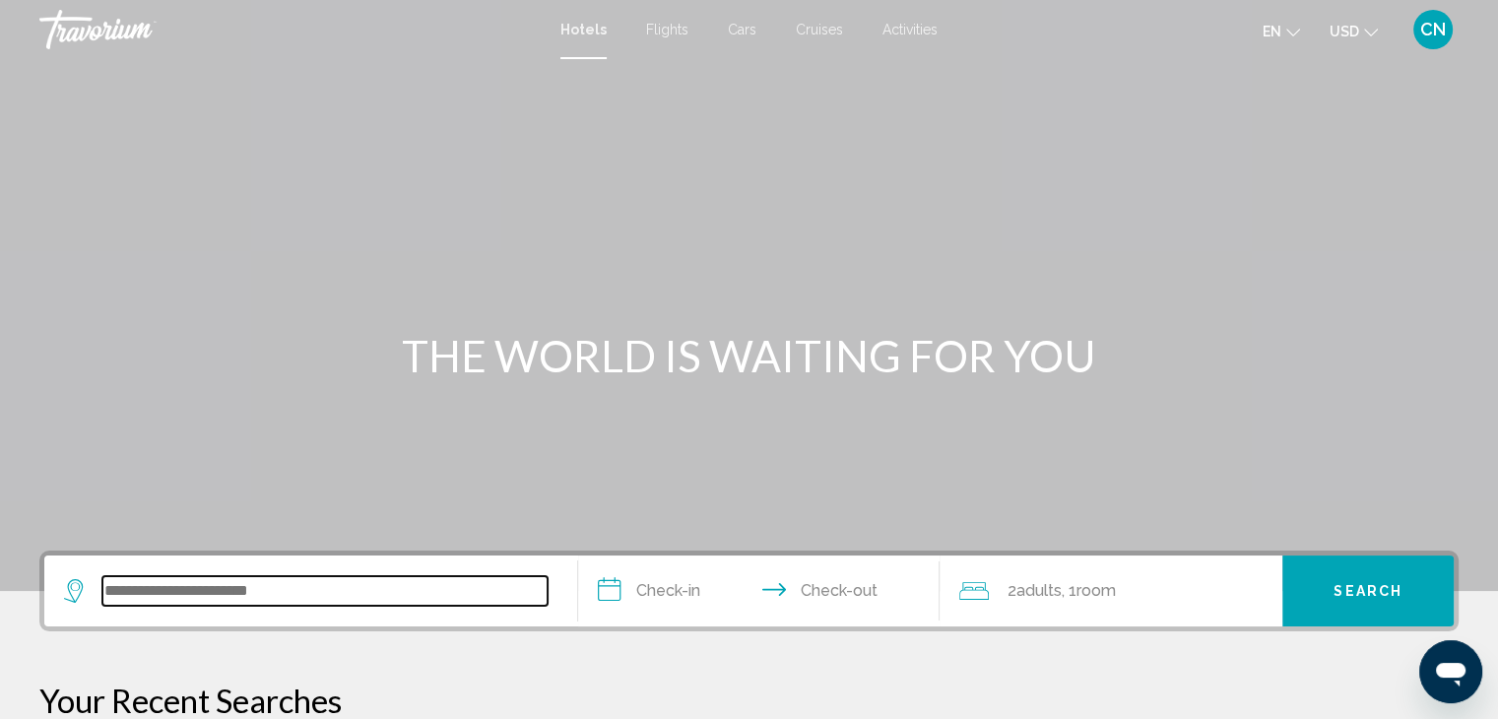
click at [201, 593] on input "Search widget" at bounding box center [324, 591] width 445 height 30
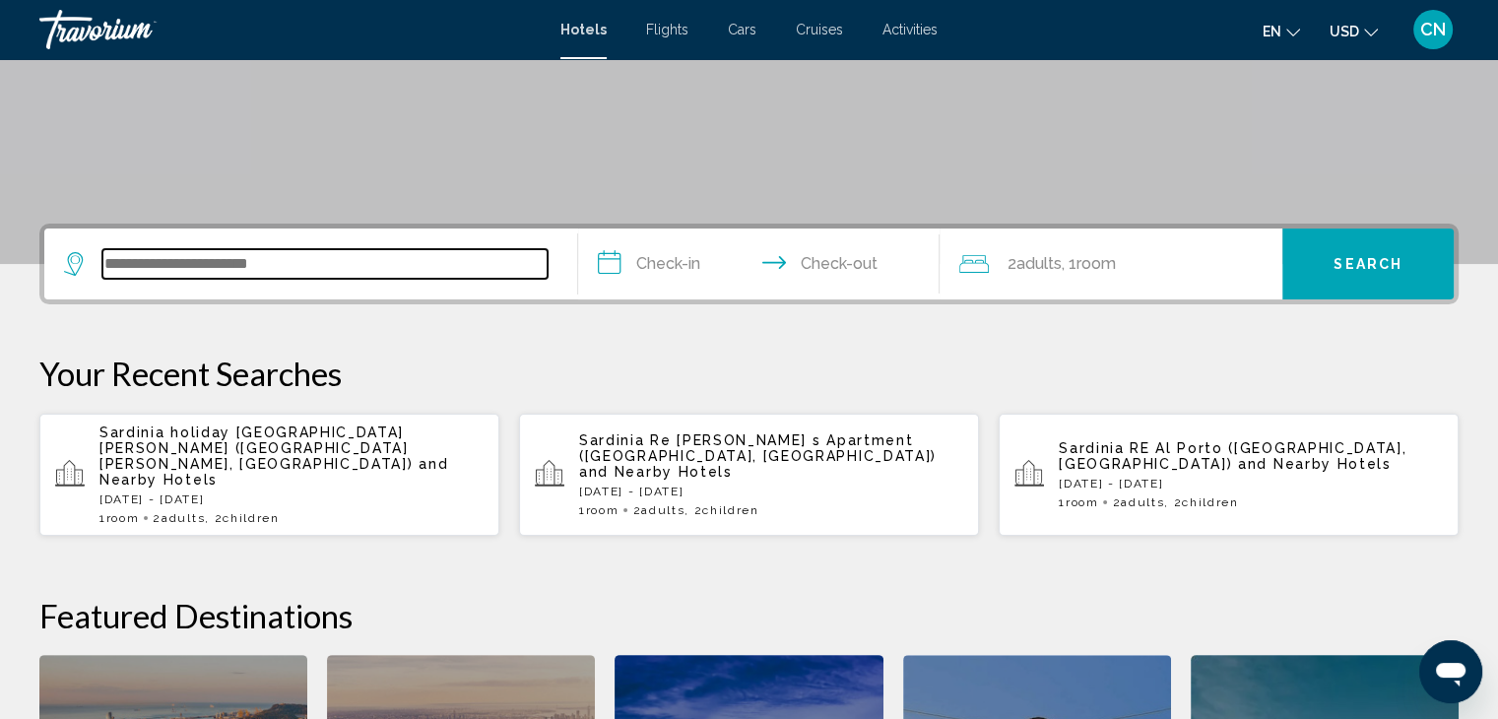
scroll to position [485, 0]
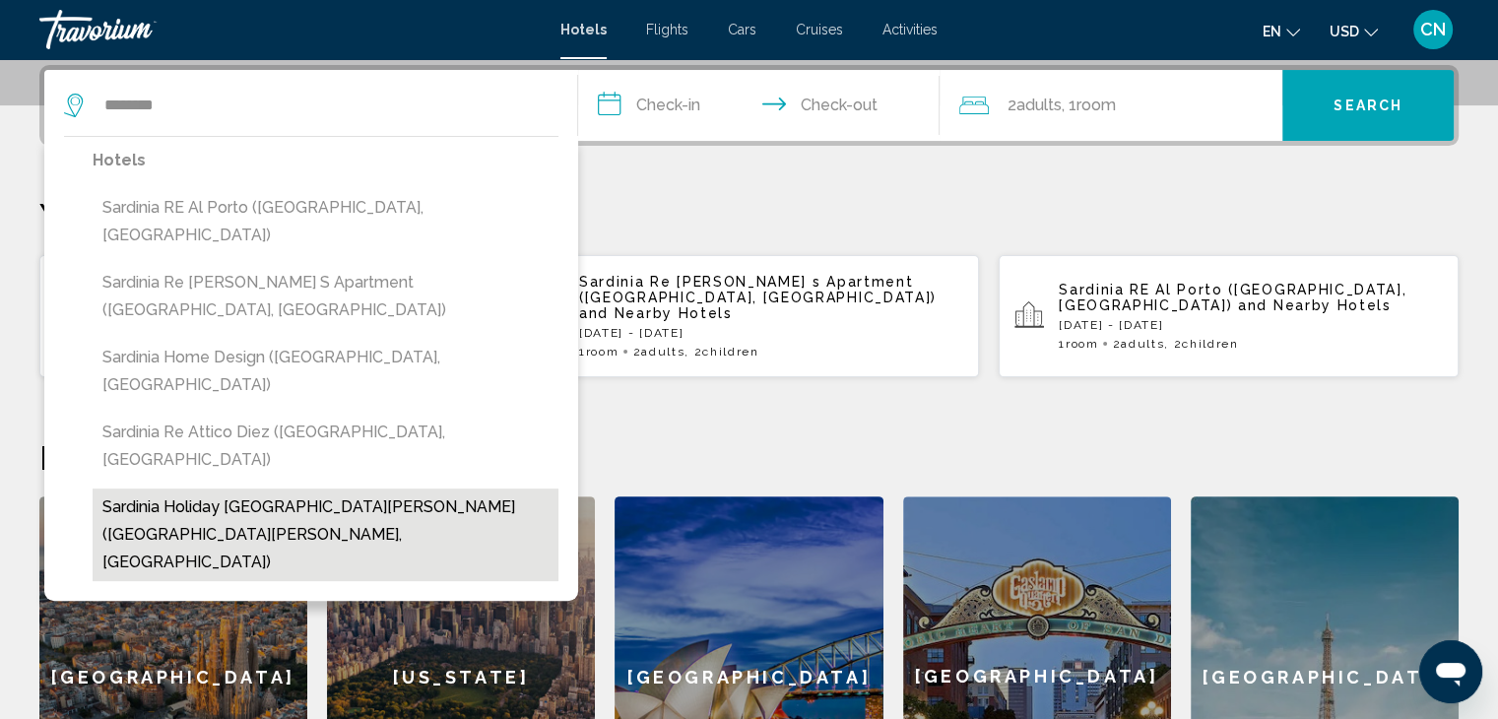
click at [446, 488] on button "Sardinia holiday [GEOGRAPHIC_DATA][PERSON_NAME] ([GEOGRAPHIC_DATA][PERSON_NAME]…" at bounding box center [326, 534] width 466 height 93
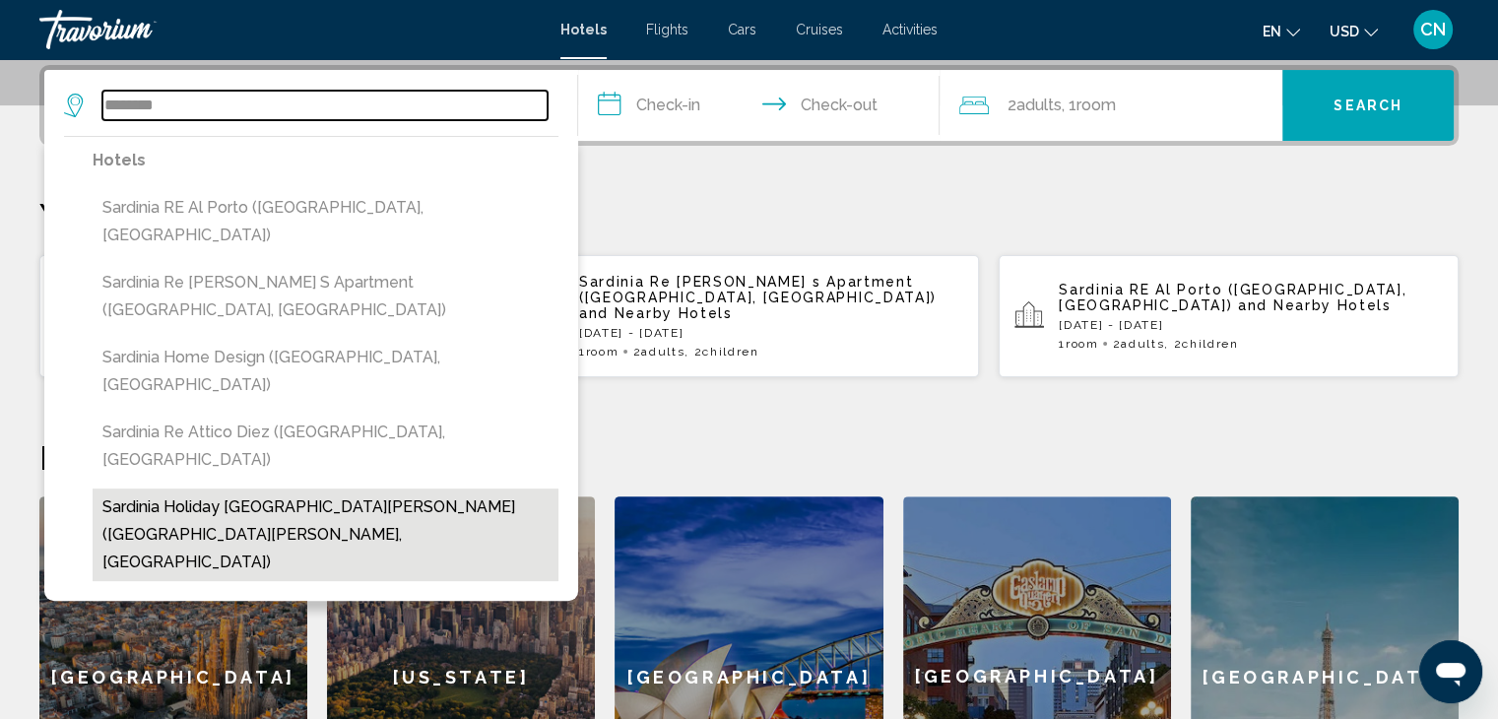
type input "**********"
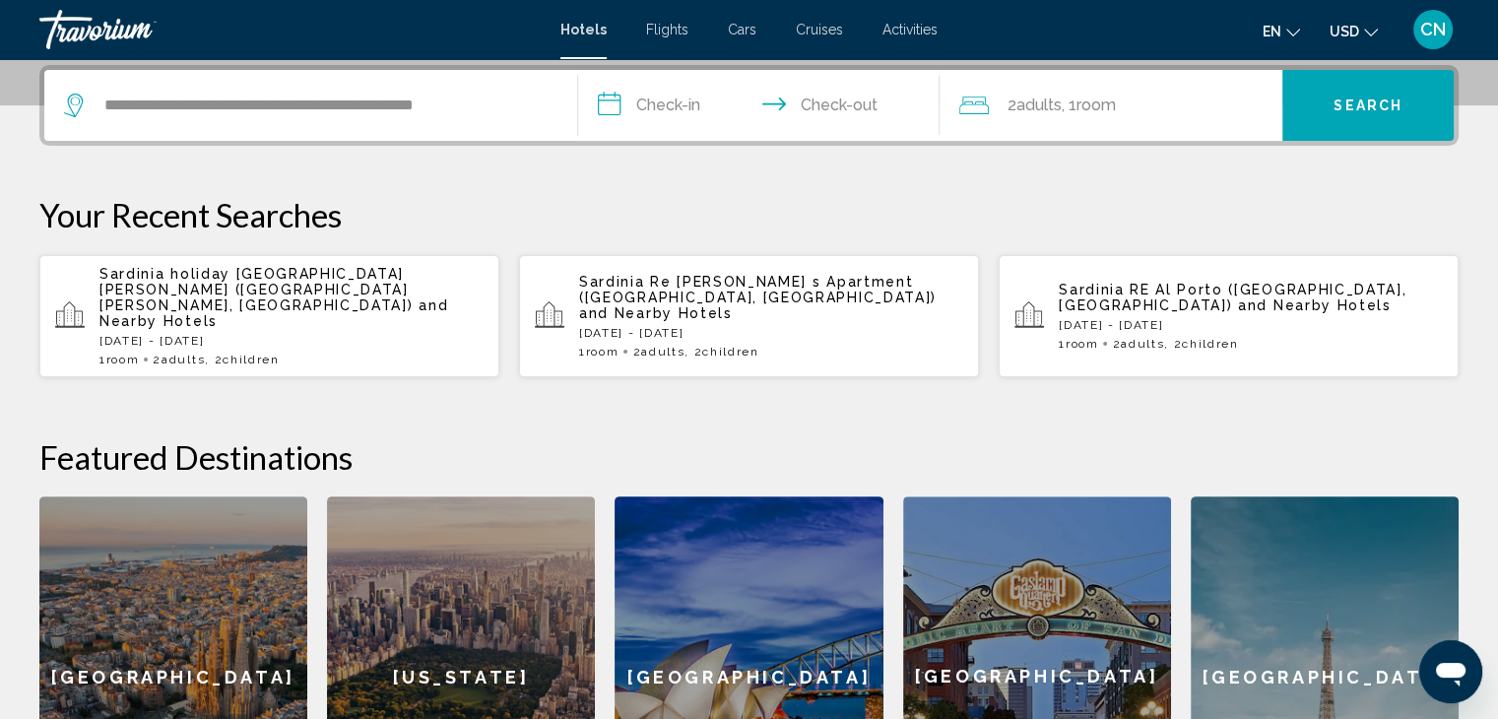
click at [620, 108] on input "**********" at bounding box center [763, 108] width 370 height 77
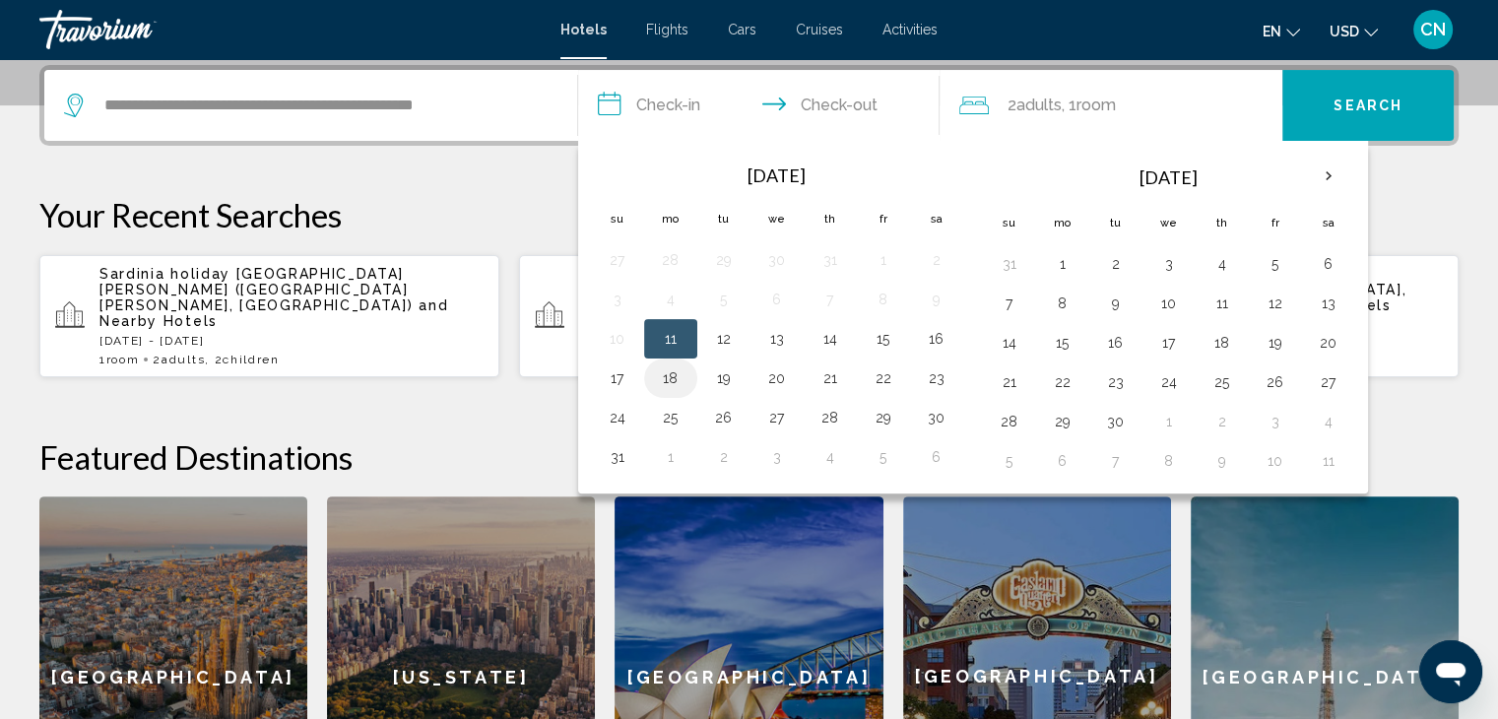
click at [668, 378] on button "18" at bounding box center [671, 378] width 32 height 28
click at [833, 374] on button "21" at bounding box center [830, 378] width 32 height 28
type input "**********"
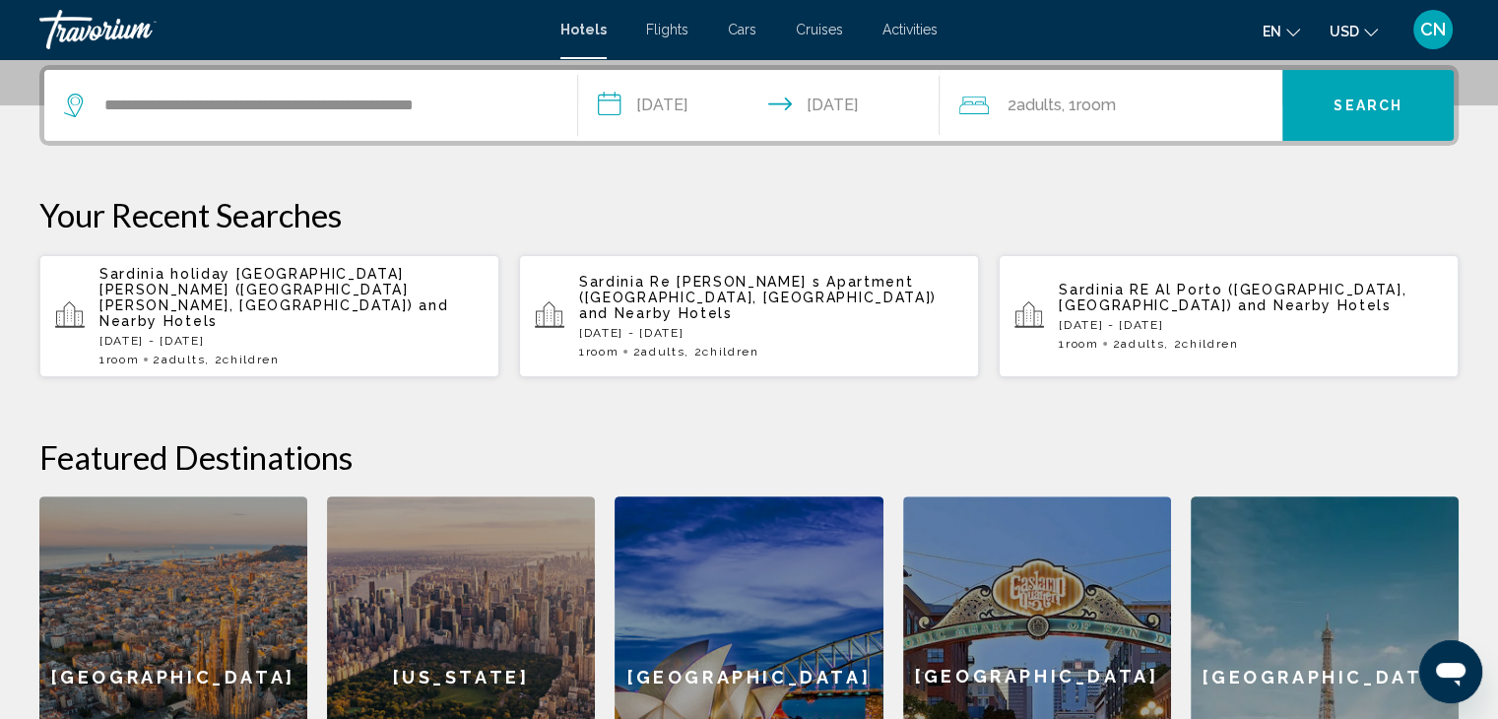
click at [1228, 96] on div "2 Adult Adults , 1 Room rooms" at bounding box center [1120, 106] width 323 height 28
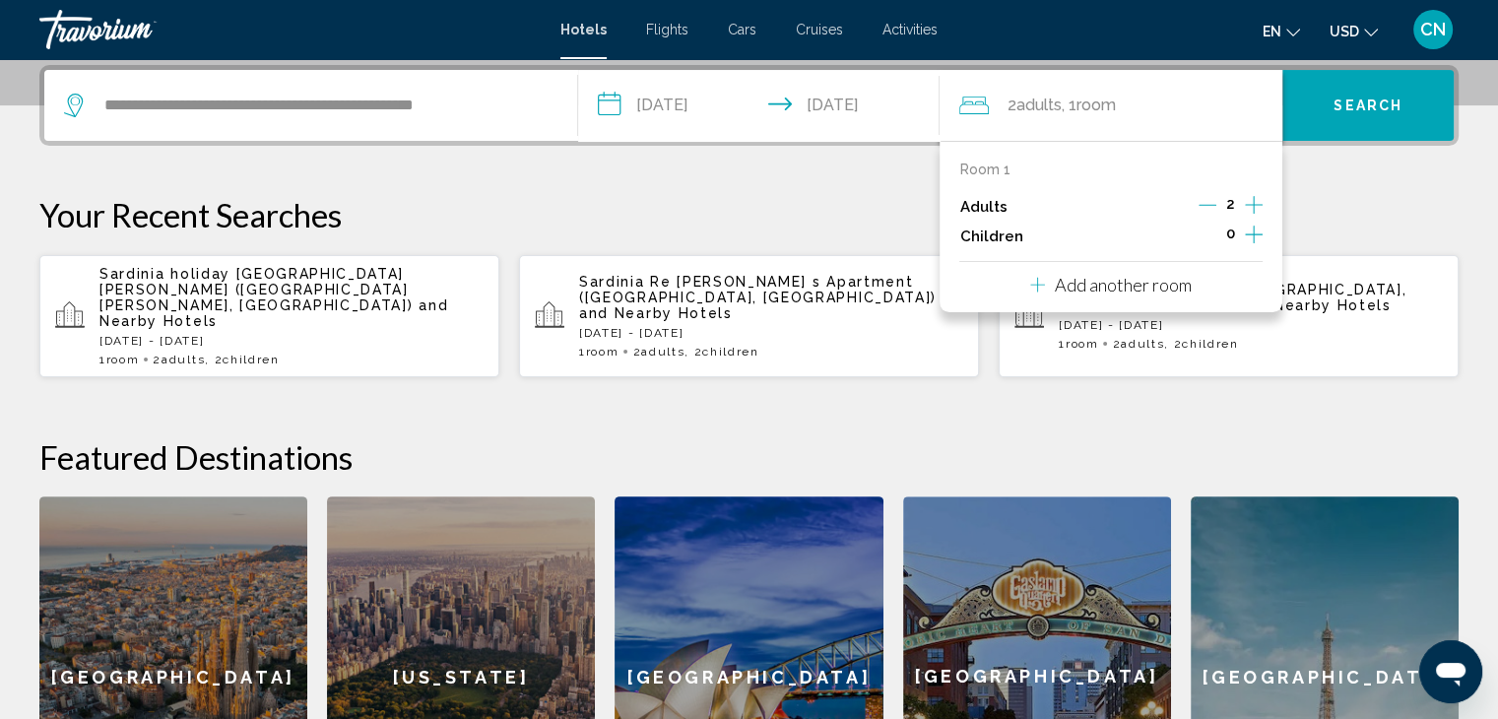
click at [1255, 241] on icon "Increment children" at bounding box center [1254, 235] width 18 height 24
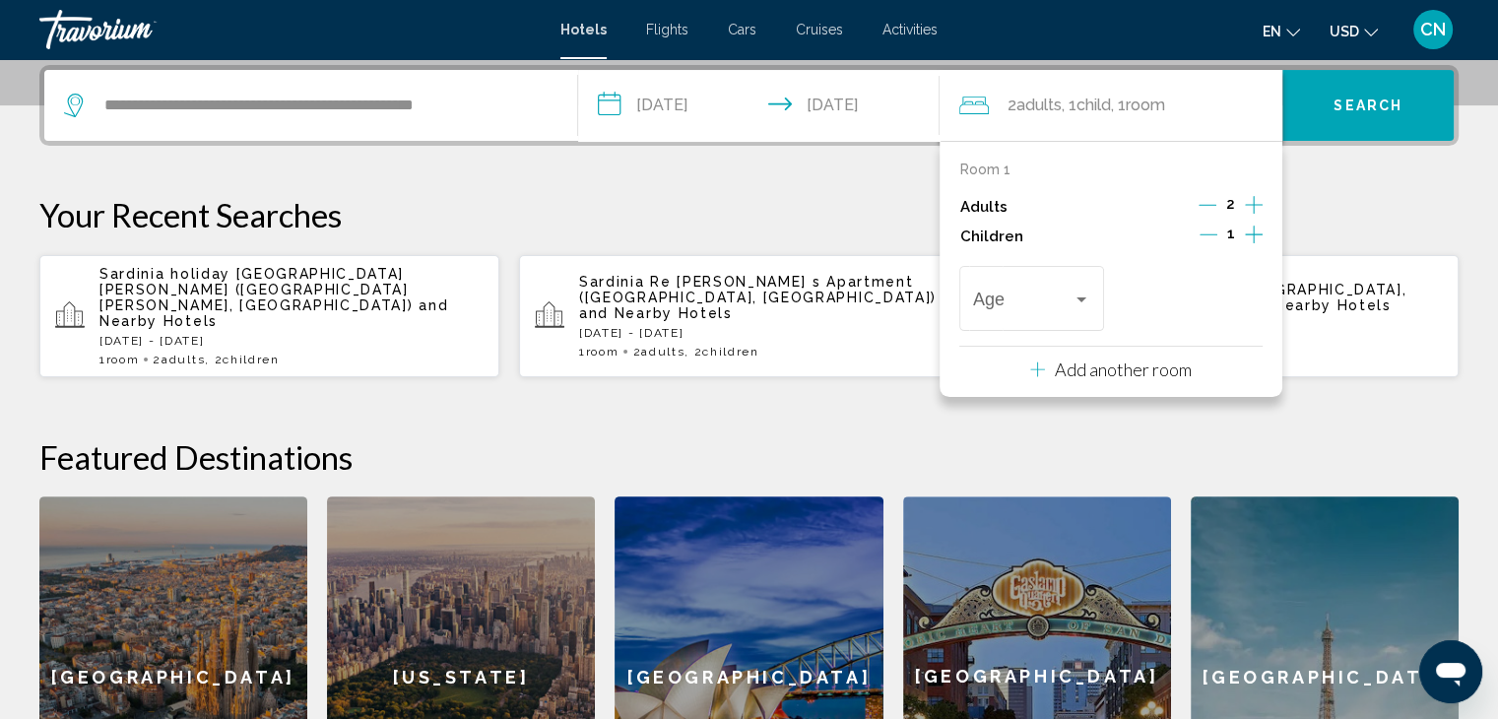
click at [1255, 241] on icon "Increment children" at bounding box center [1254, 235] width 18 height 24
click at [1084, 297] on div "Travelers: 2 adults, 2 children" at bounding box center [1081, 299] width 10 height 5
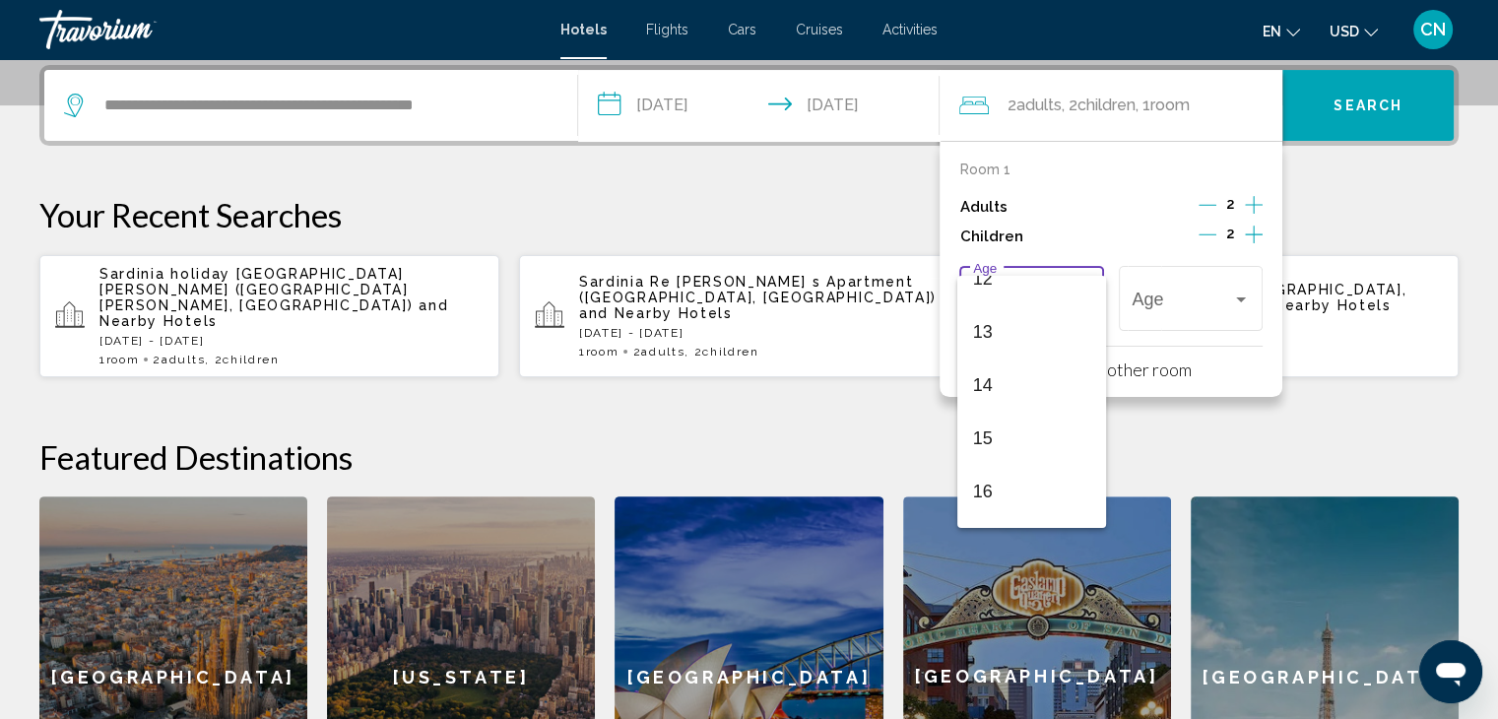
scroll to position [705, 0]
click at [994, 403] on span "15" at bounding box center [1031, 394] width 117 height 53
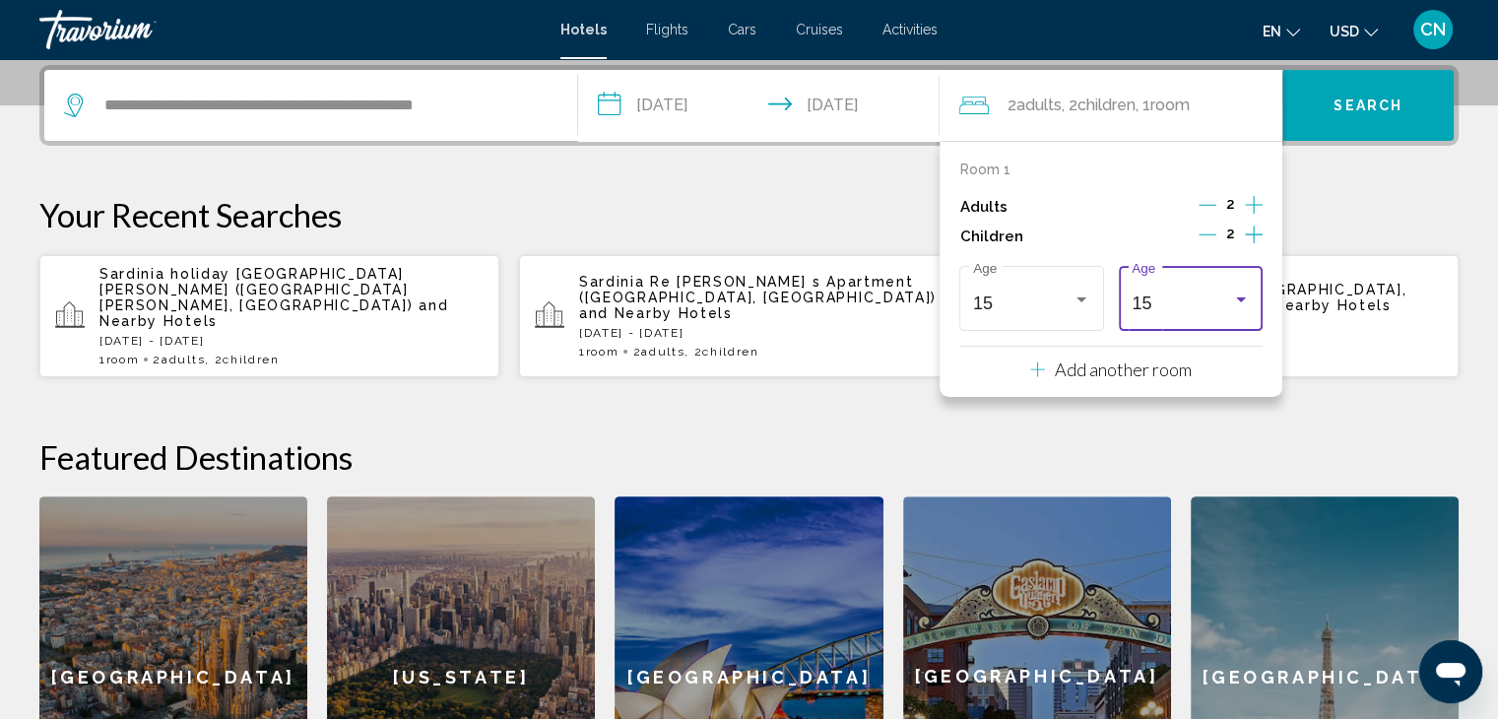
click at [1232, 298] on div "Travelers: 2 adults, 2 children" at bounding box center [1241, 299] width 18 height 16
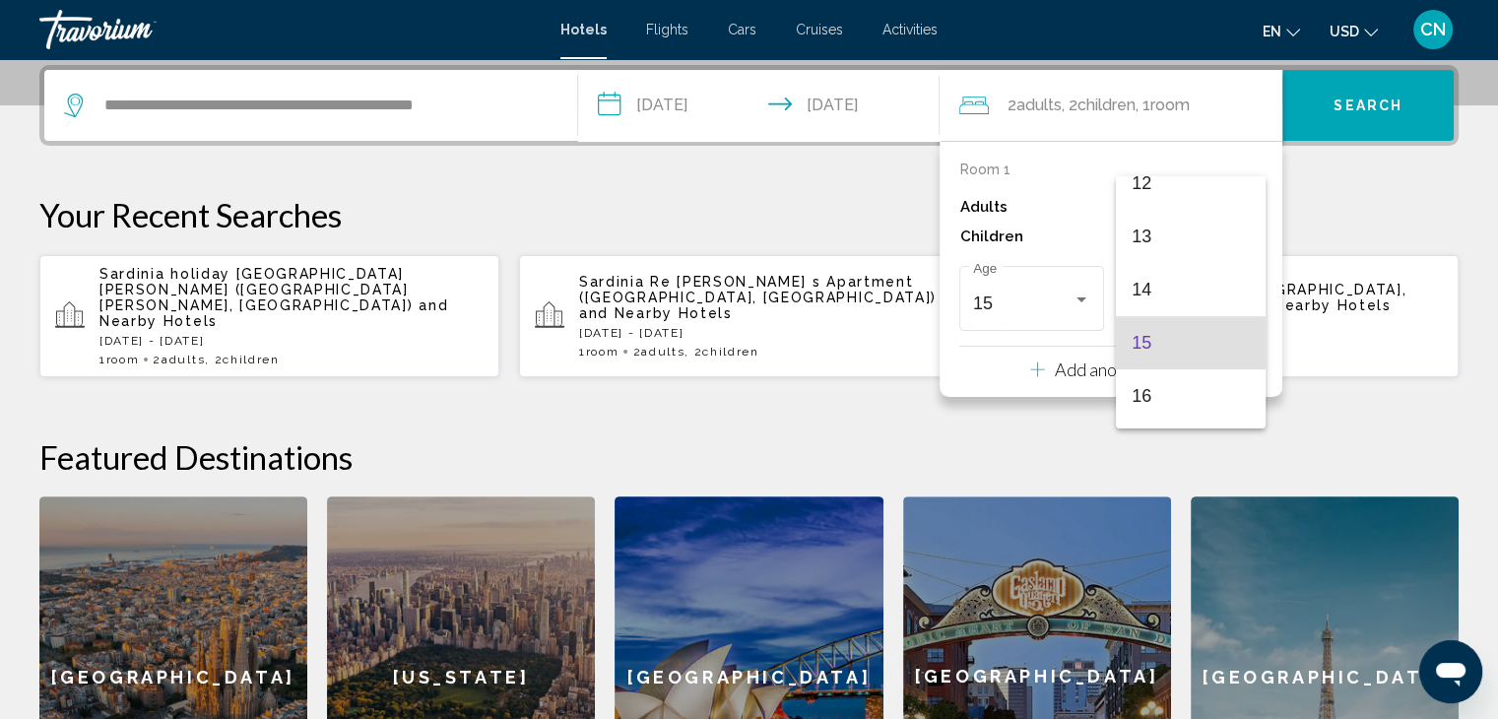
scroll to position [618, 0]
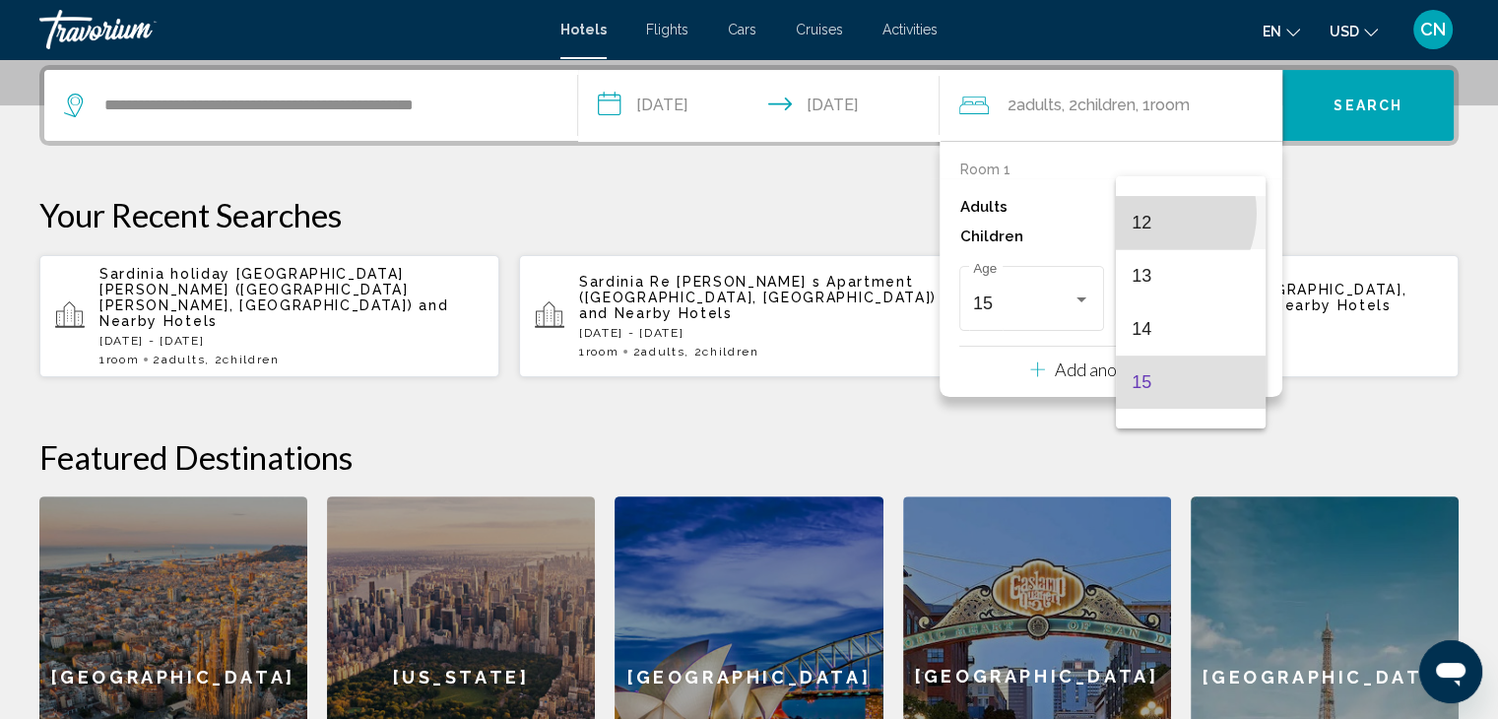
click at [1146, 212] on span "12" at bounding box center [1189, 222] width 117 height 53
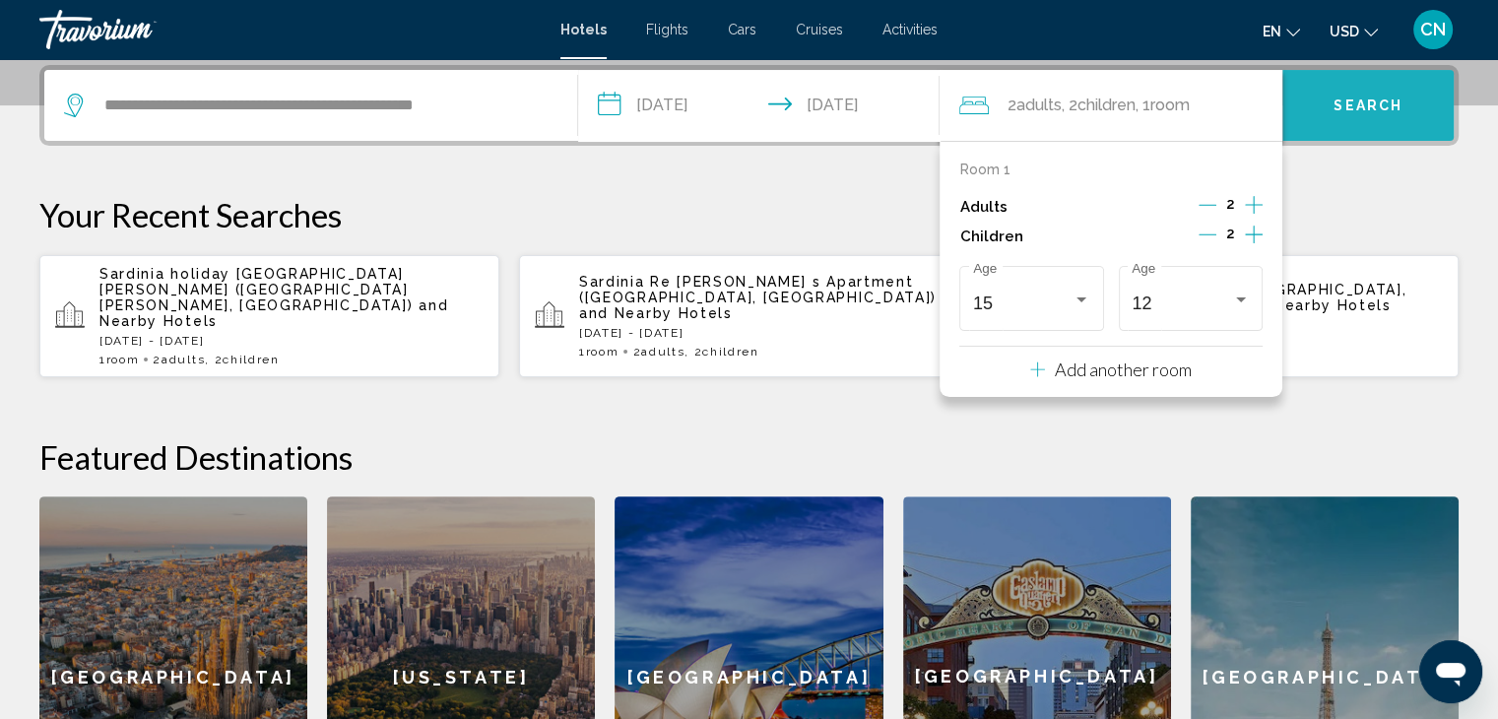
click at [1367, 123] on button "Search" at bounding box center [1367, 105] width 171 height 71
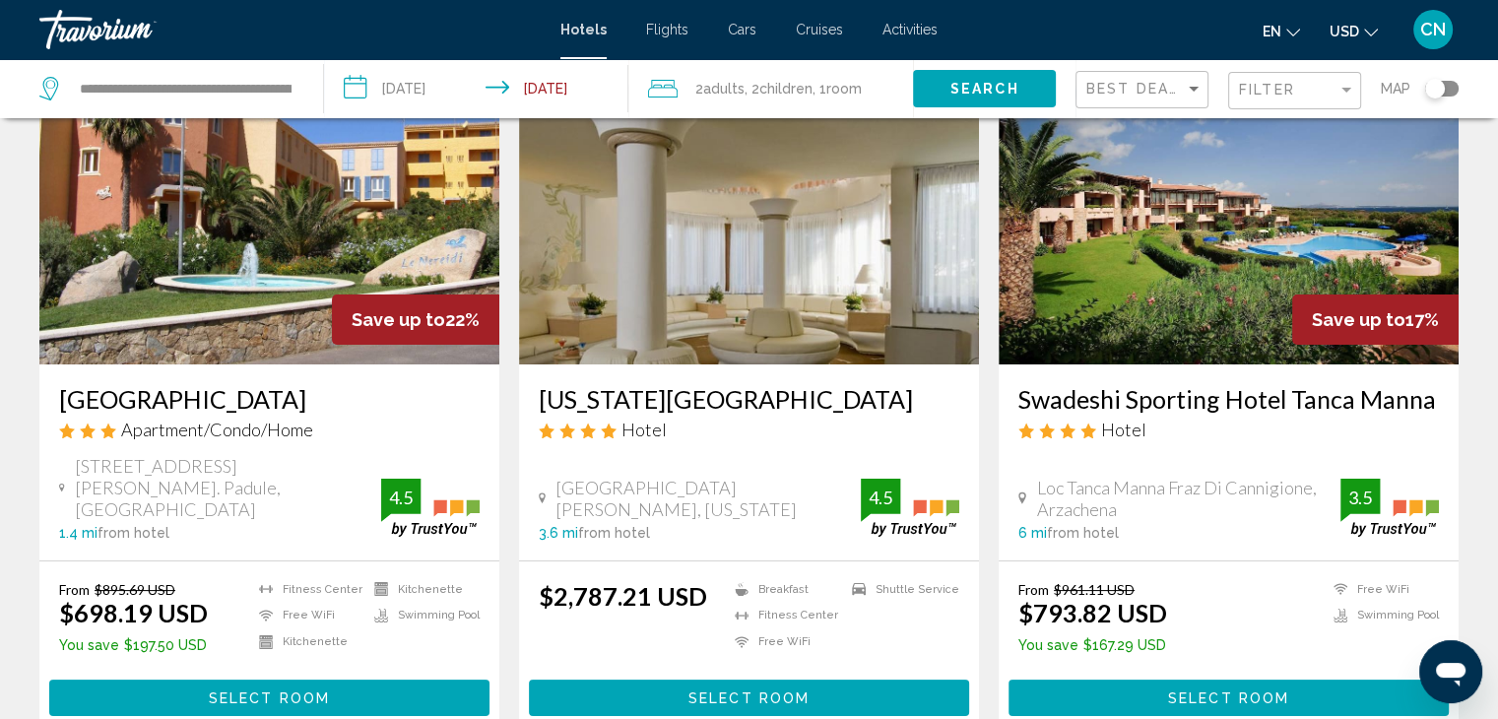
scroll to position [158, 0]
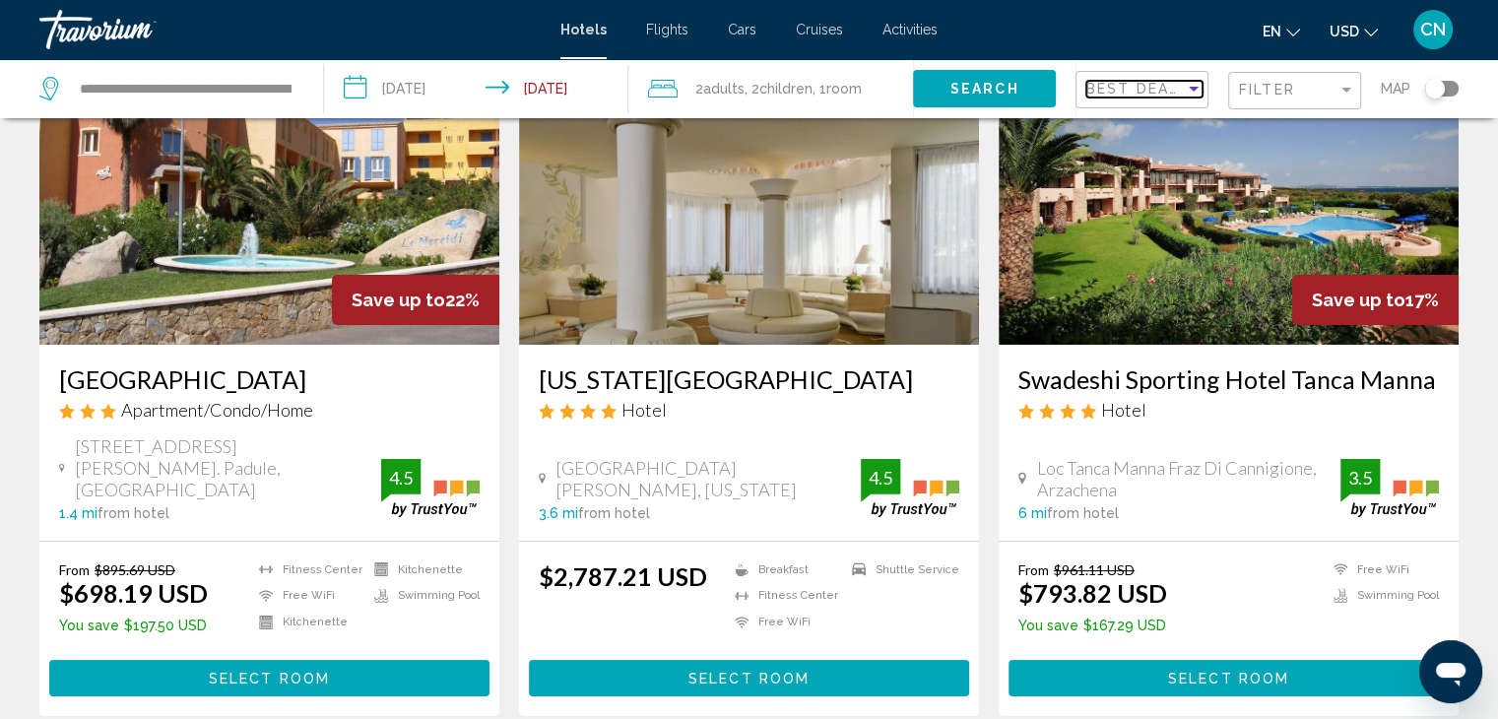
click at [1193, 93] on div "Sort by" at bounding box center [1193, 89] width 18 height 16
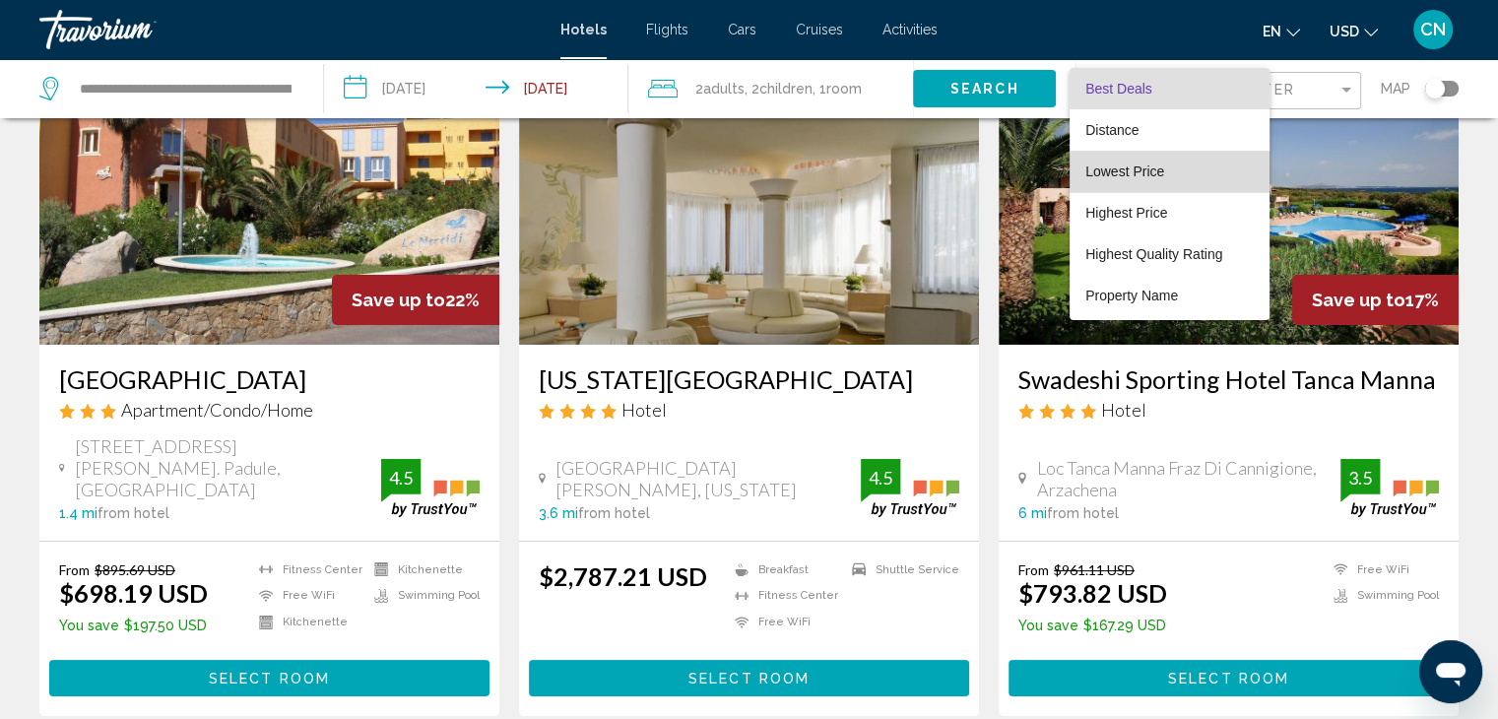
click at [1170, 181] on span "Lowest Price" at bounding box center [1169, 171] width 168 height 41
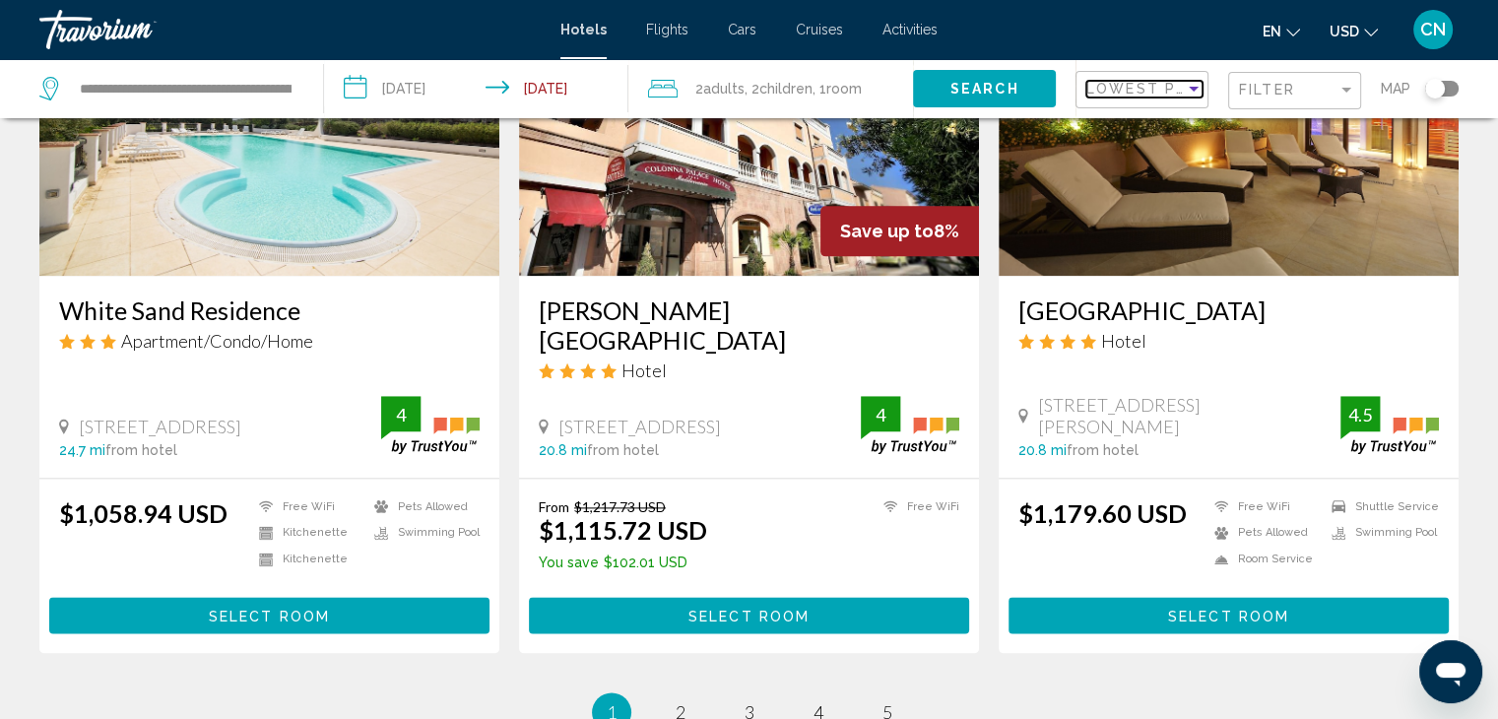
scroll to position [2508, 0]
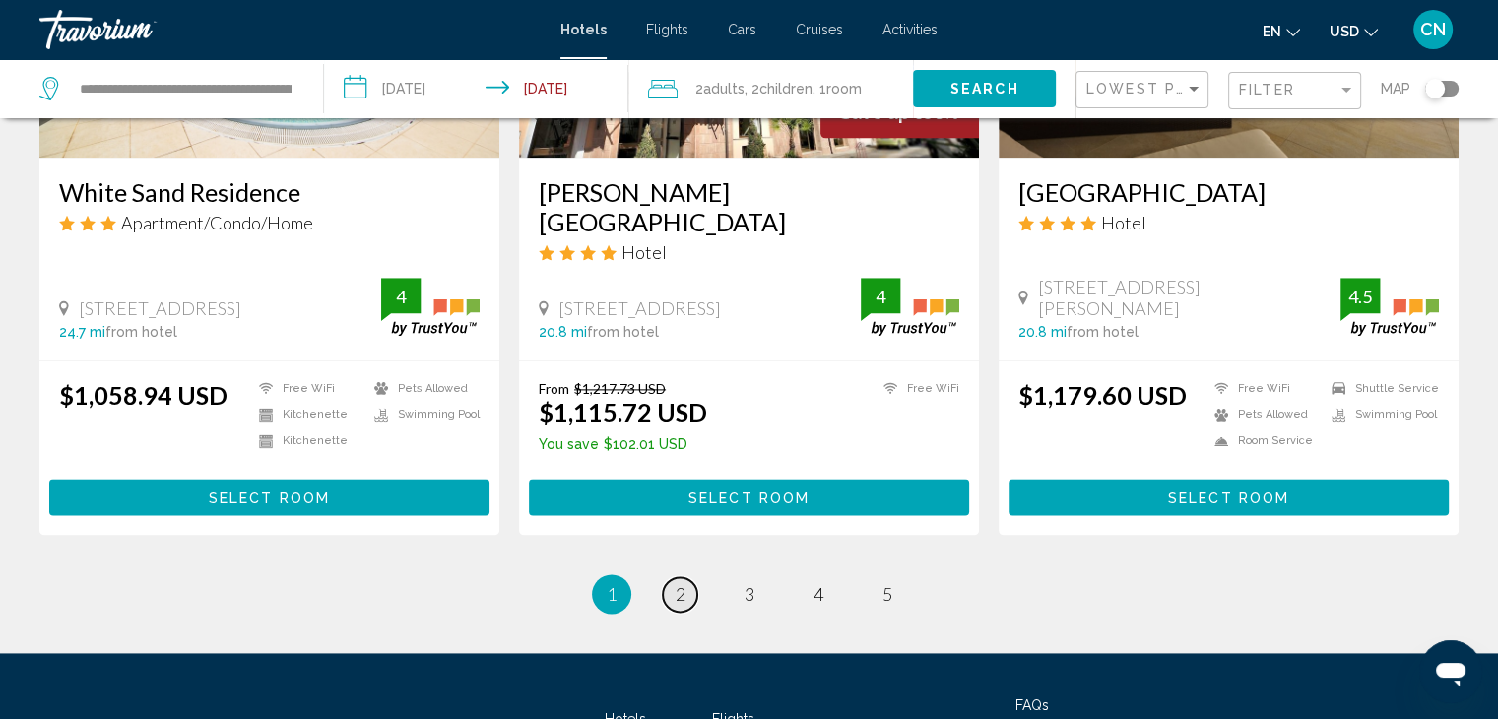
click at [671, 577] on link "page 2" at bounding box center [680, 594] width 34 height 34
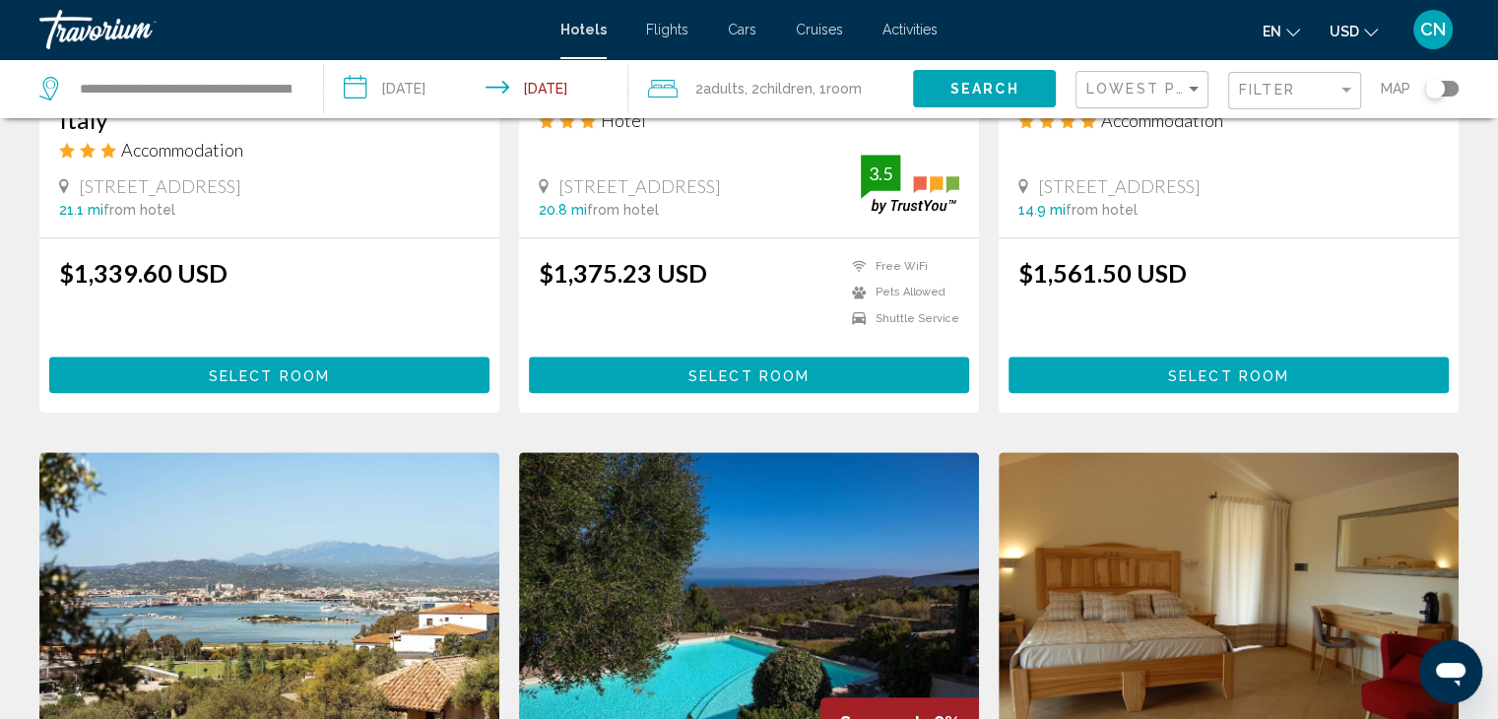
scroll to position [2514, 0]
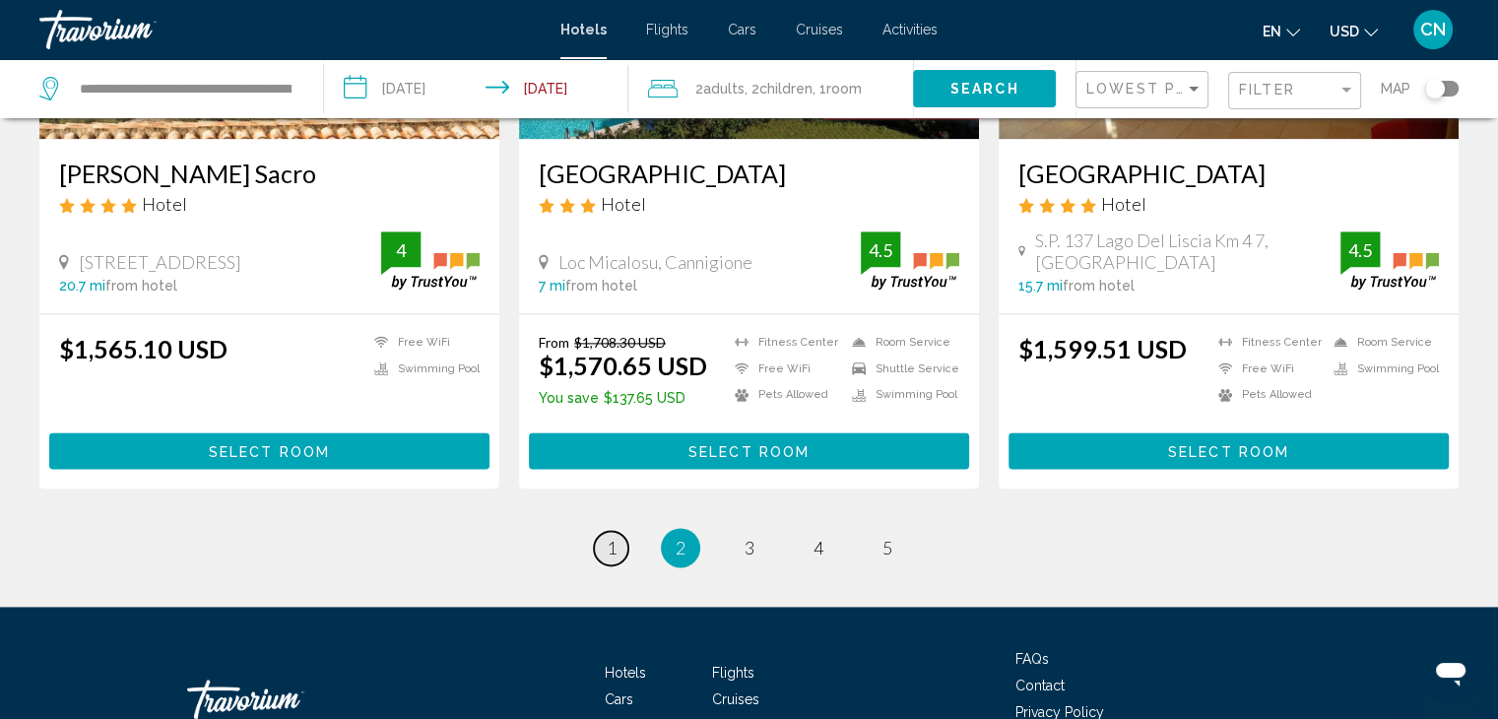
click at [614, 537] on span "1" at bounding box center [612, 548] width 10 height 22
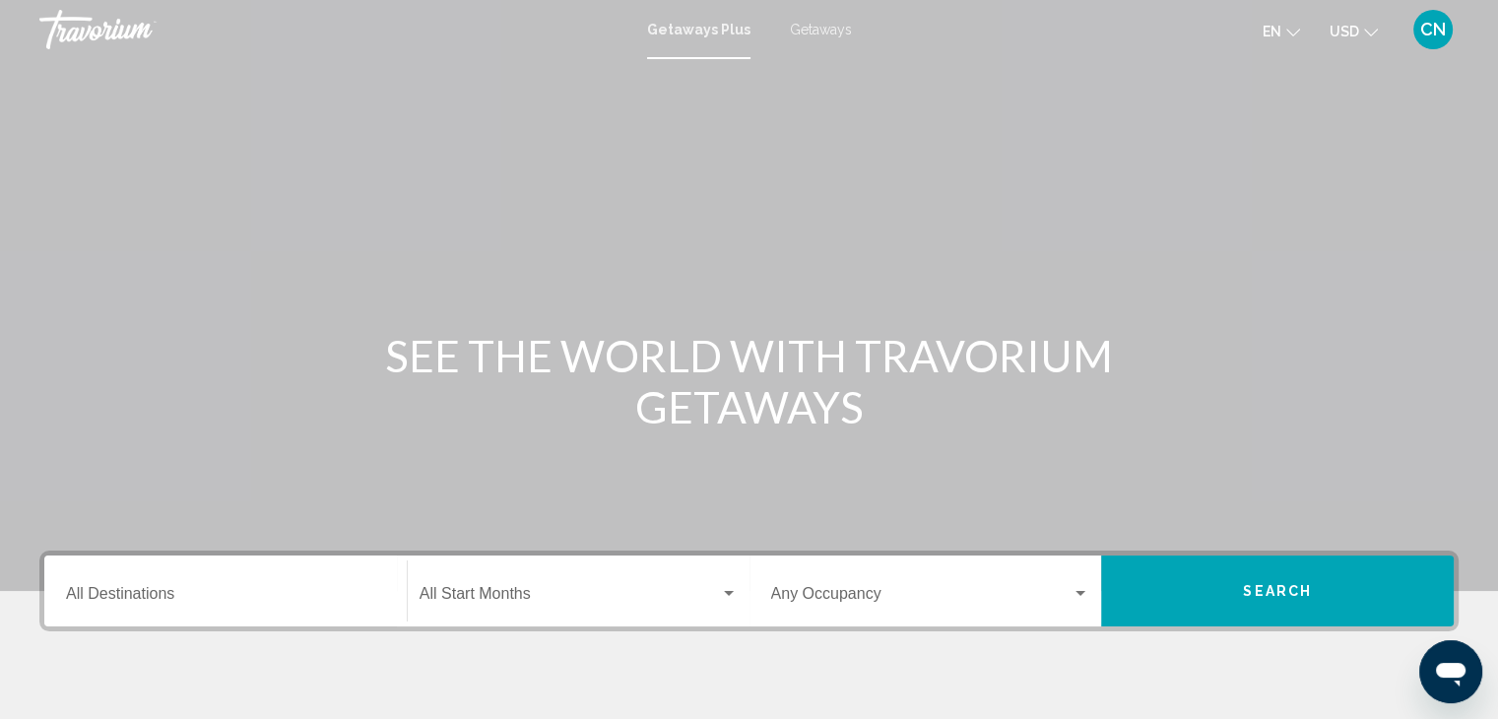
click at [181, 613] on div "Destination All Destinations" at bounding box center [225, 591] width 319 height 62
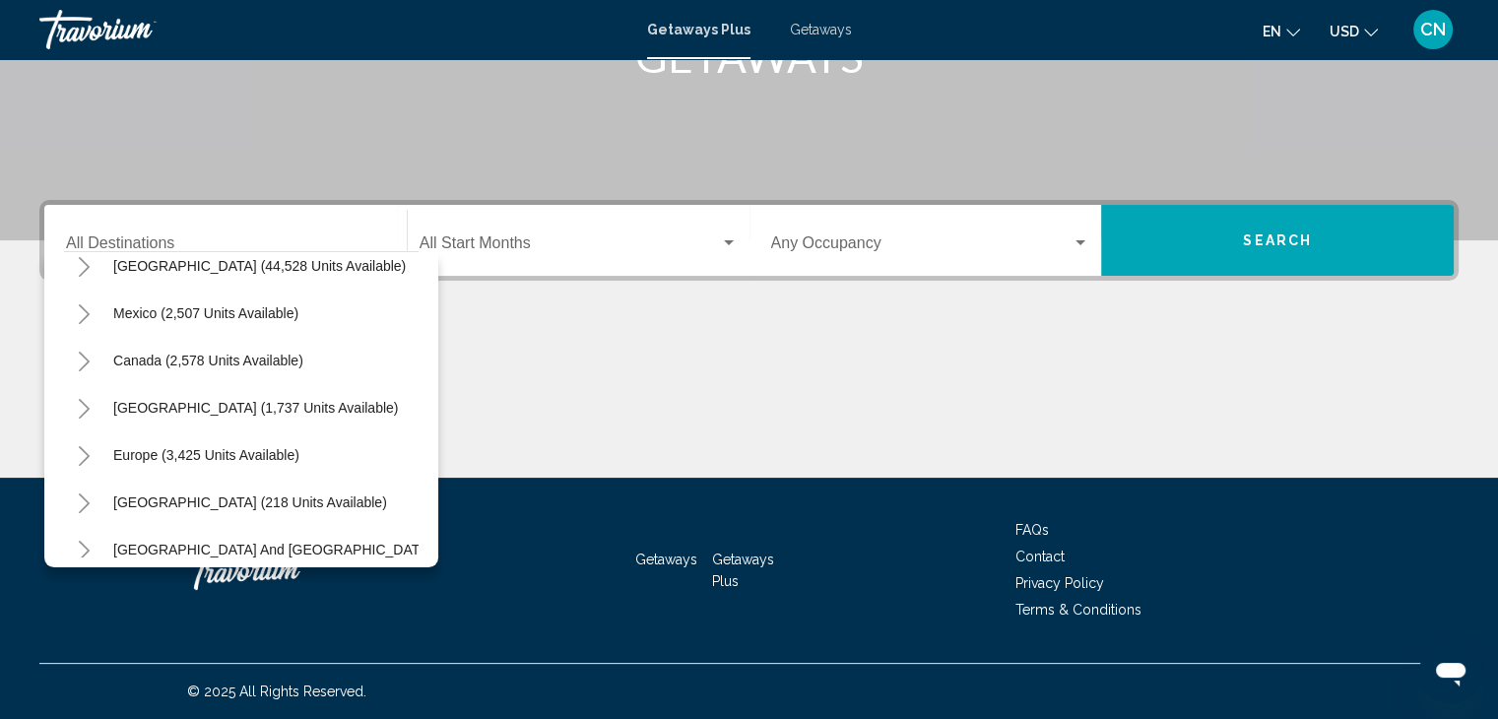
scroll to position [79, 0]
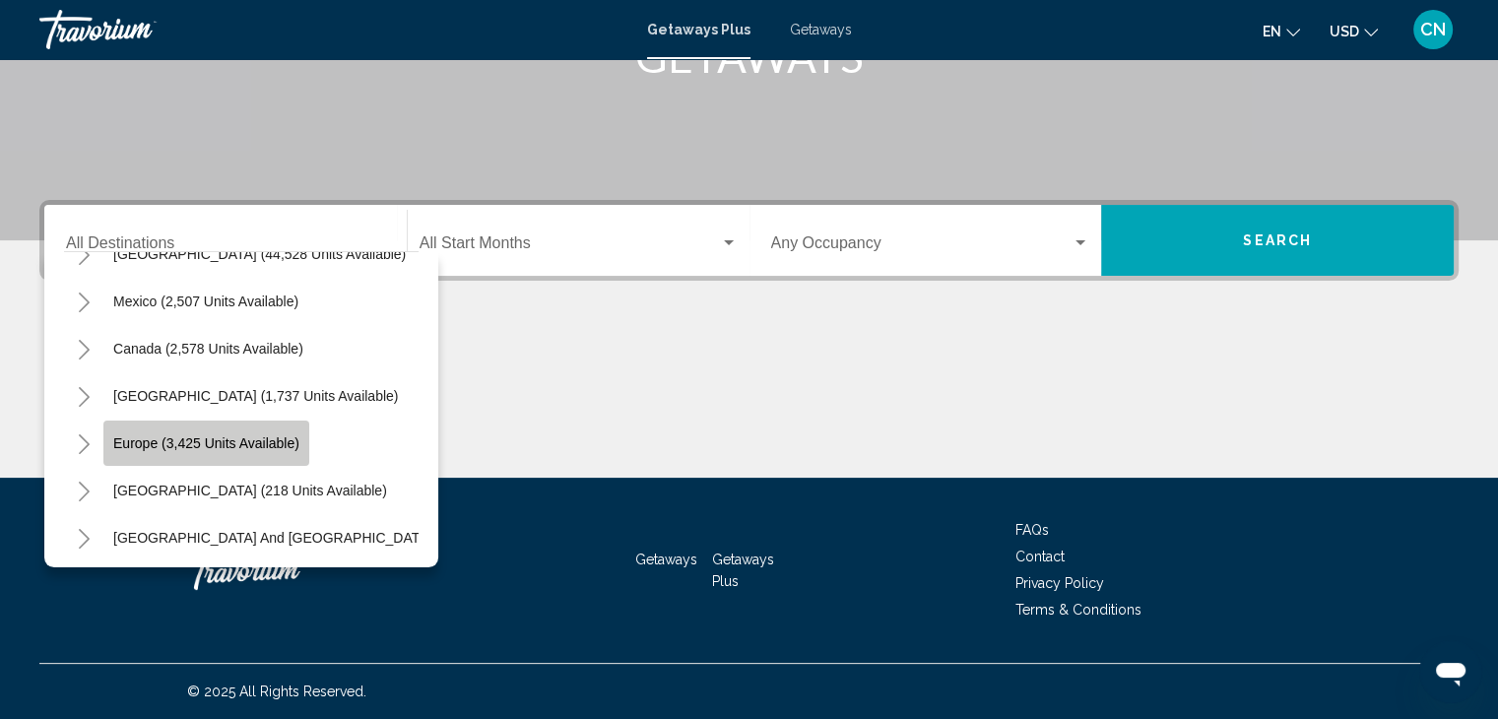
click at [284, 437] on span "Europe (3,425 units available)" at bounding box center [206, 443] width 186 height 16
type input "**********"
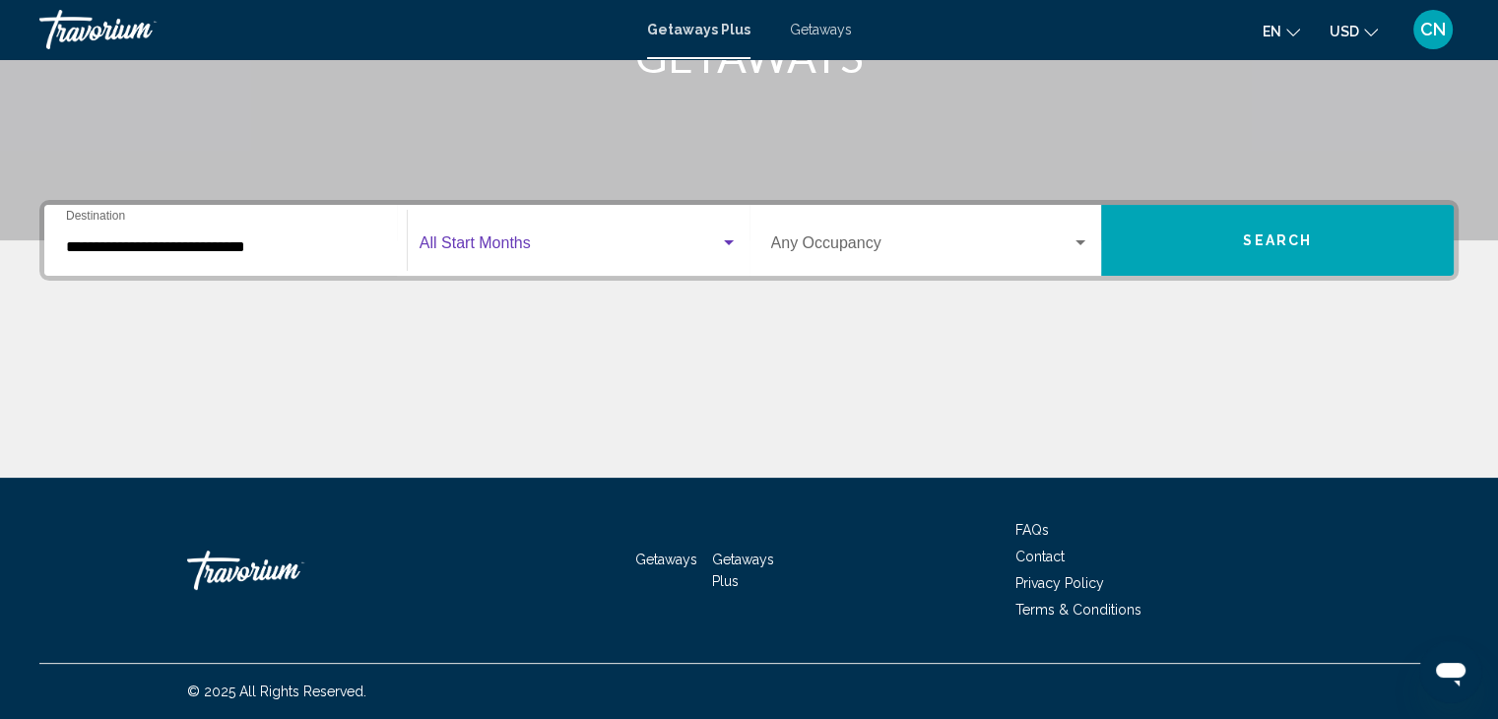
click at [662, 245] on span "Search widget" at bounding box center [569, 247] width 300 height 18
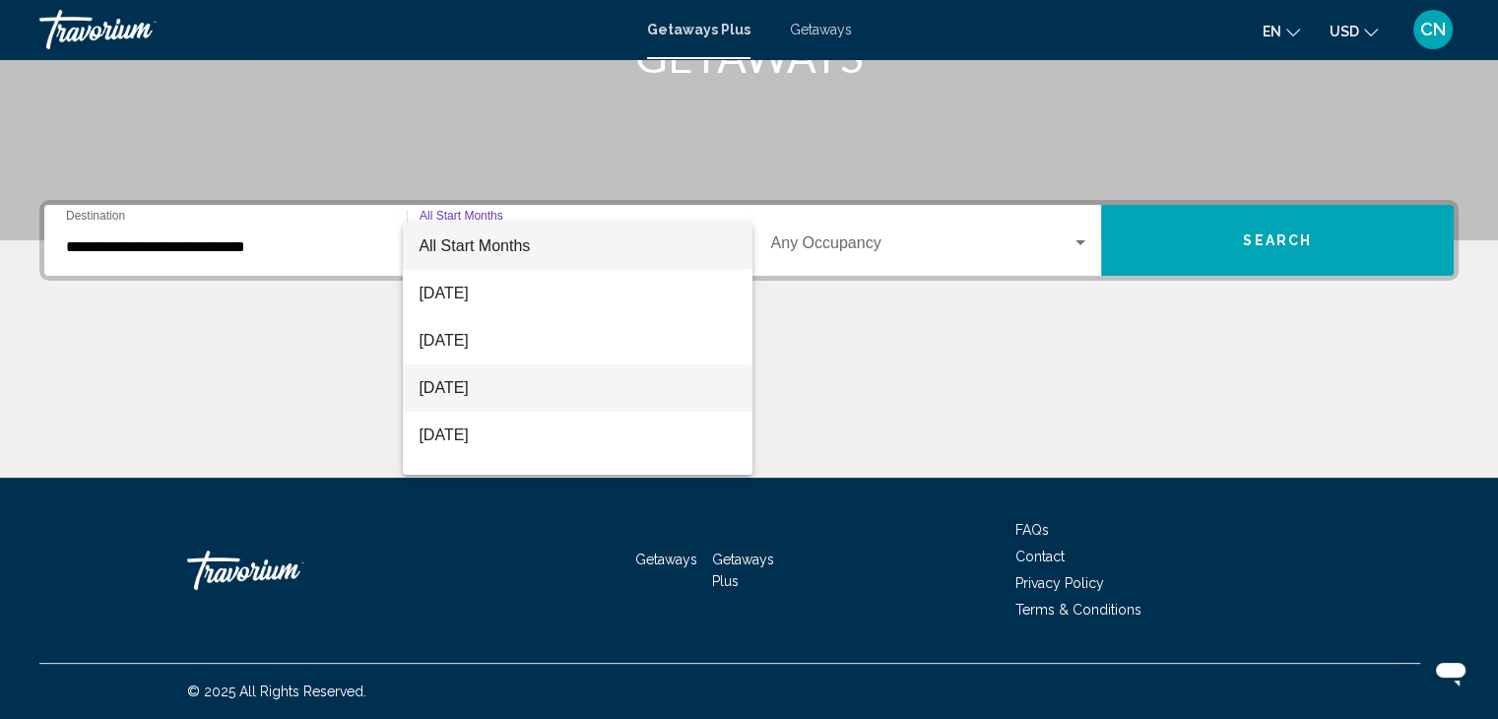
click at [565, 395] on span "October 2025" at bounding box center [577, 387] width 318 height 47
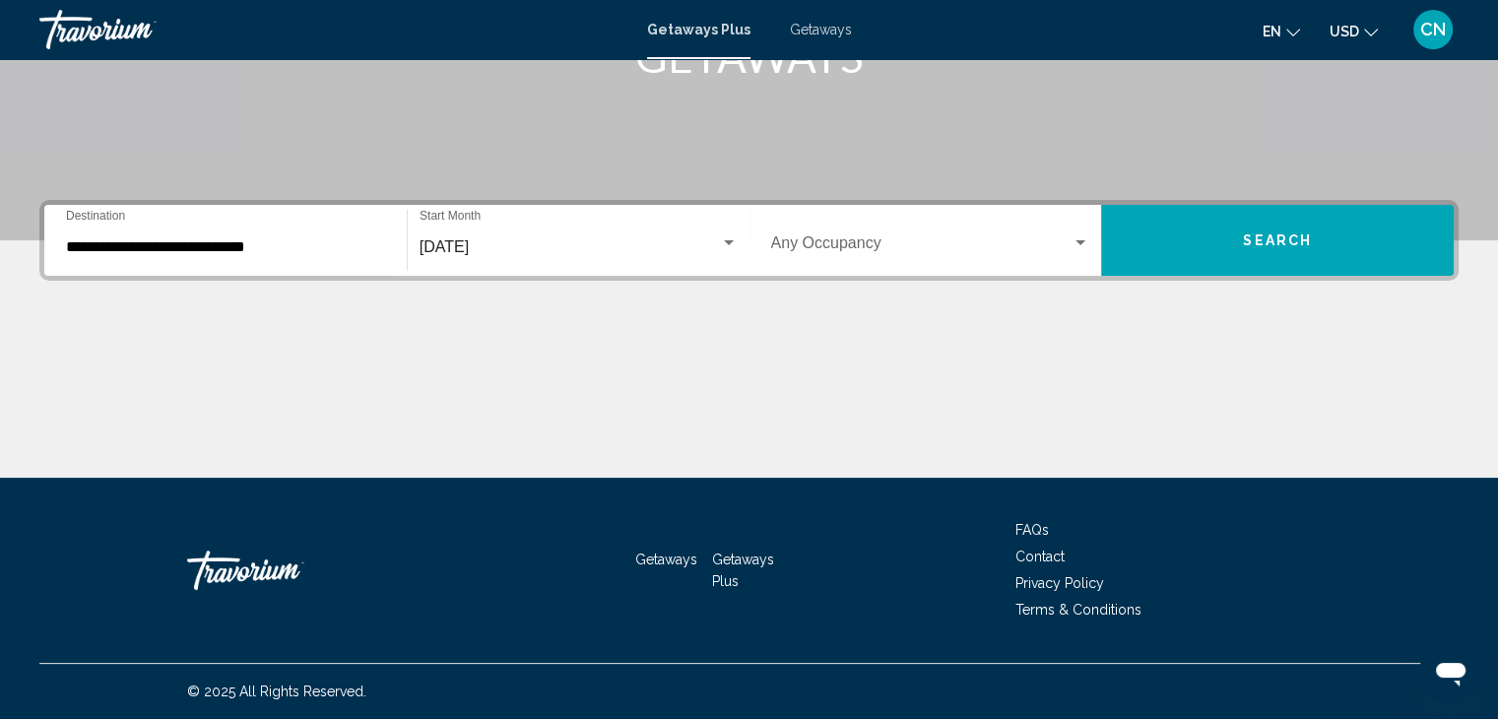
click at [1048, 228] on div "Occupancy Any Occupancy" at bounding box center [930, 241] width 319 height 62
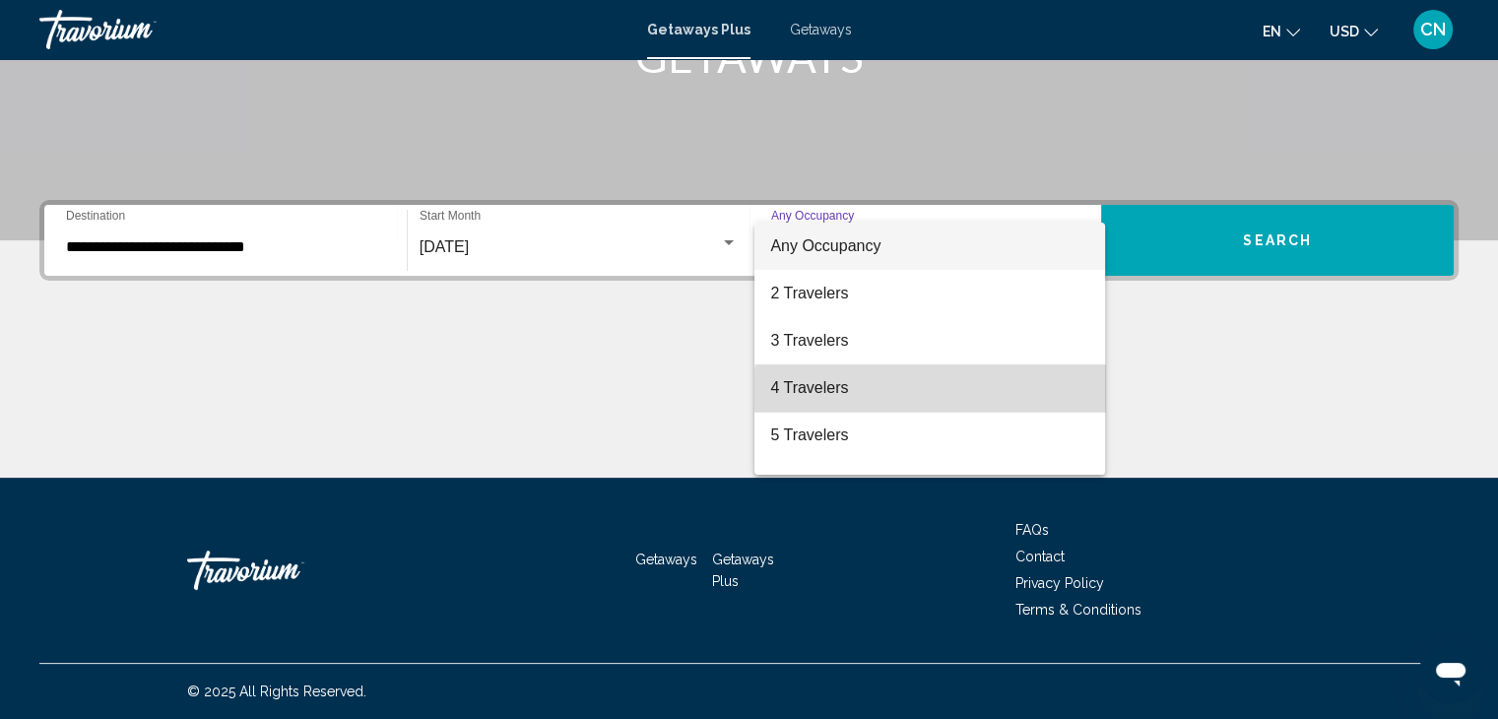
click at [956, 391] on span "4 Travelers" at bounding box center [929, 387] width 319 height 47
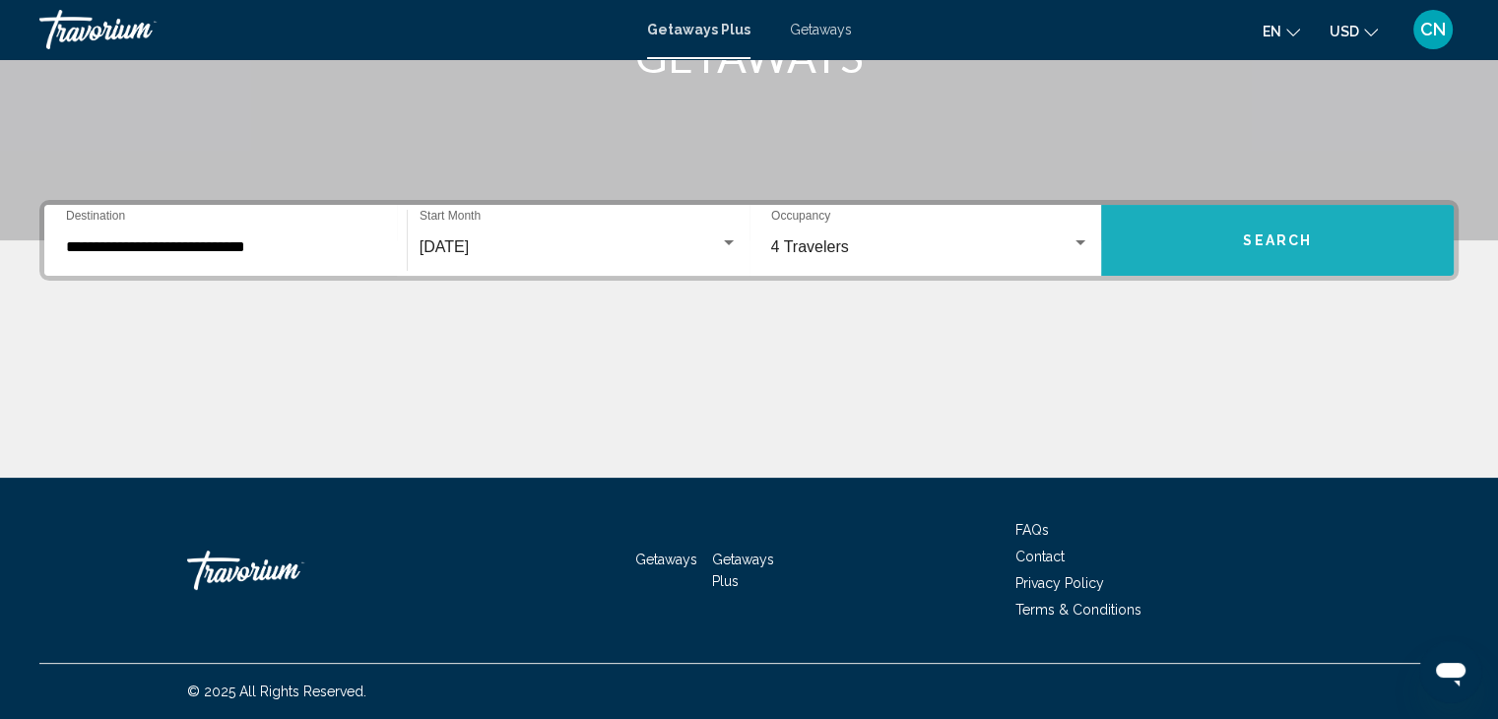
click at [1273, 249] on button "Search" at bounding box center [1277, 240] width 352 height 71
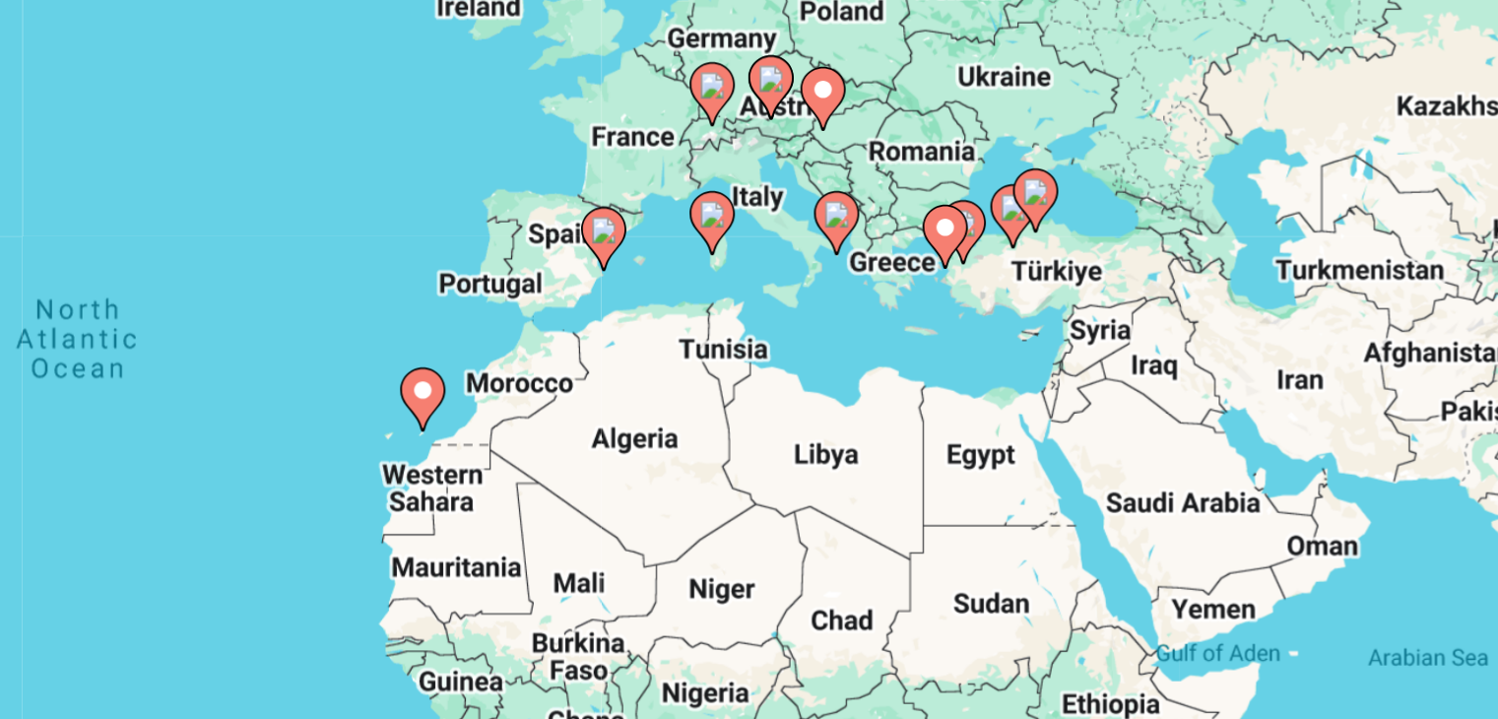
drag, startPoint x: 1112, startPoint y: 366, endPoint x: 1071, endPoint y: 251, distance: 122.1
click at [1071, 251] on div "To activate drag with keyboard, press Alt + Enter. Once in keyboard drag state,…" at bounding box center [748, 433] width 1419 height 591
click at [1051, 307] on div "To activate drag with keyboard, press Alt + Enter. Once in keyboard drag state,…" at bounding box center [748, 433] width 1419 height 591
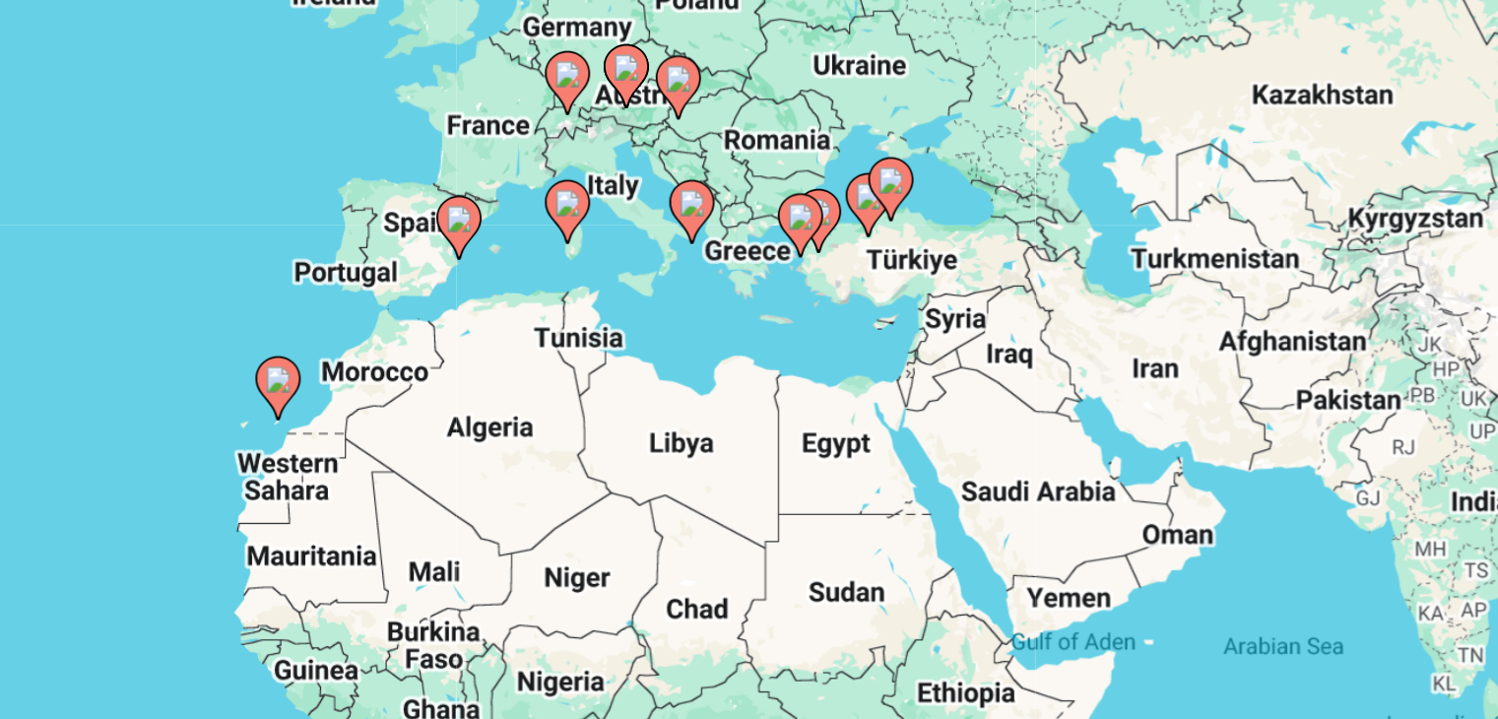
drag, startPoint x: 1051, startPoint y: 307, endPoint x: 989, endPoint y: 300, distance: 62.4
click at [989, 300] on div "To activate drag with keyboard, press Alt + Enter. Once in keyboard drag state,…" at bounding box center [748, 433] width 1419 height 591
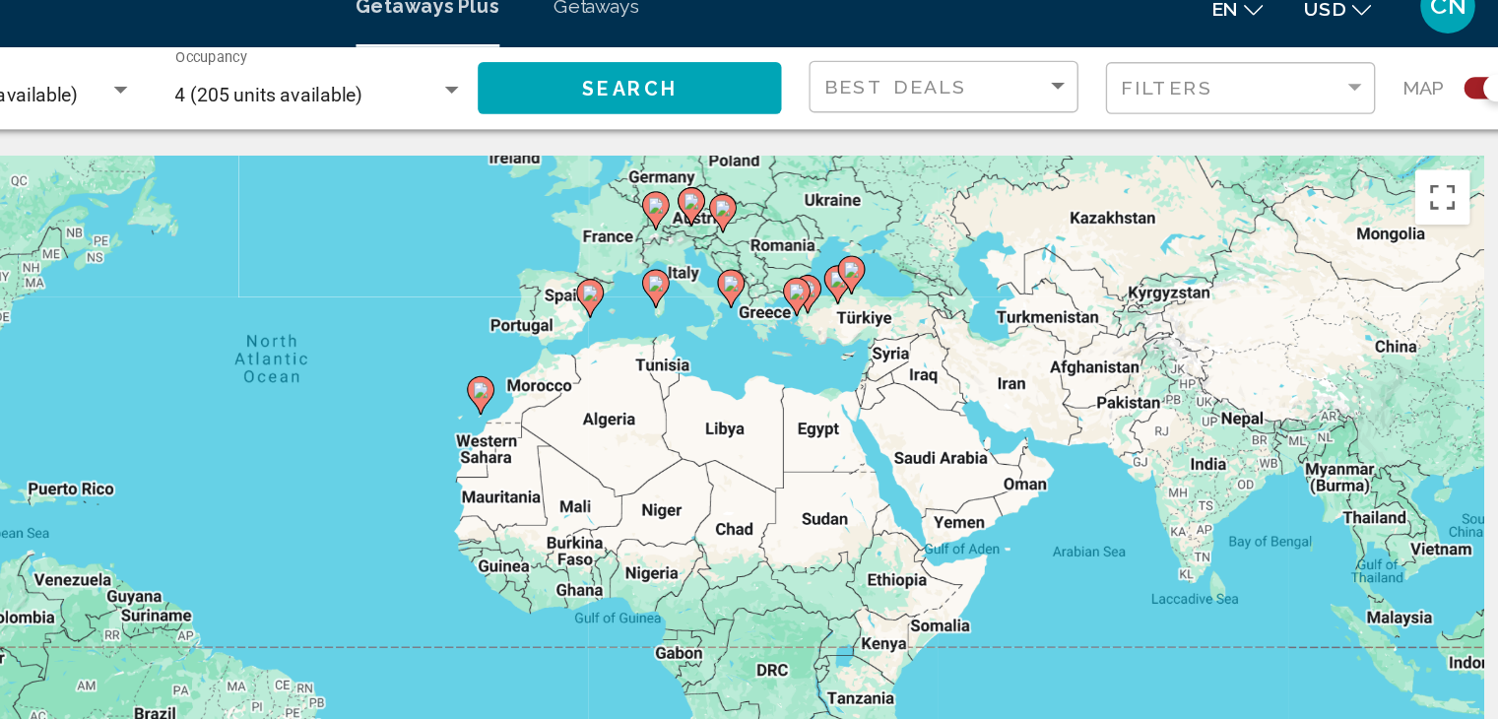
click at [1048, 290] on div "To activate drag with keyboard, press Alt + Enter. Once in keyboard drag state,…" at bounding box center [748, 433] width 1419 height 591
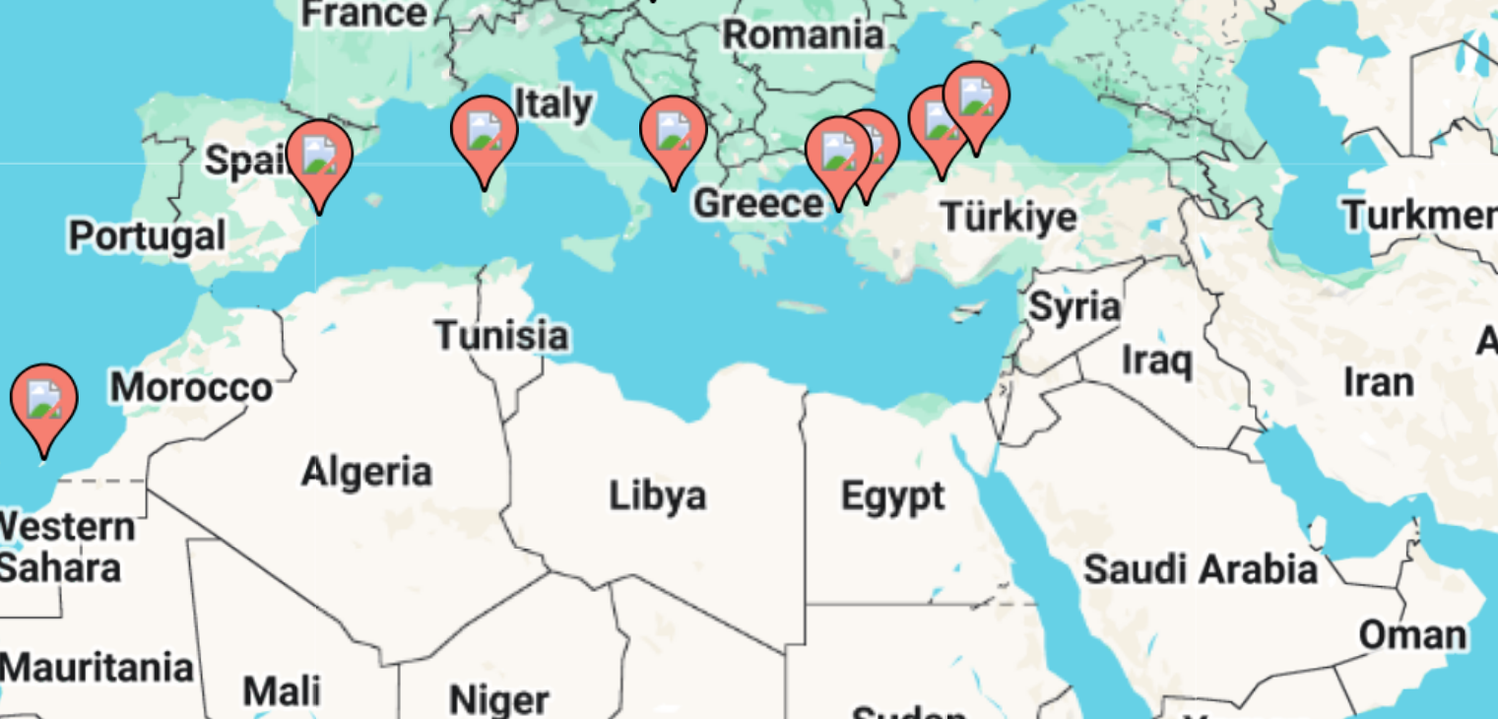
click at [863, 237] on icon "Main content" at bounding box center [862, 234] width 18 height 26
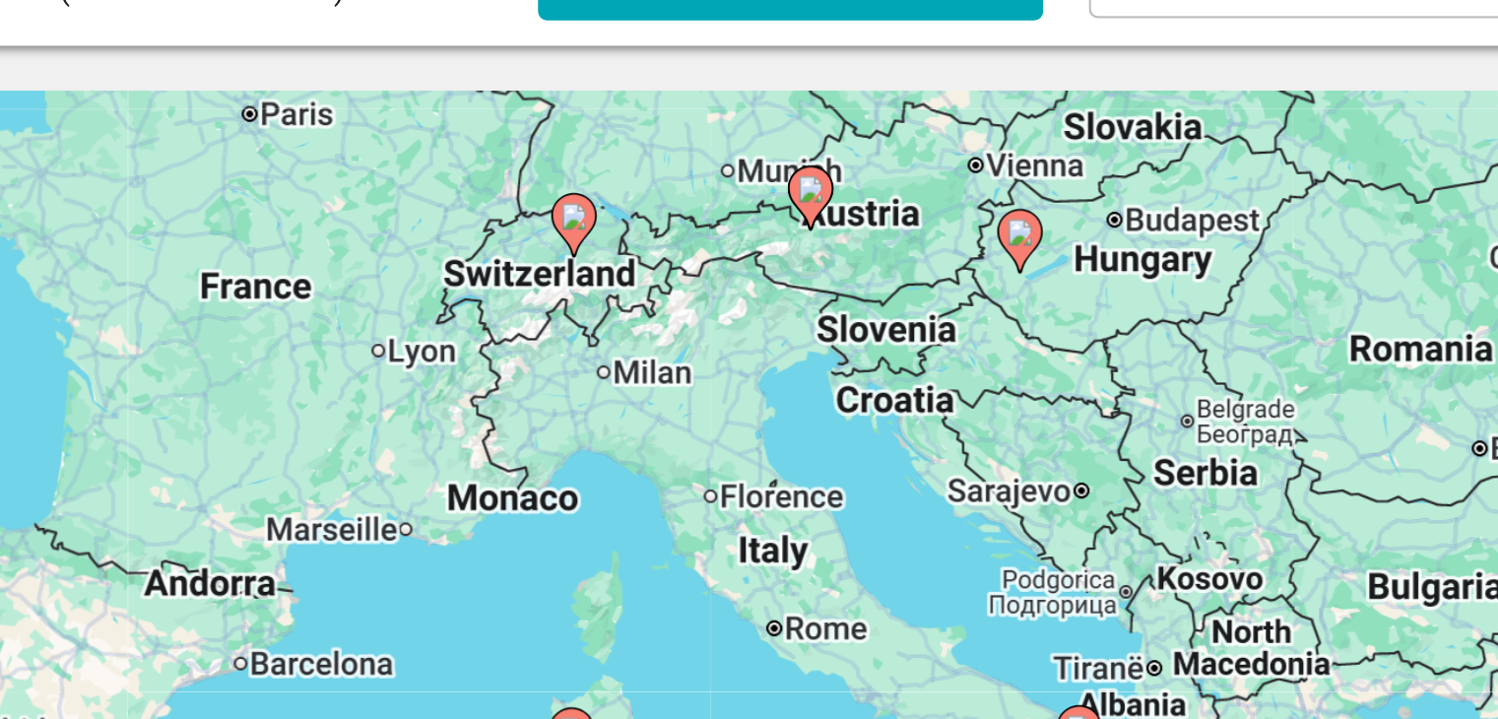
click at [848, 182] on image "Main content" at bounding box center [853, 180] width 12 height 12
type input "**********"
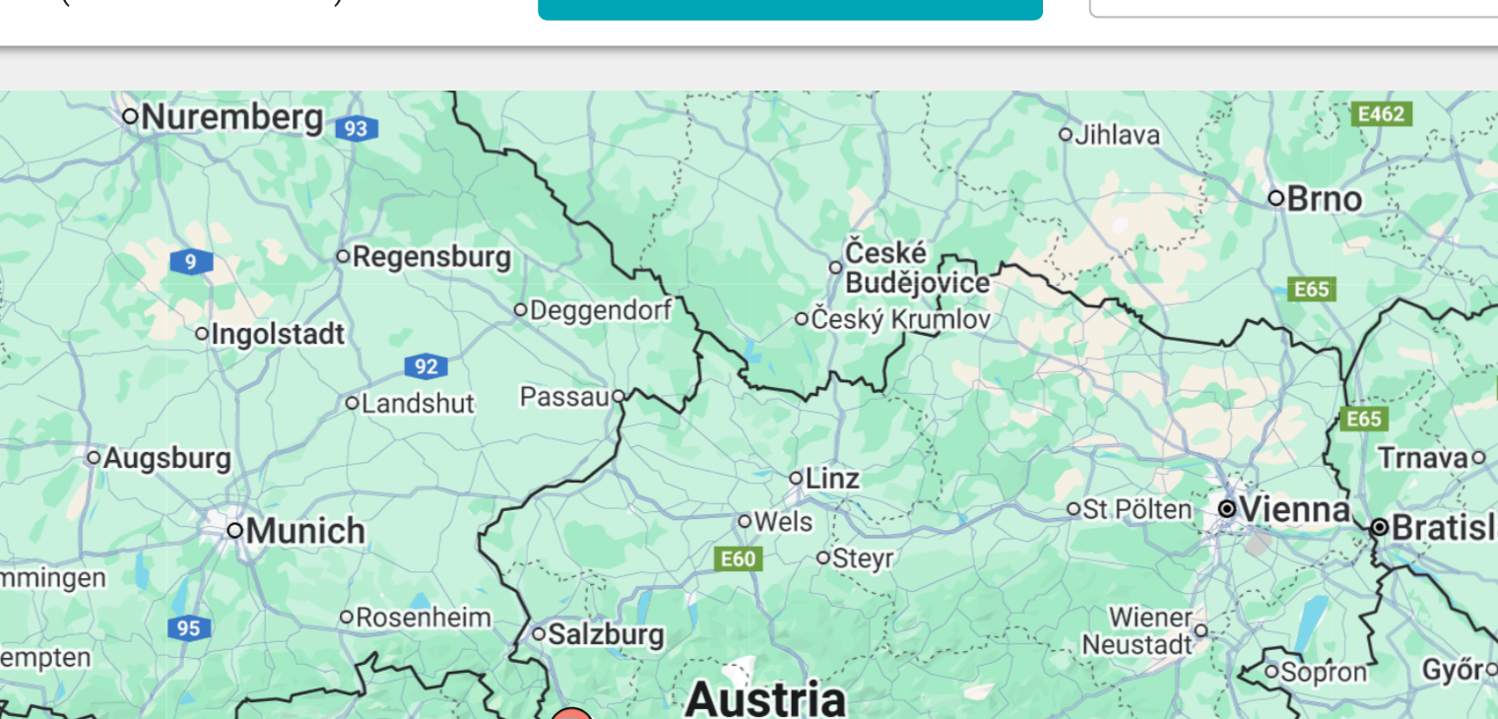
click at [832, 270] on div "To navigate, press the arrow keys. To activate drag with keyboard, press Alt + …" at bounding box center [748, 433] width 1419 height 591
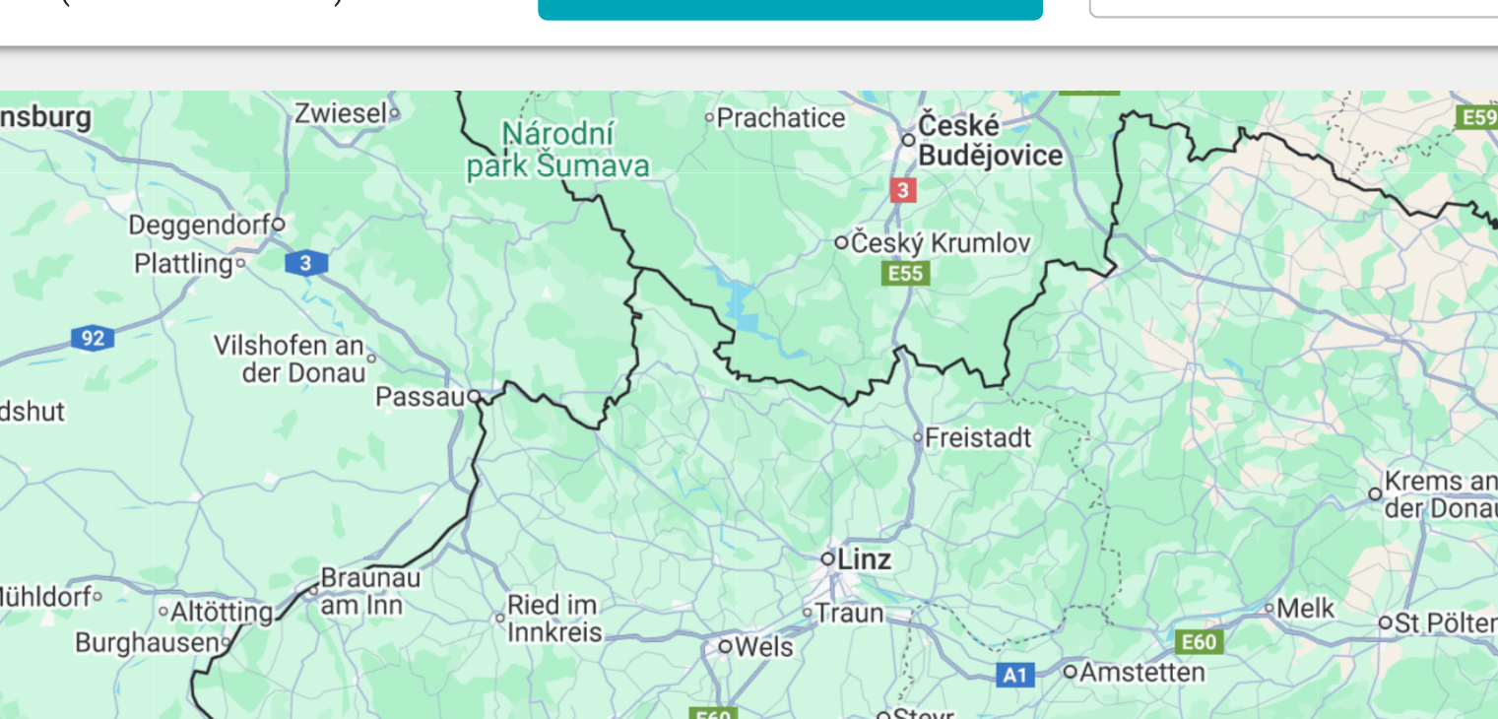
click at [890, 158] on div "To navigate, press the arrow keys. To activate drag with keyboard, press Alt + …" at bounding box center [748, 433] width 1419 height 591
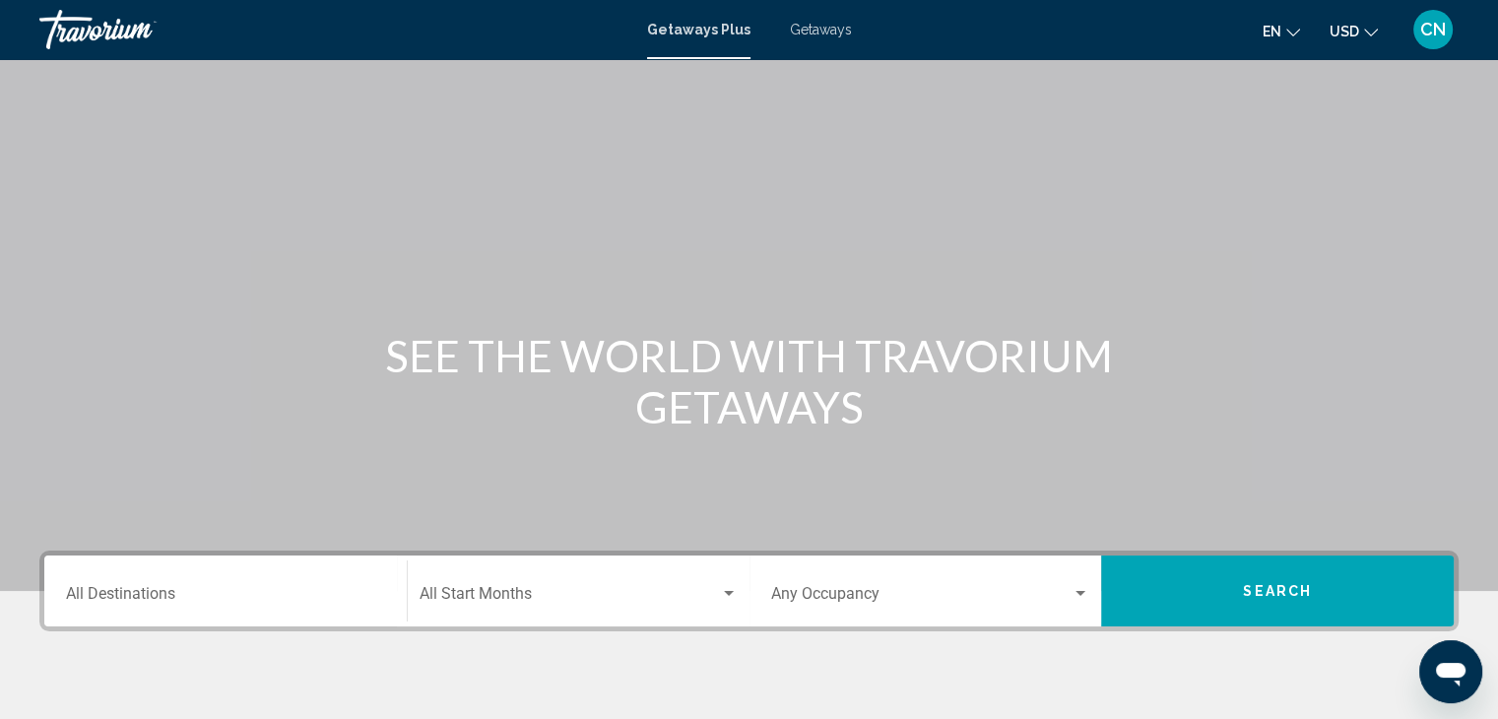
scroll to position [351, 0]
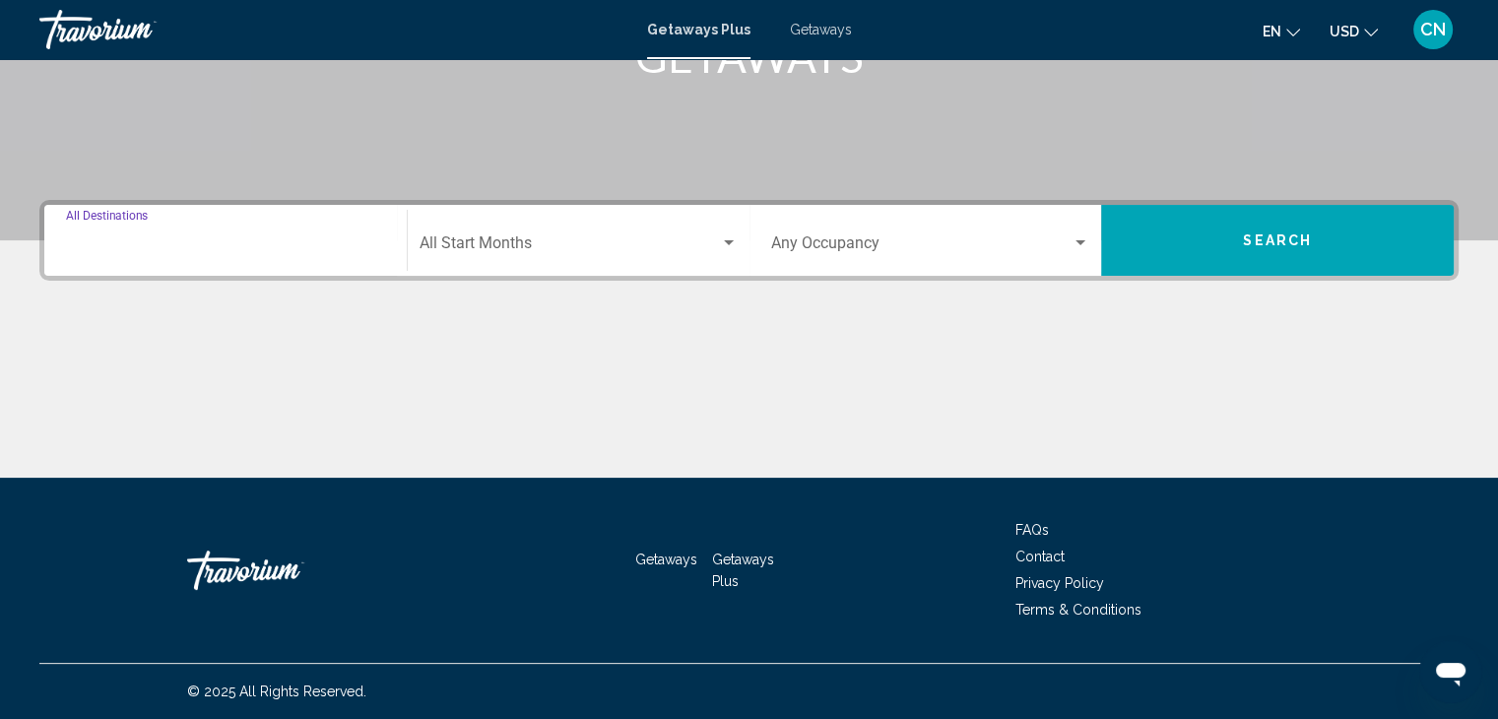
click at [299, 244] on input "Destination All Destinations" at bounding box center [225, 247] width 319 height 18
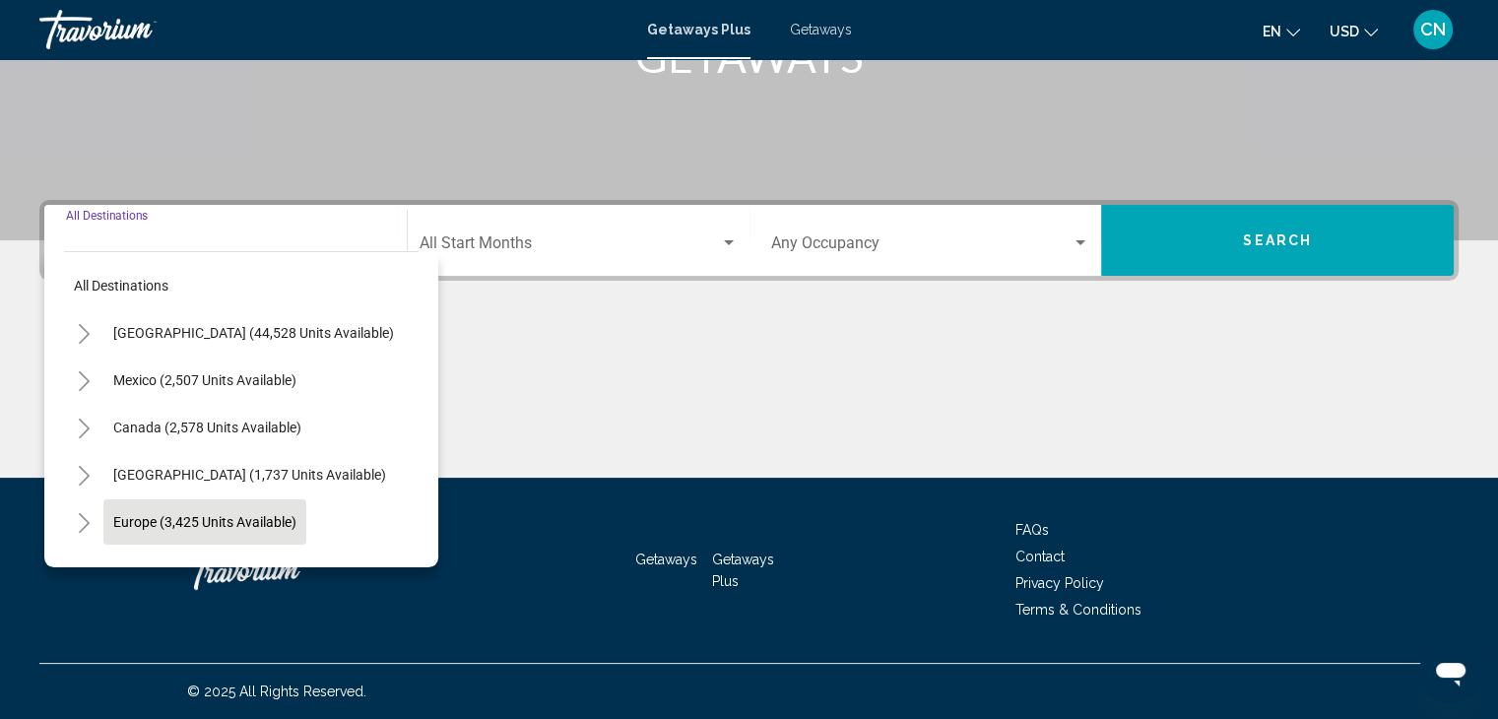
click at [256, 528] on span "Europe (3,425 units available)" at bounding box center [204, 522] width 183 height 16
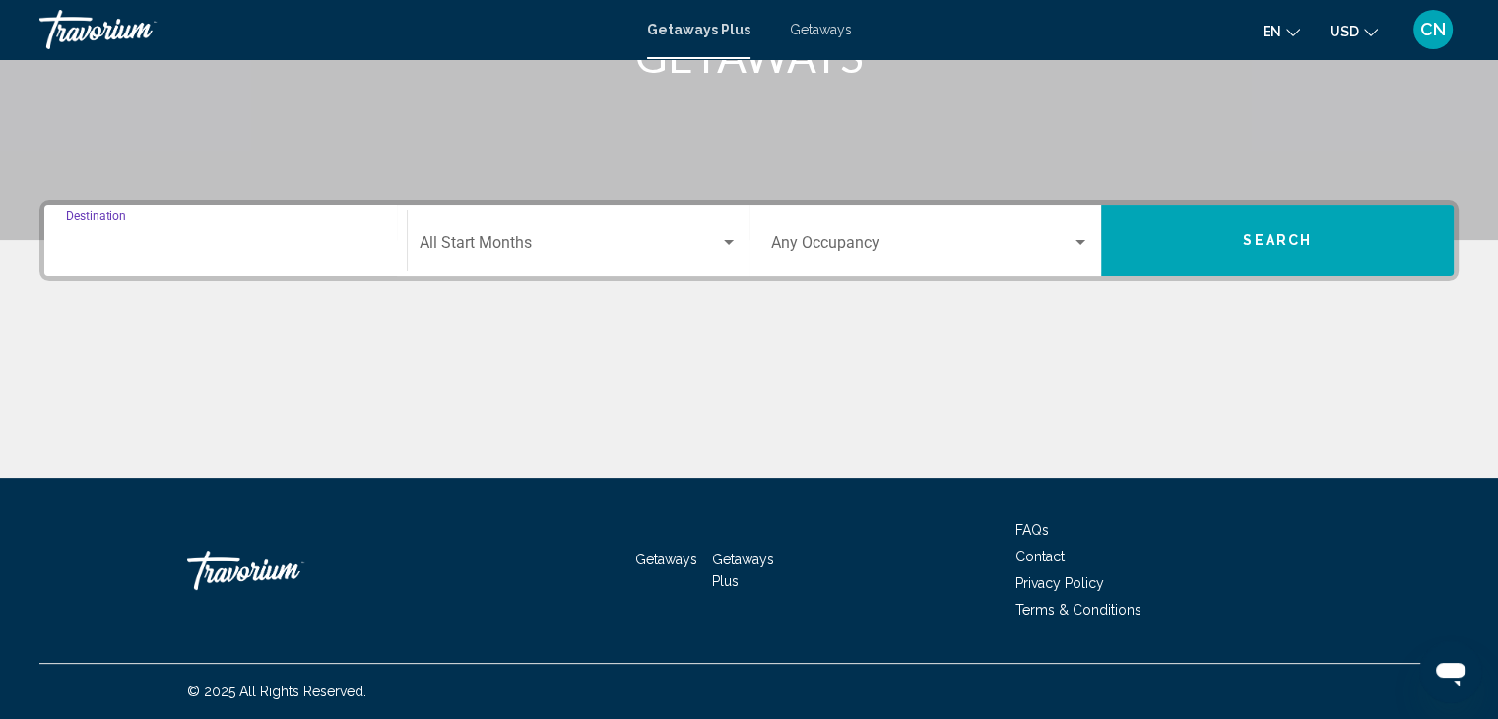
type input "**********"
click at [579, 222] on div "Start Month All Start Months" at bounding box center [578, 241] width 318 height 62
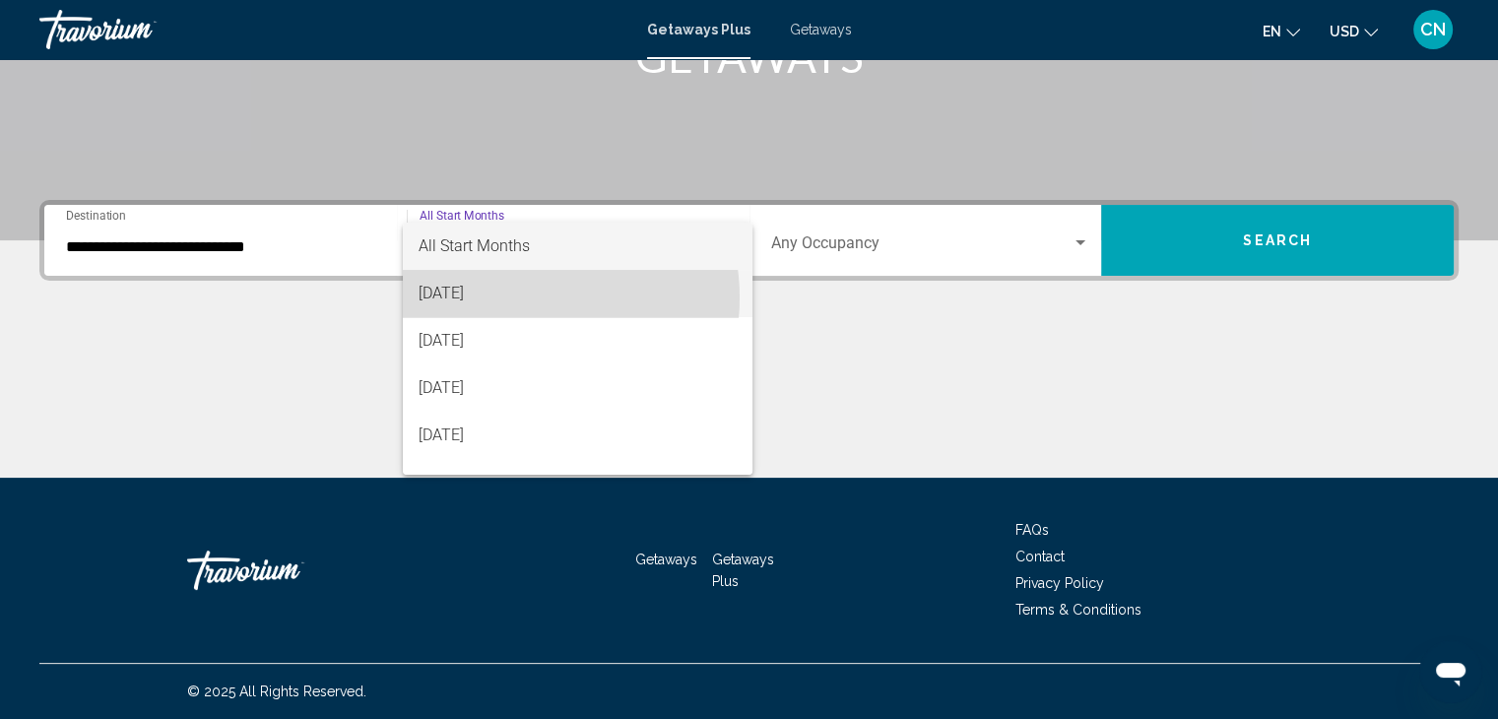
click at [523, 297] on span "August 2025" at bounding box center [577, 293] width 318 height 47
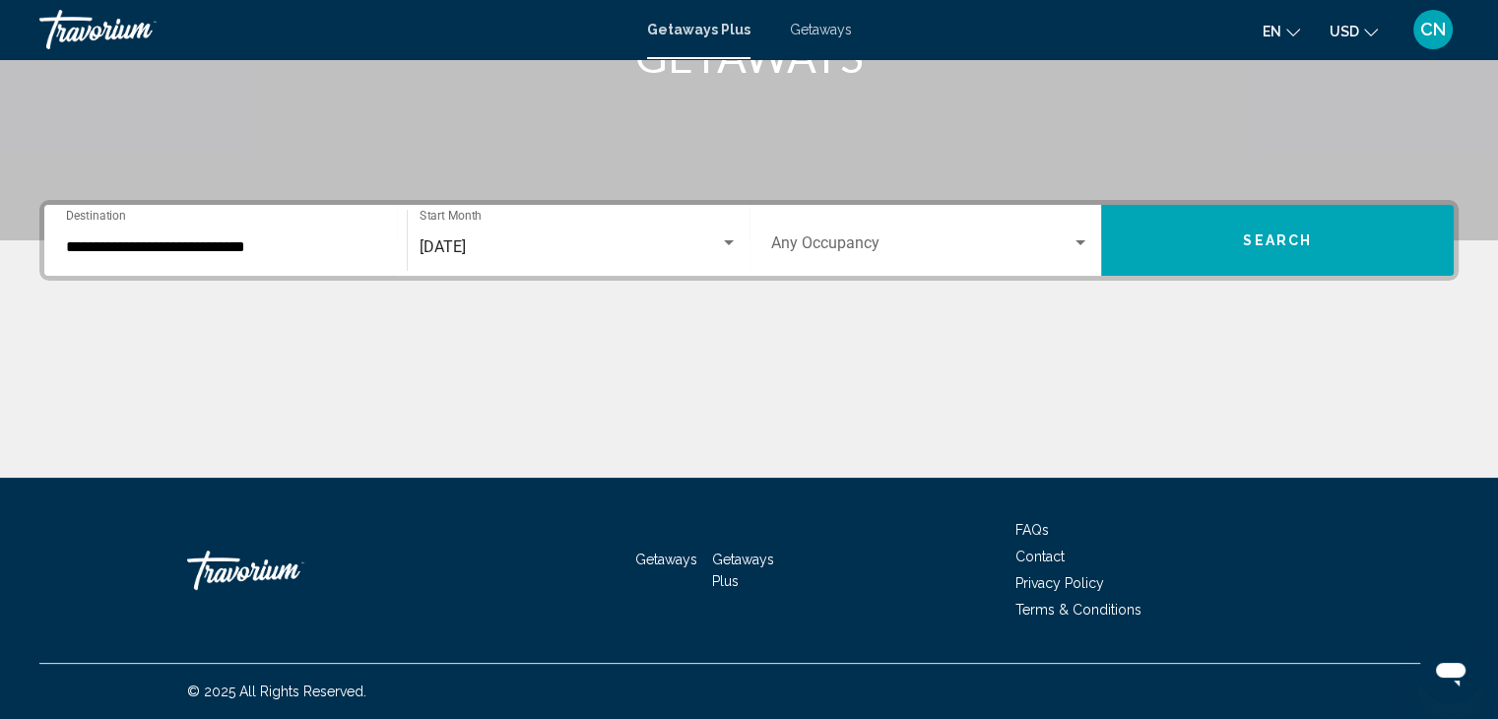
click at [910, 256] on div "Occupancy Any Occupancy" at bounding box center [930, 241] width 319 height 62
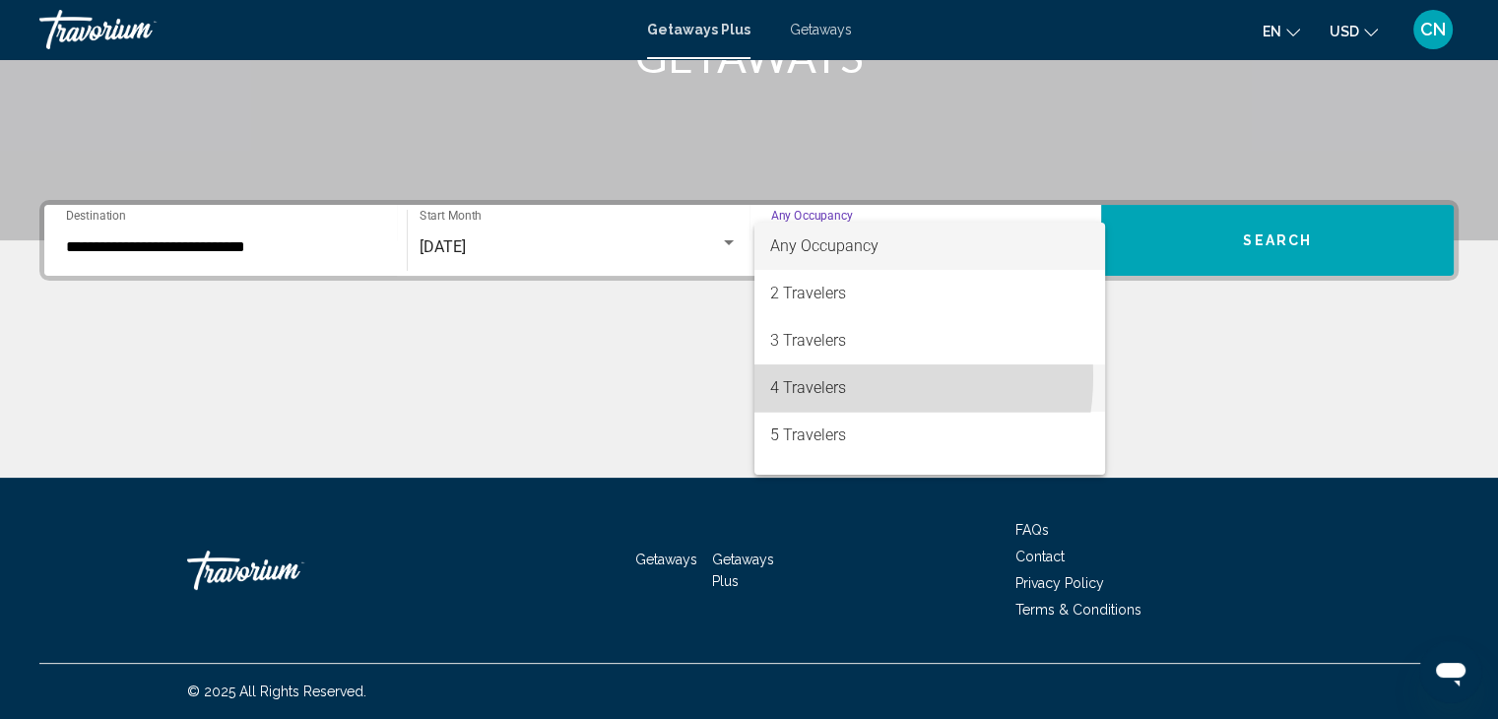
click at [840, 376] on span "4 Travelers" at bounding box center [929, 387] width 319 height 47
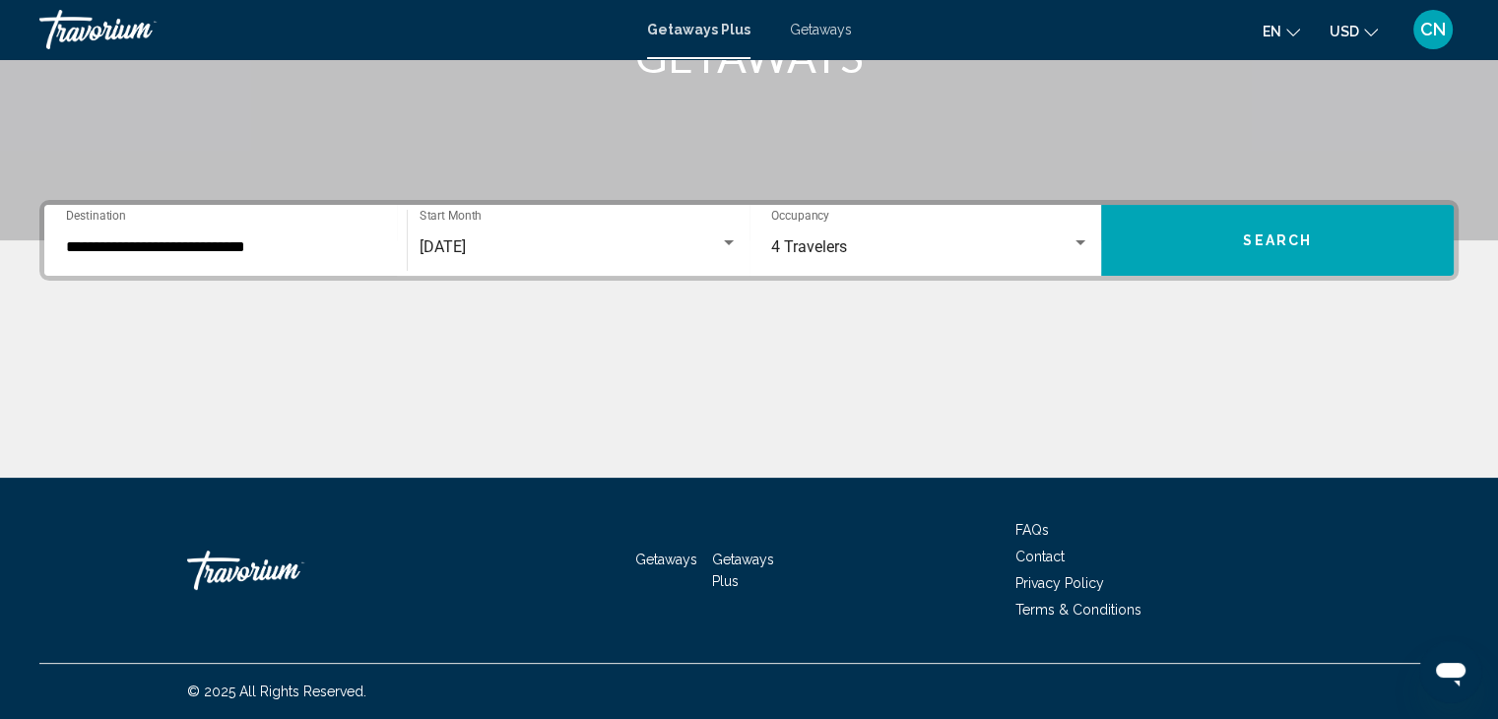
click at [726, 23] on span "Getaways Plus" at bounding box center [698, 30] width 103 height 16
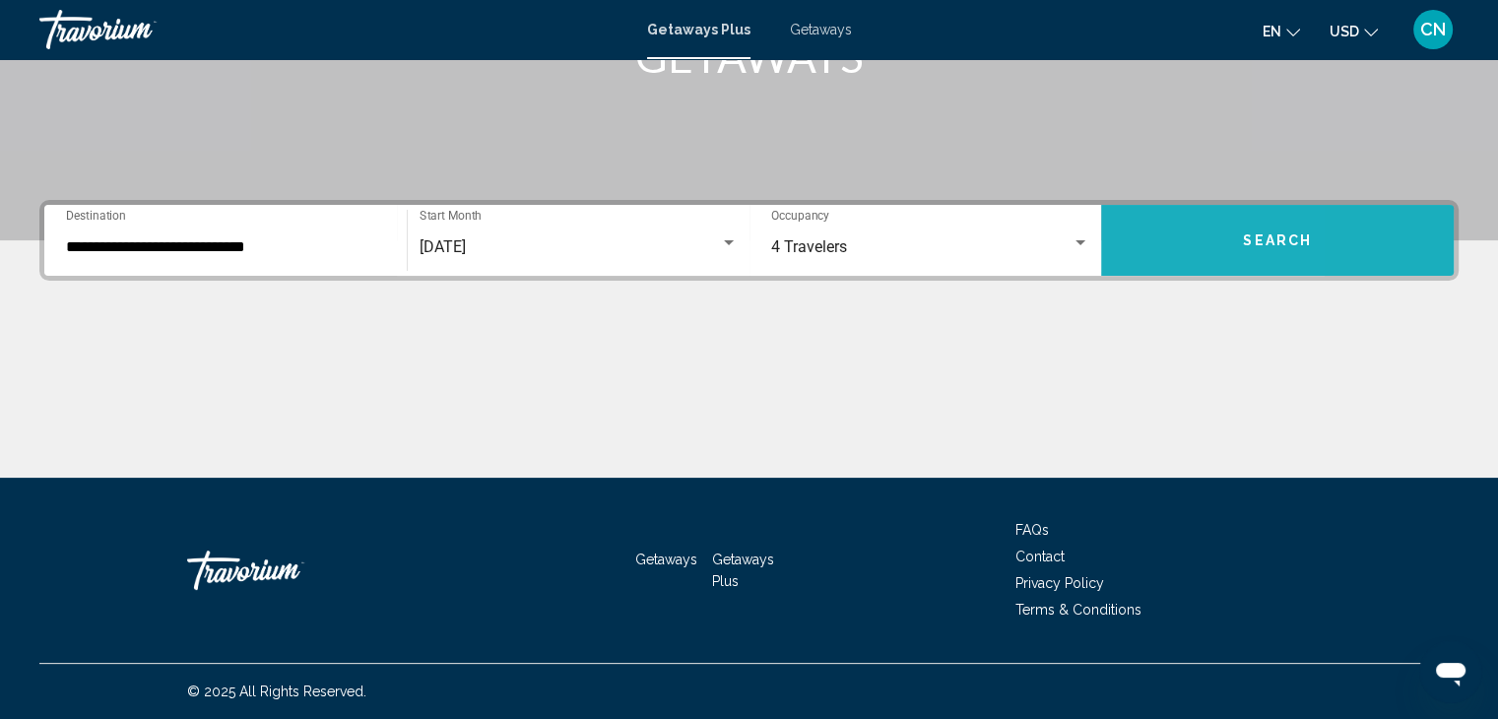
click at [1139, 242] on button "Search" at bounding box center [1277, 240] width 352 height 71
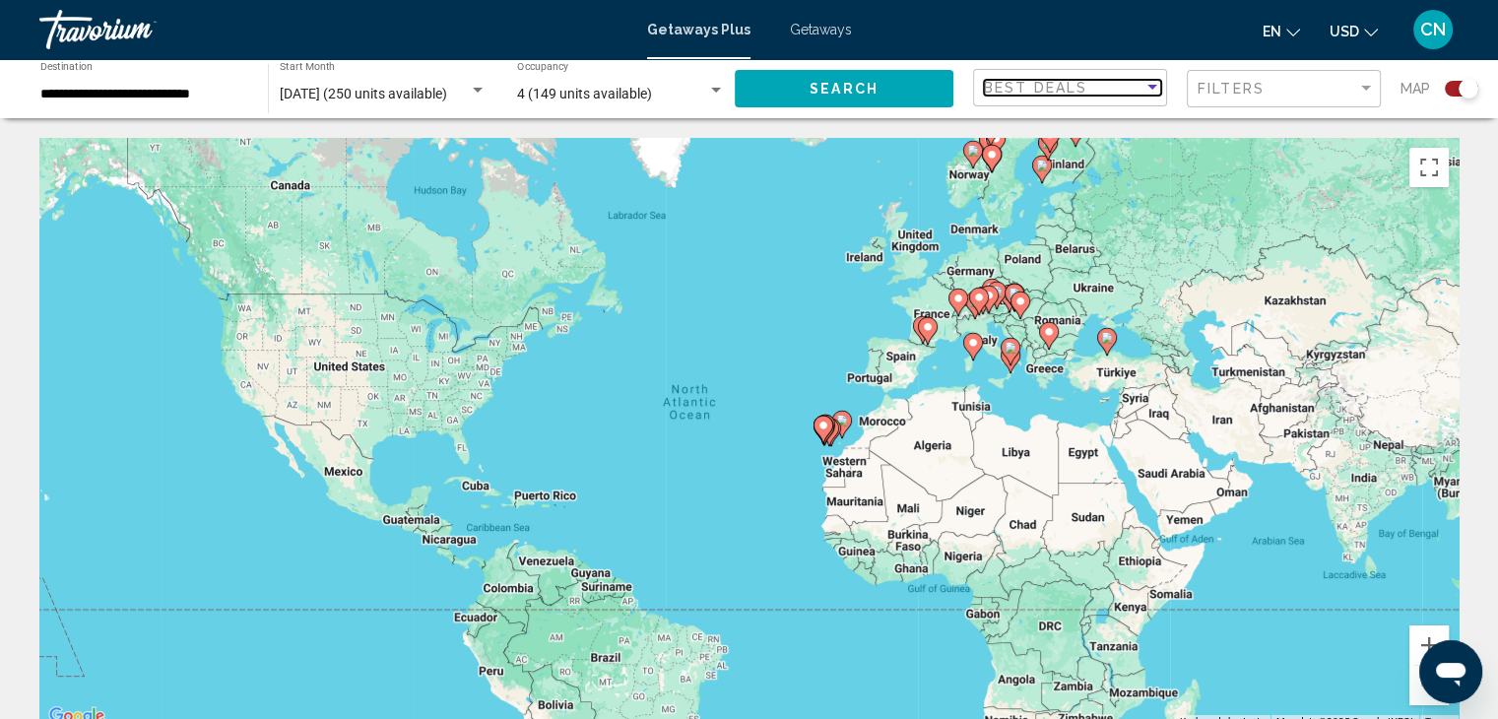
click at [1146, 92] on div "Sort by" at bounding box center [1152, 88] width 18 height 16
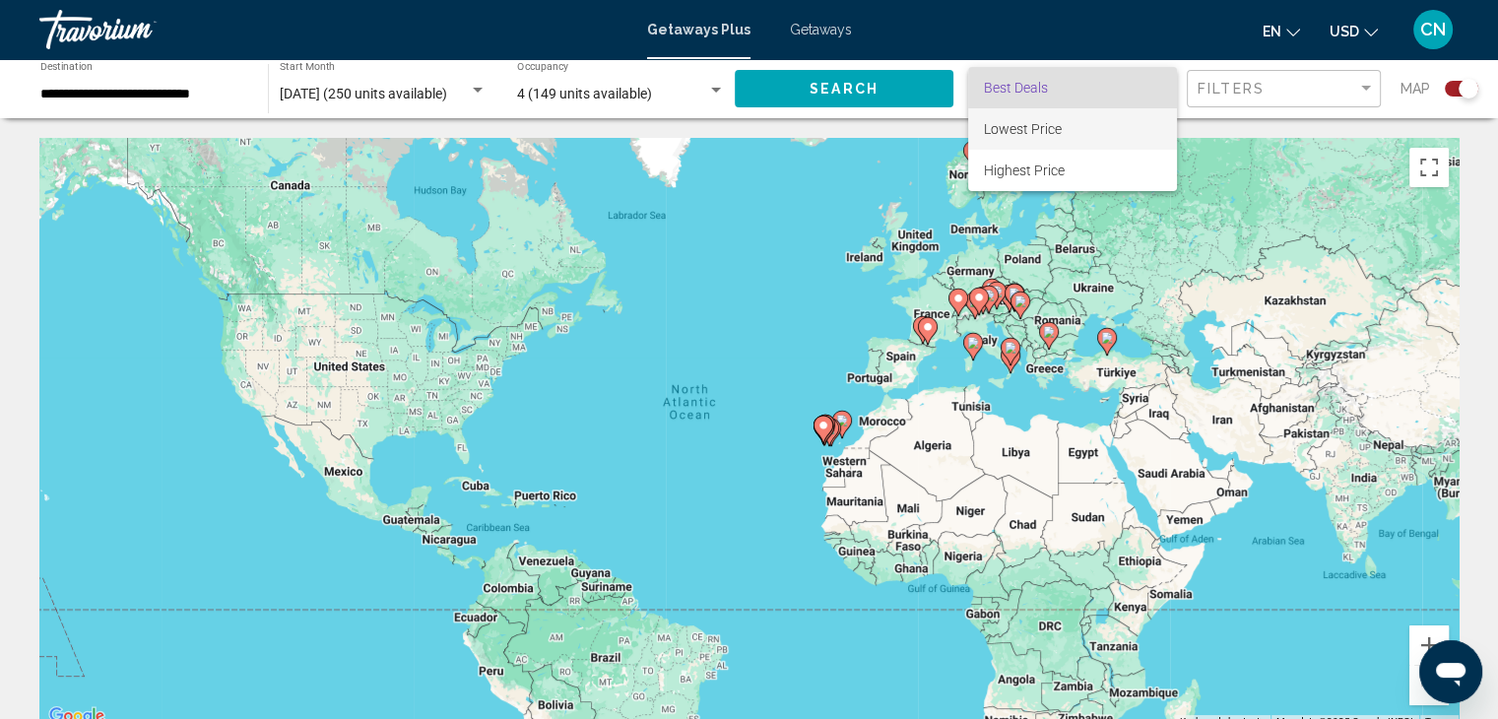
click at [1099, 131] on span "Lowest Price" at bounding box center [1072, 128] width 177 height 41
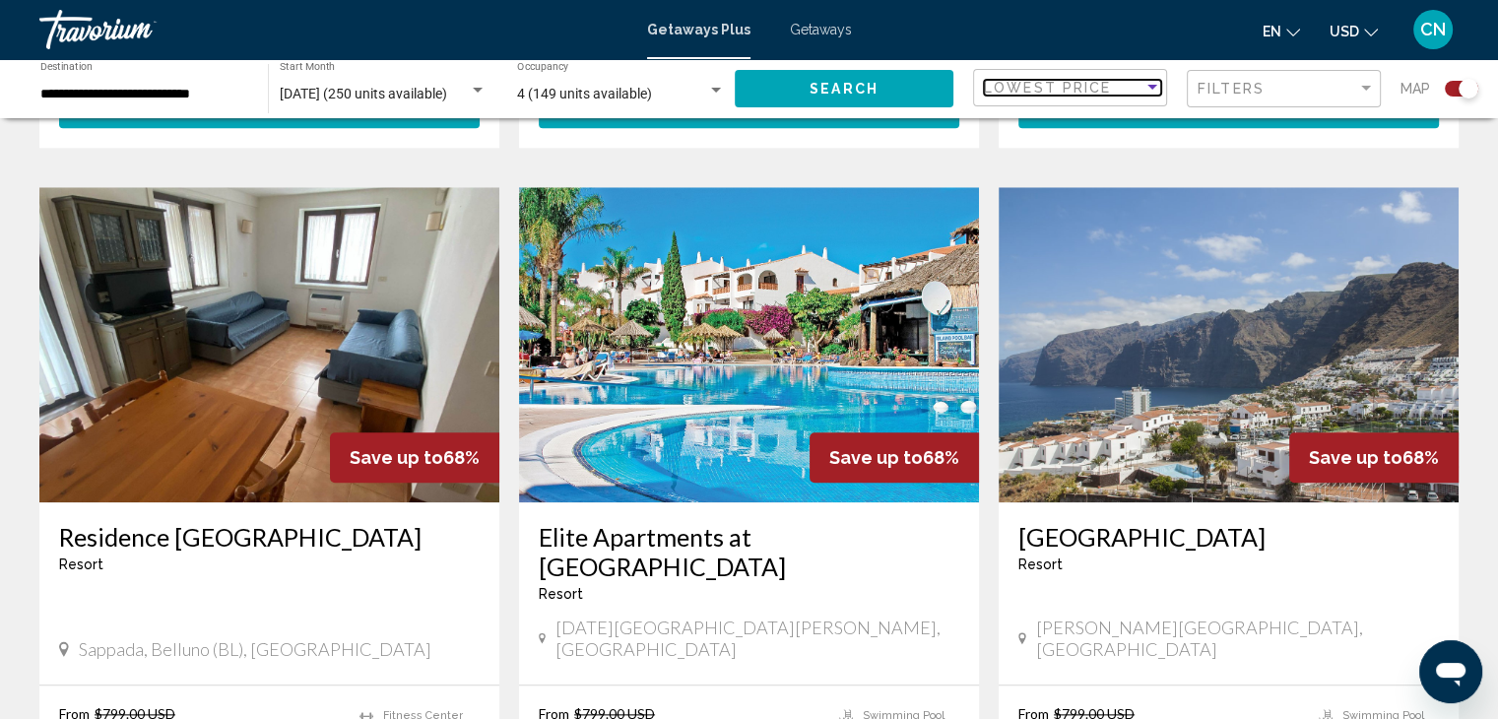
scroll to position [2027, 0]
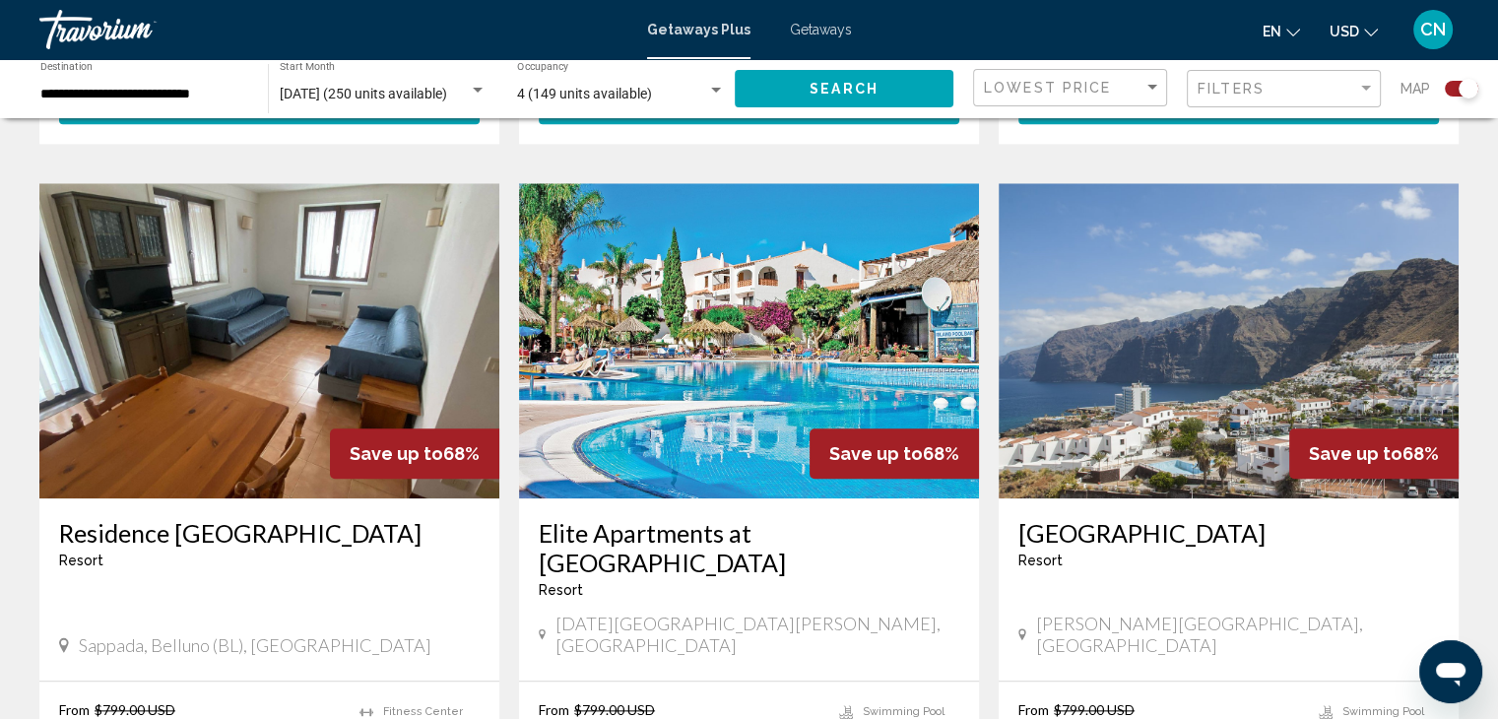
click at [880, 277] on img "Main content" at bounding box center [749, 340] width 460 height 315
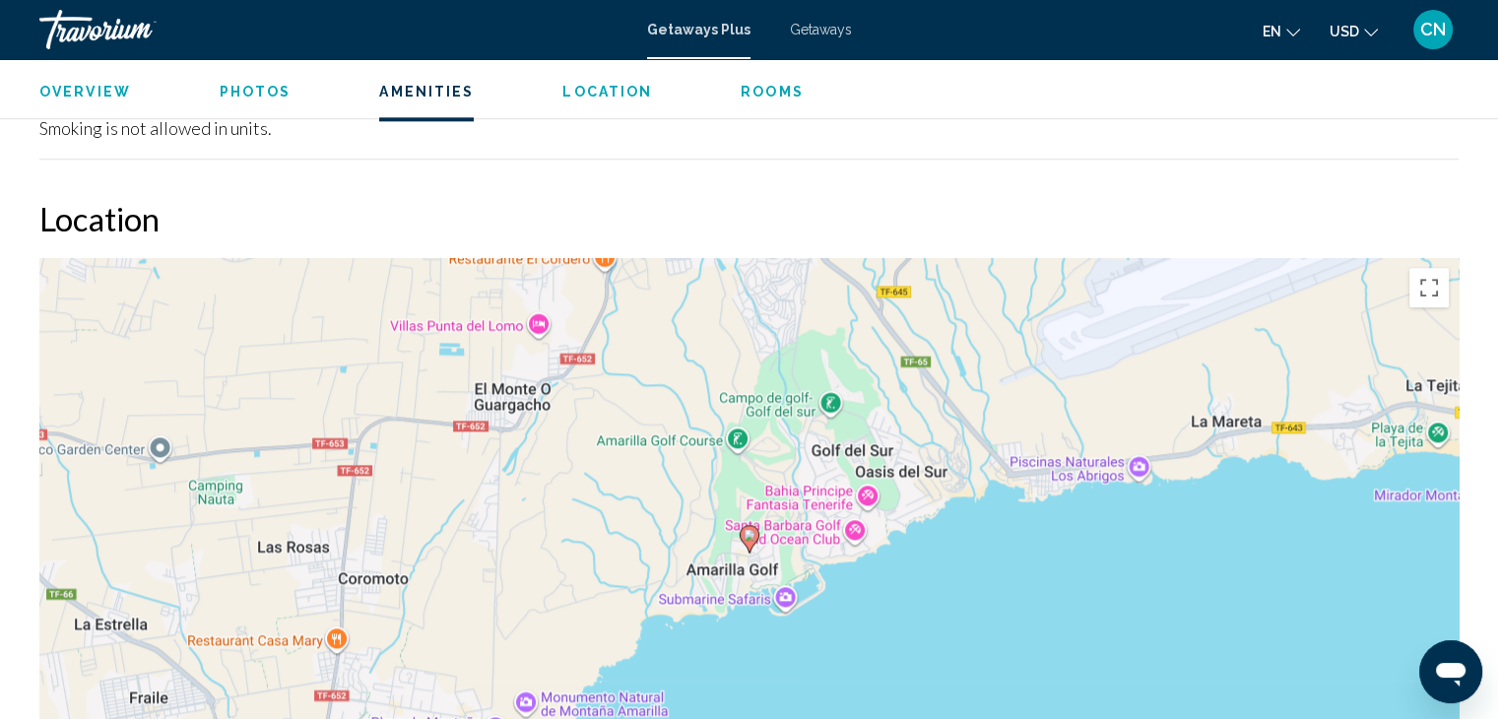
scroll to position [2439, 0]
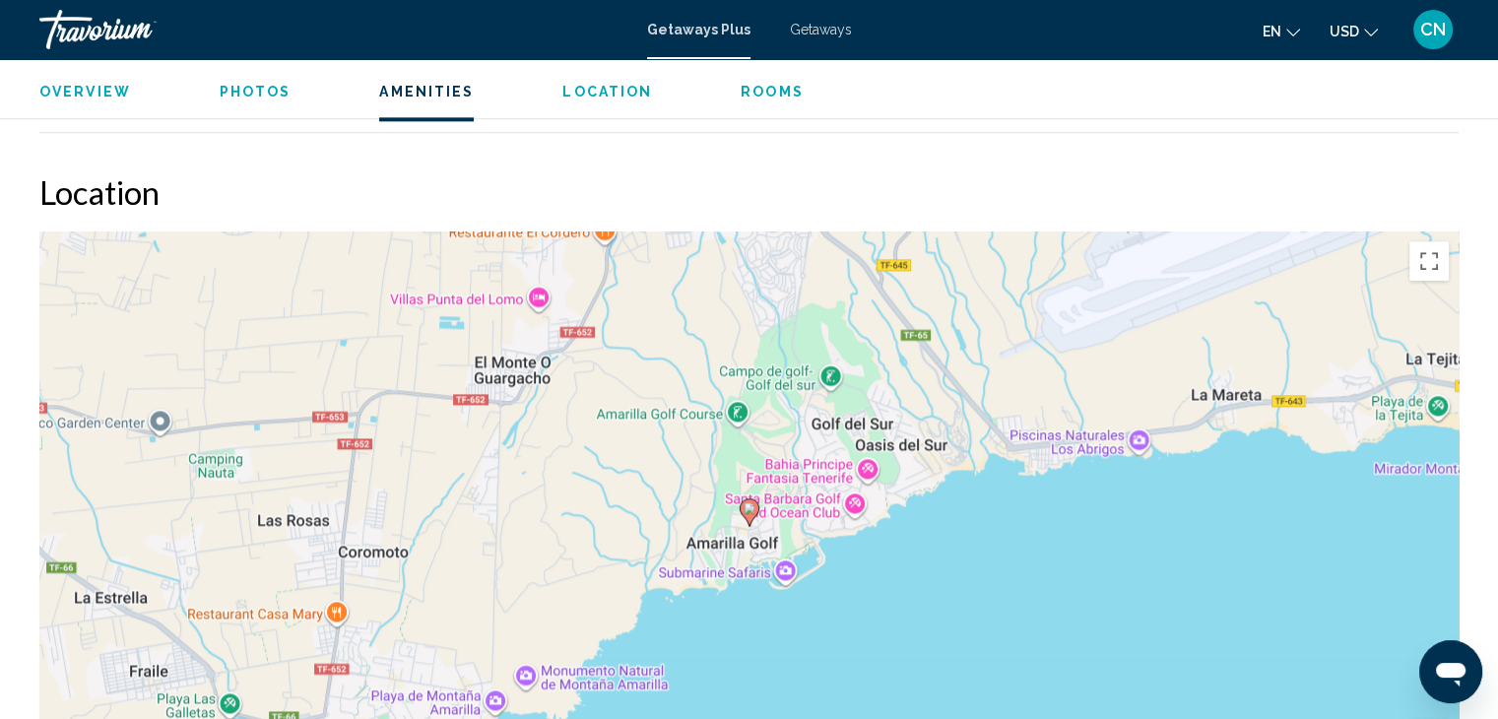
click at [1115, 571] on div "To activate drag with keyboard, press Alt + Enter. Once in keyboard drag state,…" at bounding box center [748, 526] width 1419 height 591
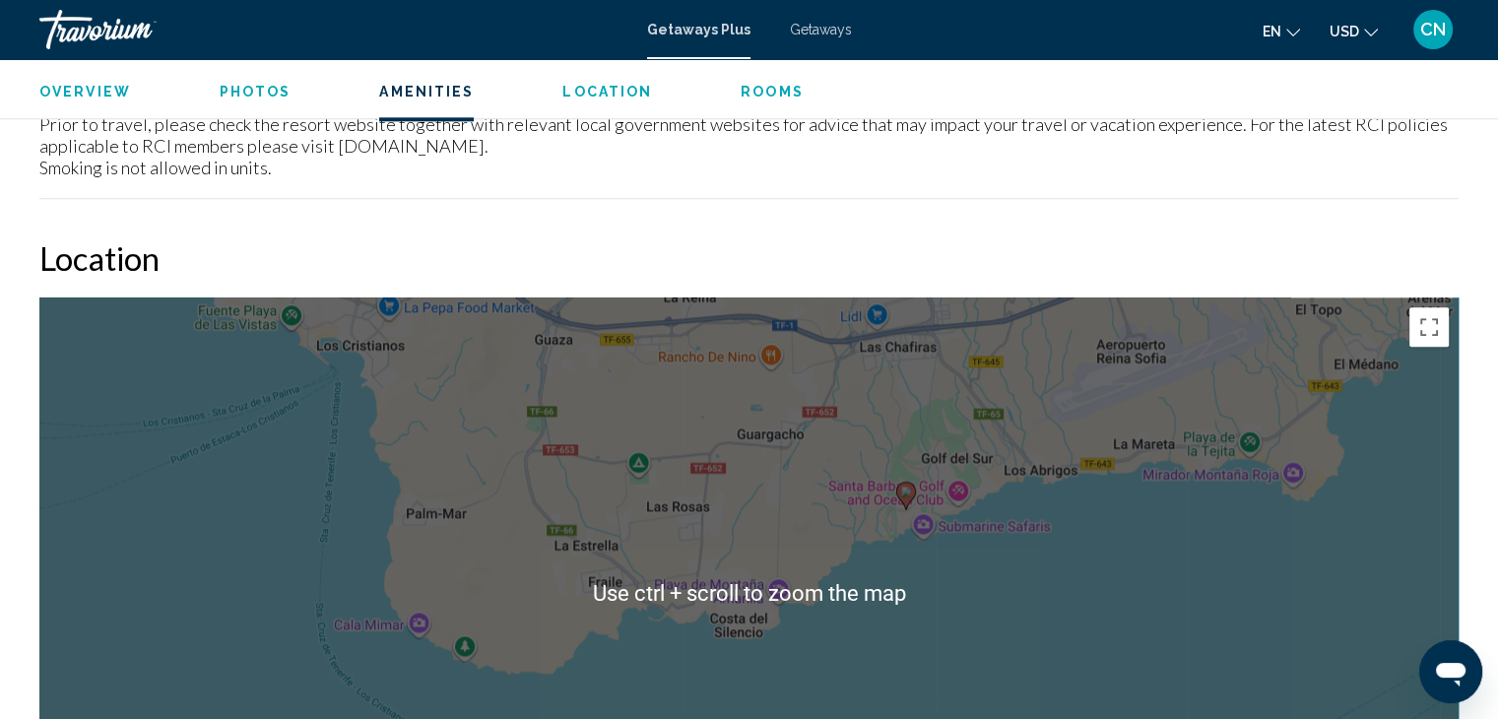
scroll to position [2371, 0]
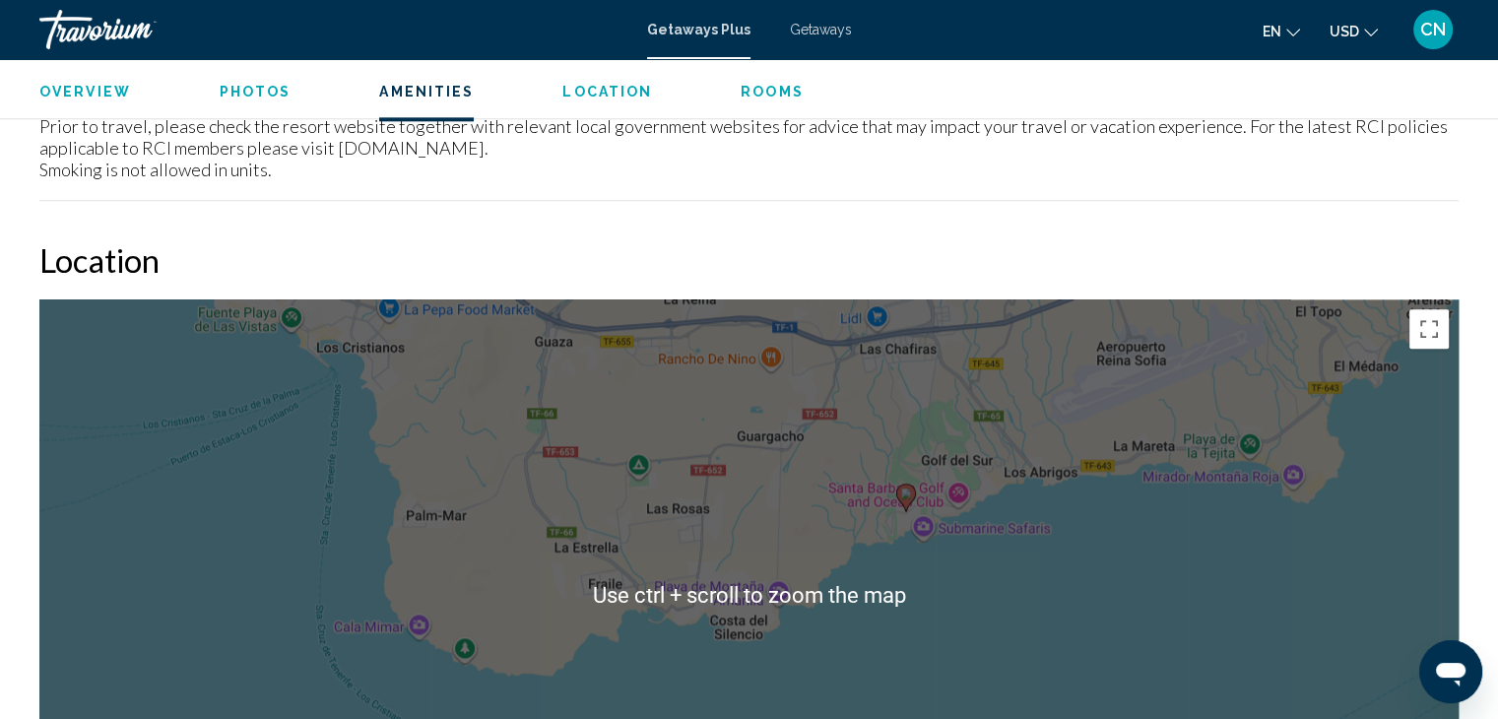
click at [906, 478] on div "To activate drag with keyboard, press Alt + Enter. Once in keyboard drag state,…" at bounding box center [748, 594] width 1419 height 591
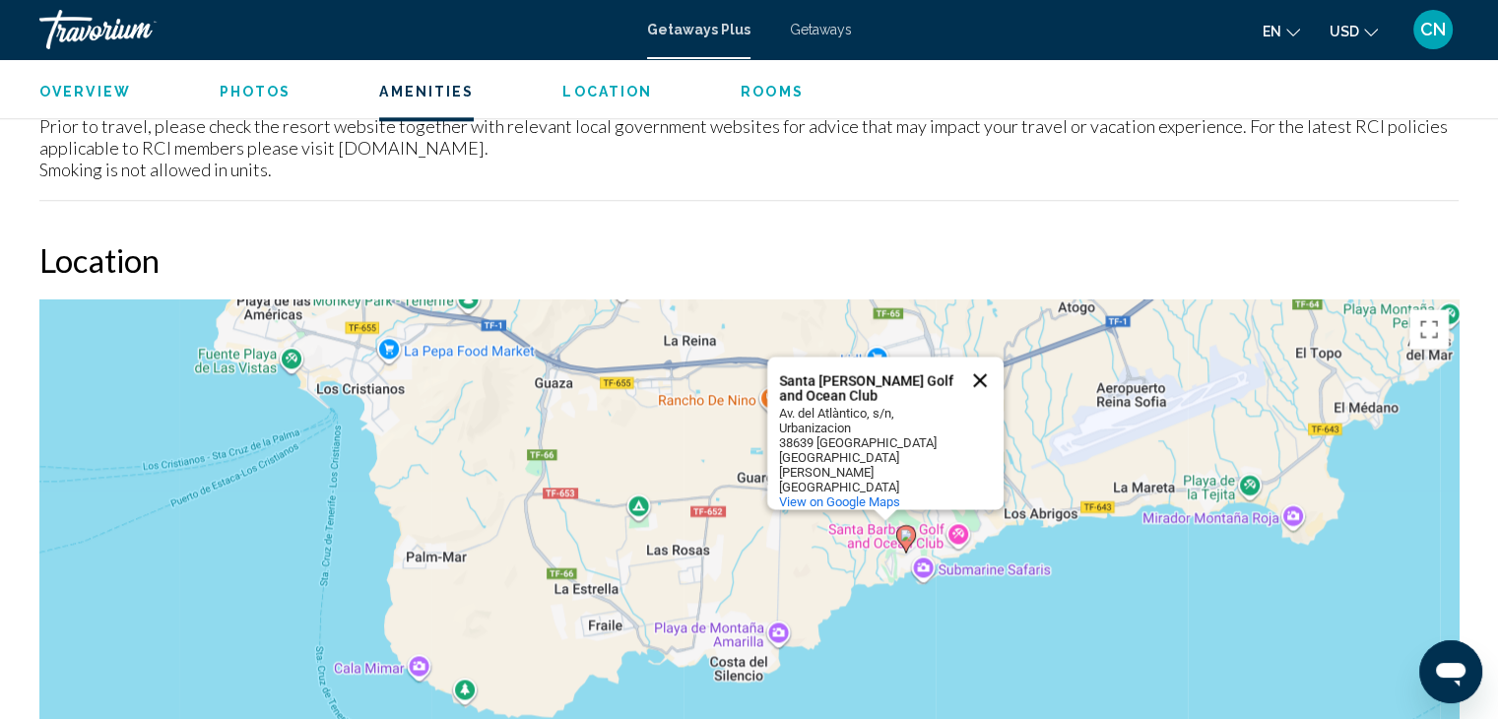
click at [980, 383] on button "Close" at bounding box center [979, 379] width 47 height 47
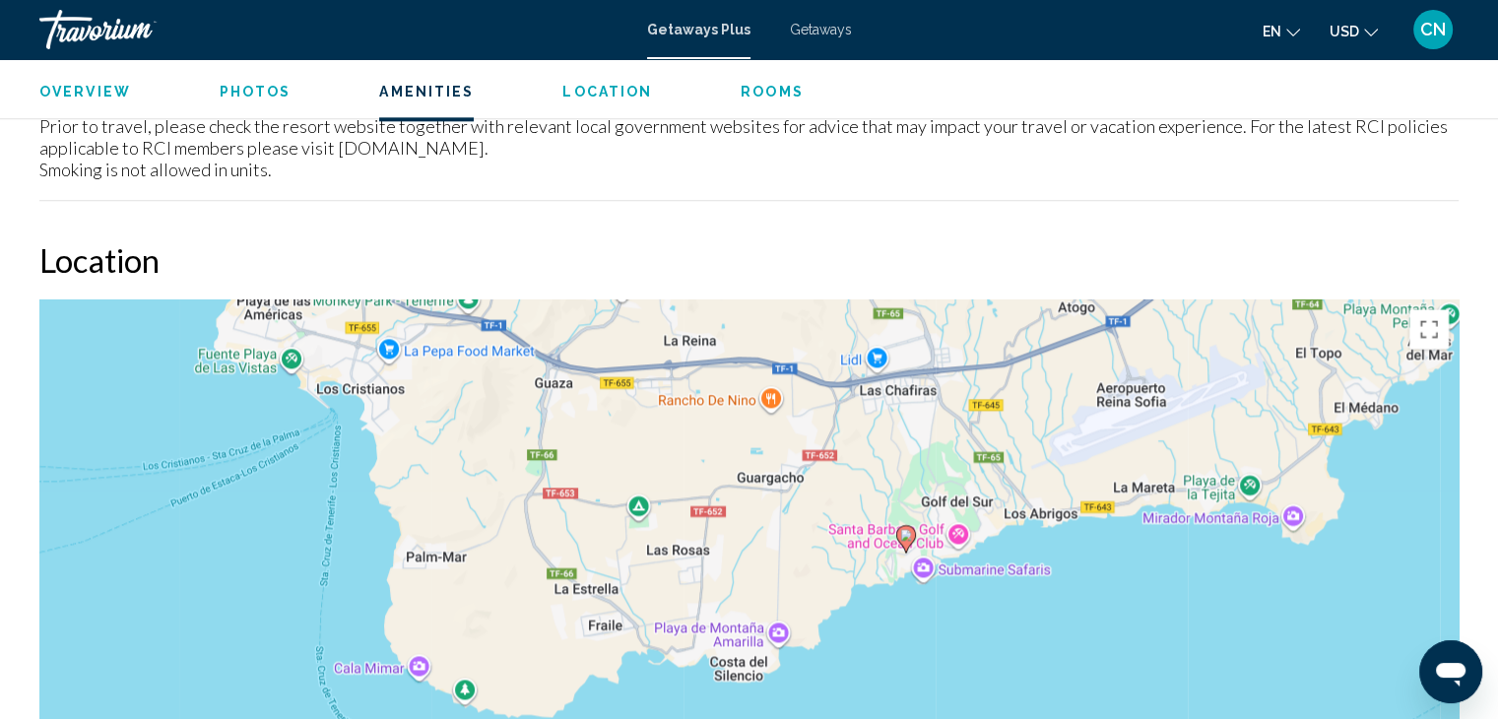
click at [905, 240] on h2 "Location" at bounding box center [748, 259] width 1419 height 39
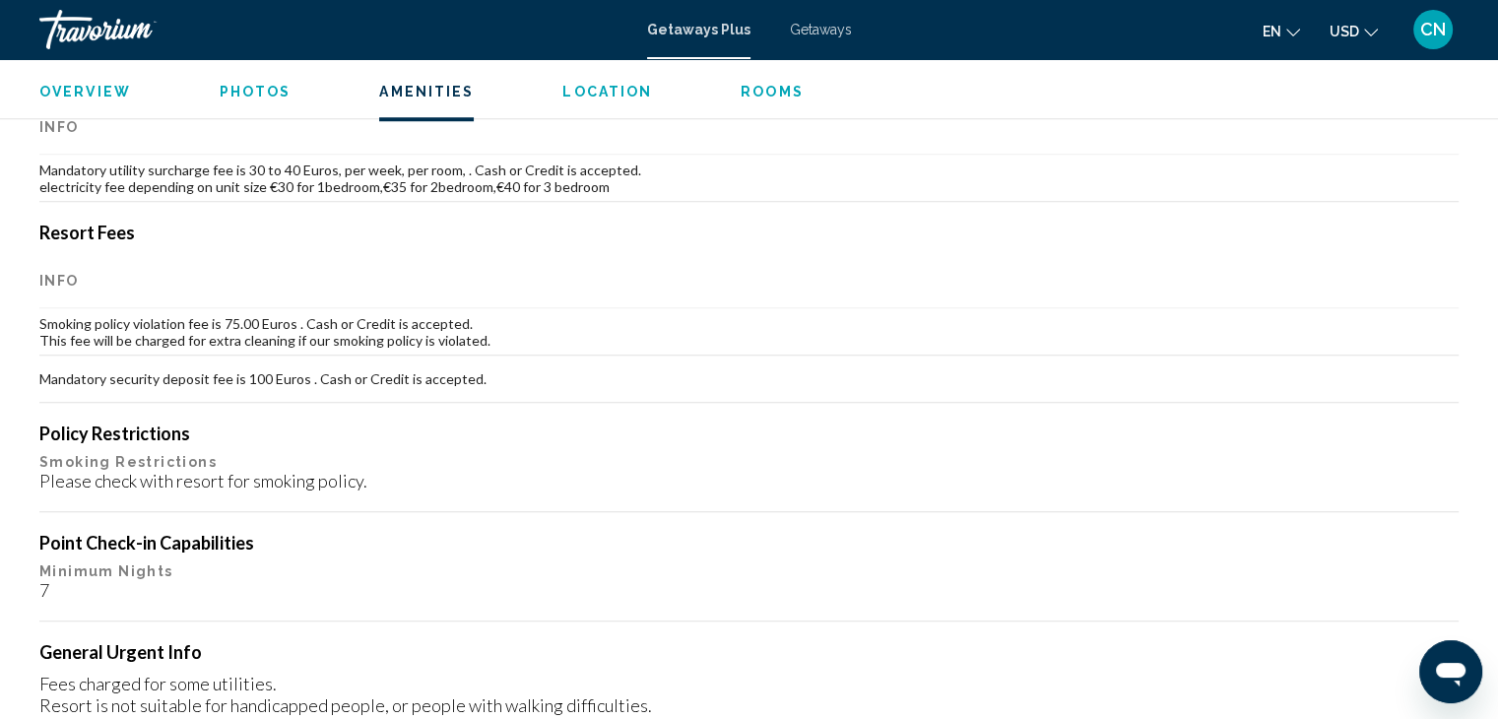
scroll to position [1628, 0]
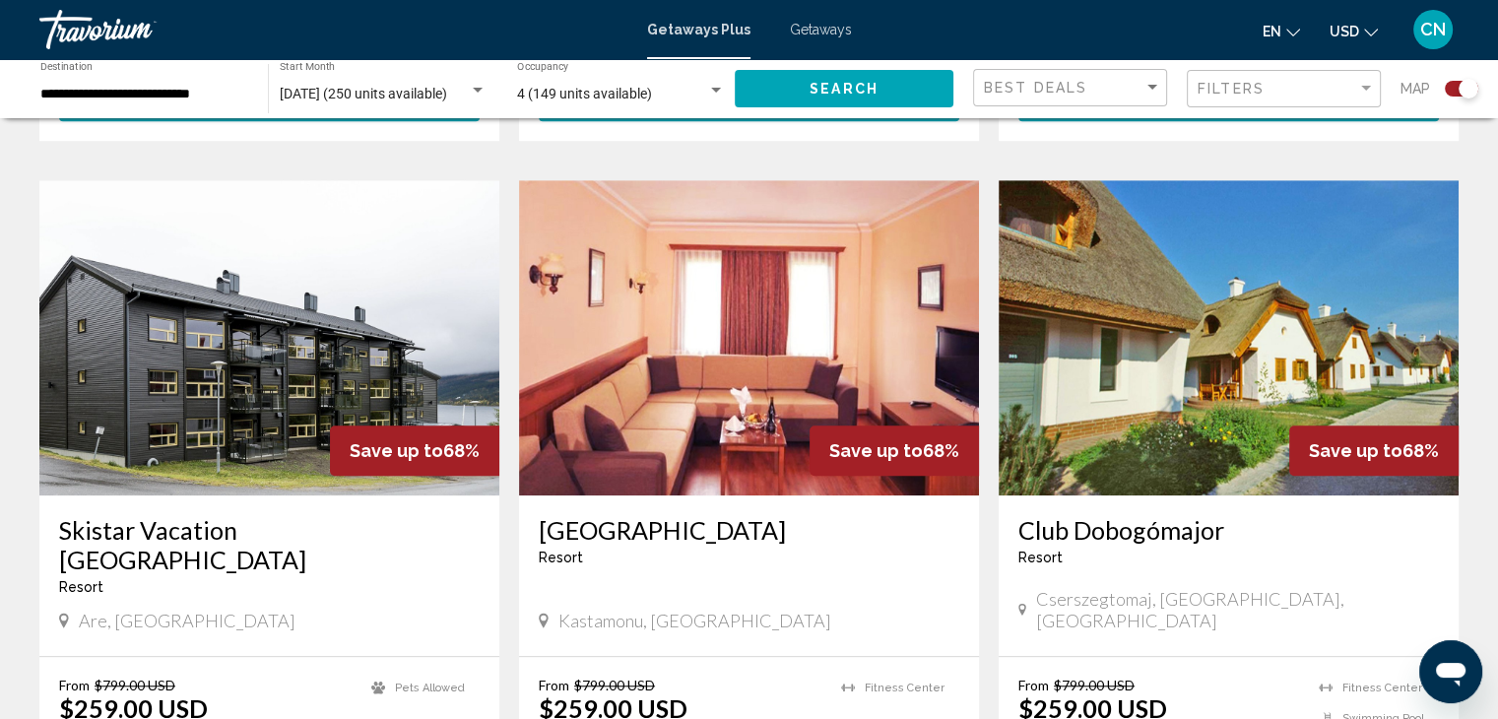
scroll to position [1325, 0]
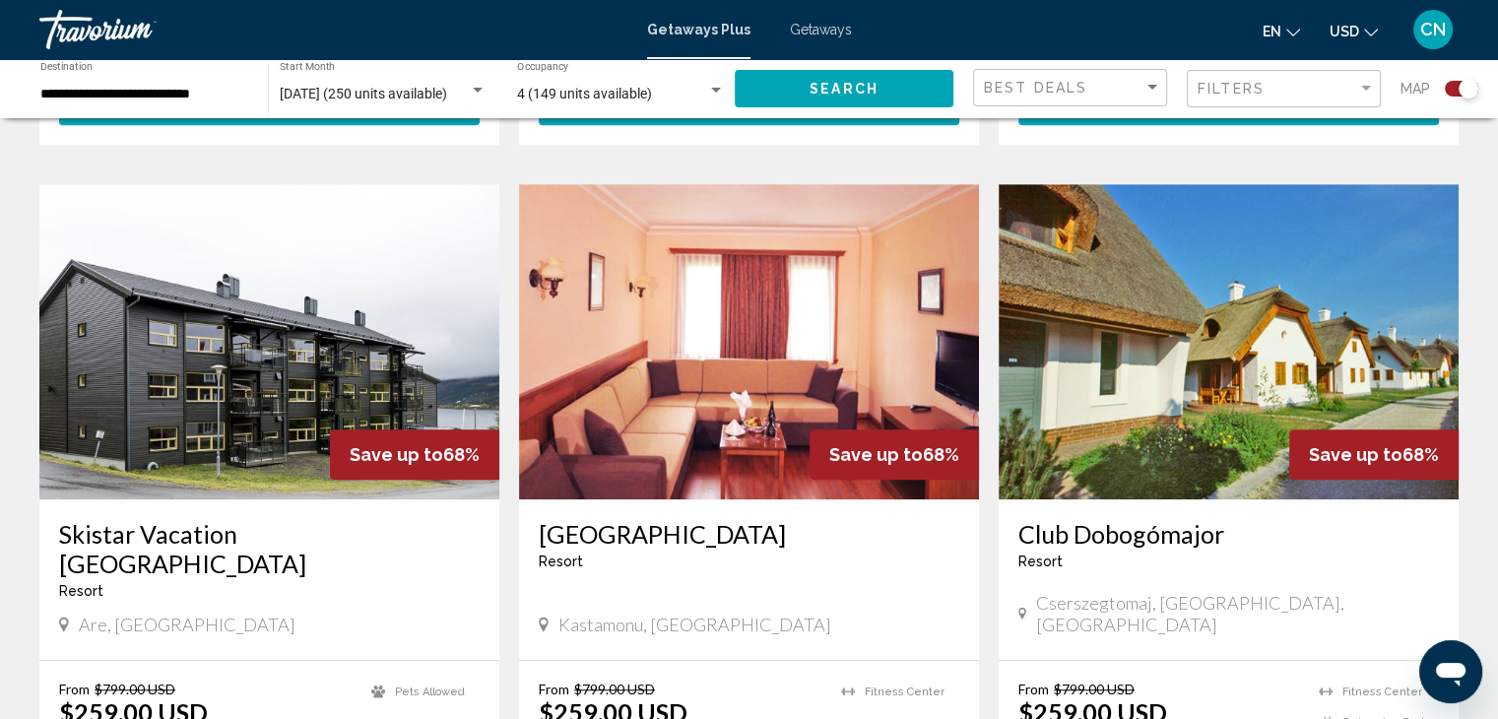
click at [813, 381] on img "Main content" at bounding box center [749, 341] width 460 height 315
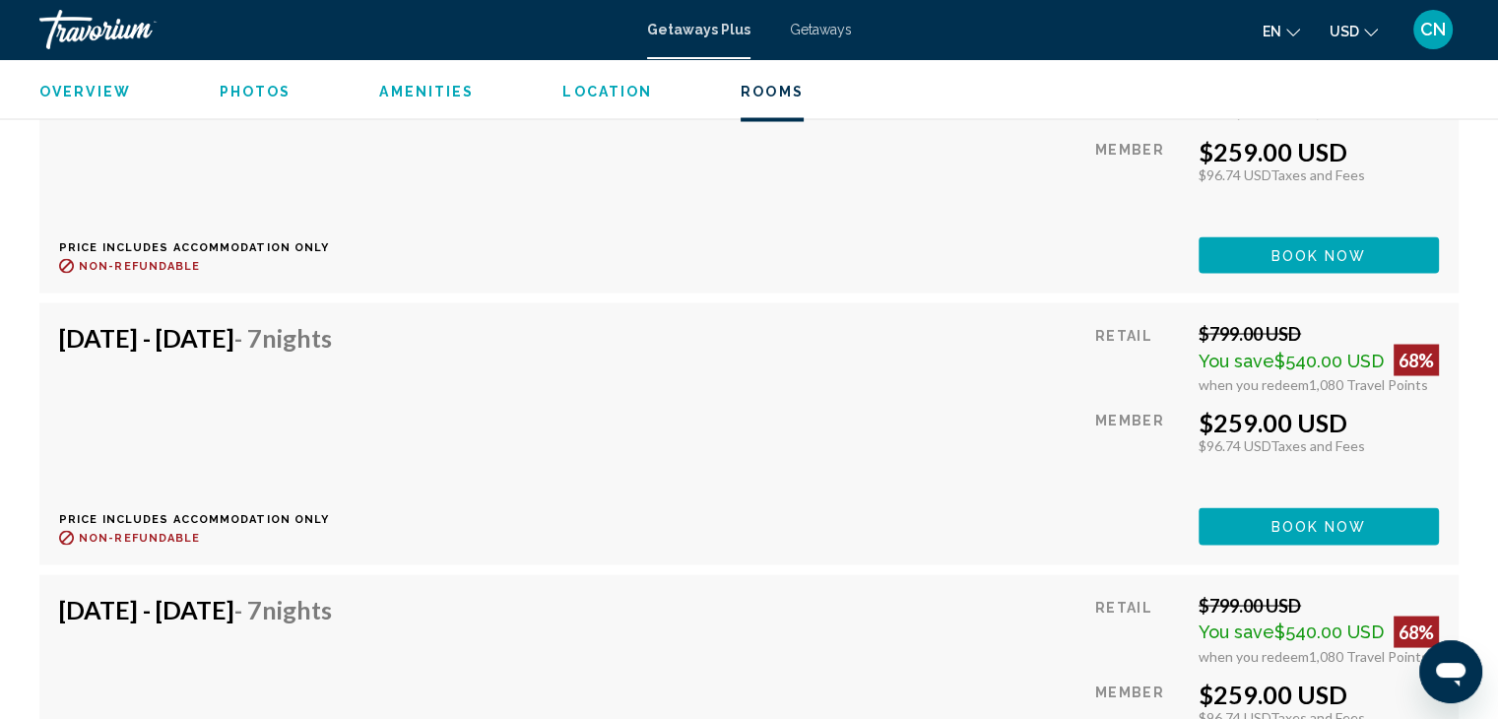
scroll to position [3610, 0]
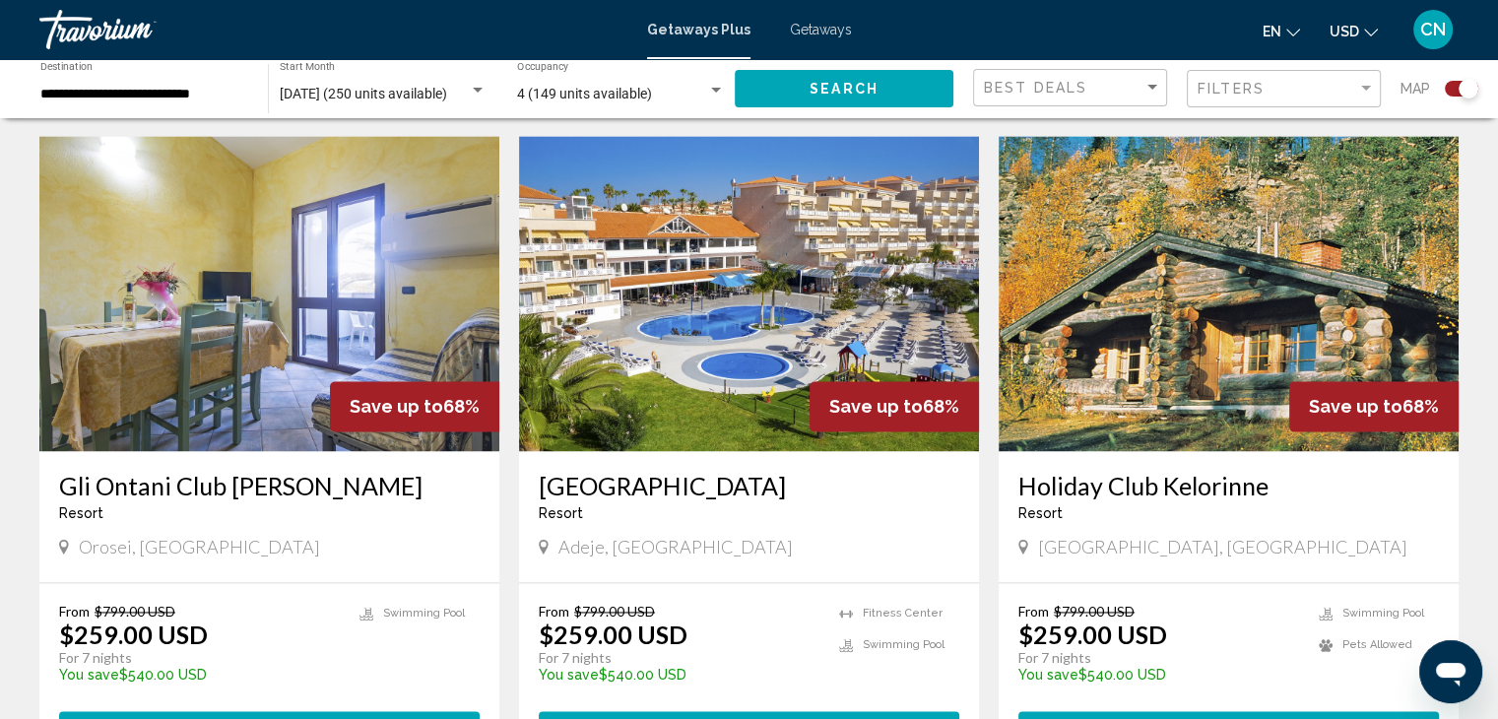
scroll to position [2808, 0]
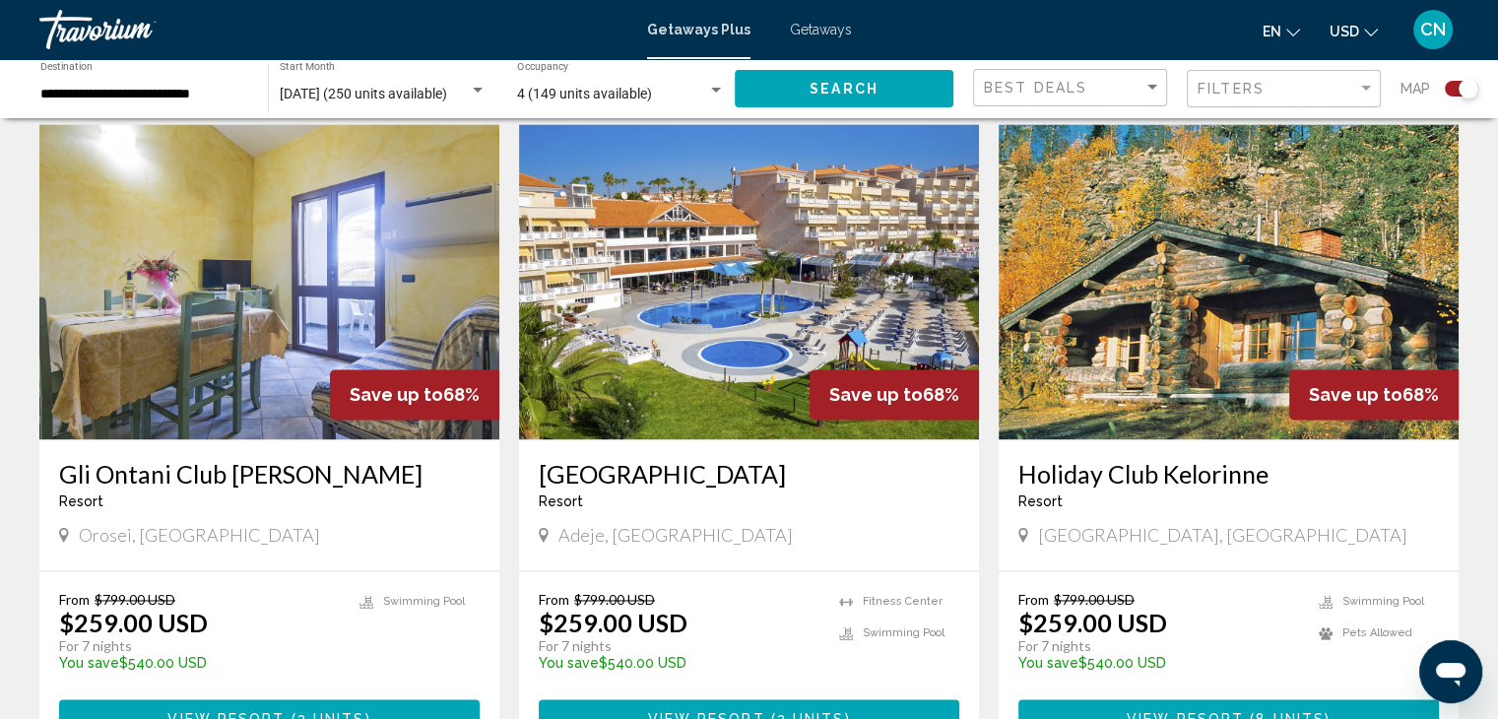
click at [213, 524] on div "Orosei, Italy" at bounding box center [269, 535] width 420 height 22
click at [310, 302] on img "Main content" at bounding box center [269, 281] width 460 height 315
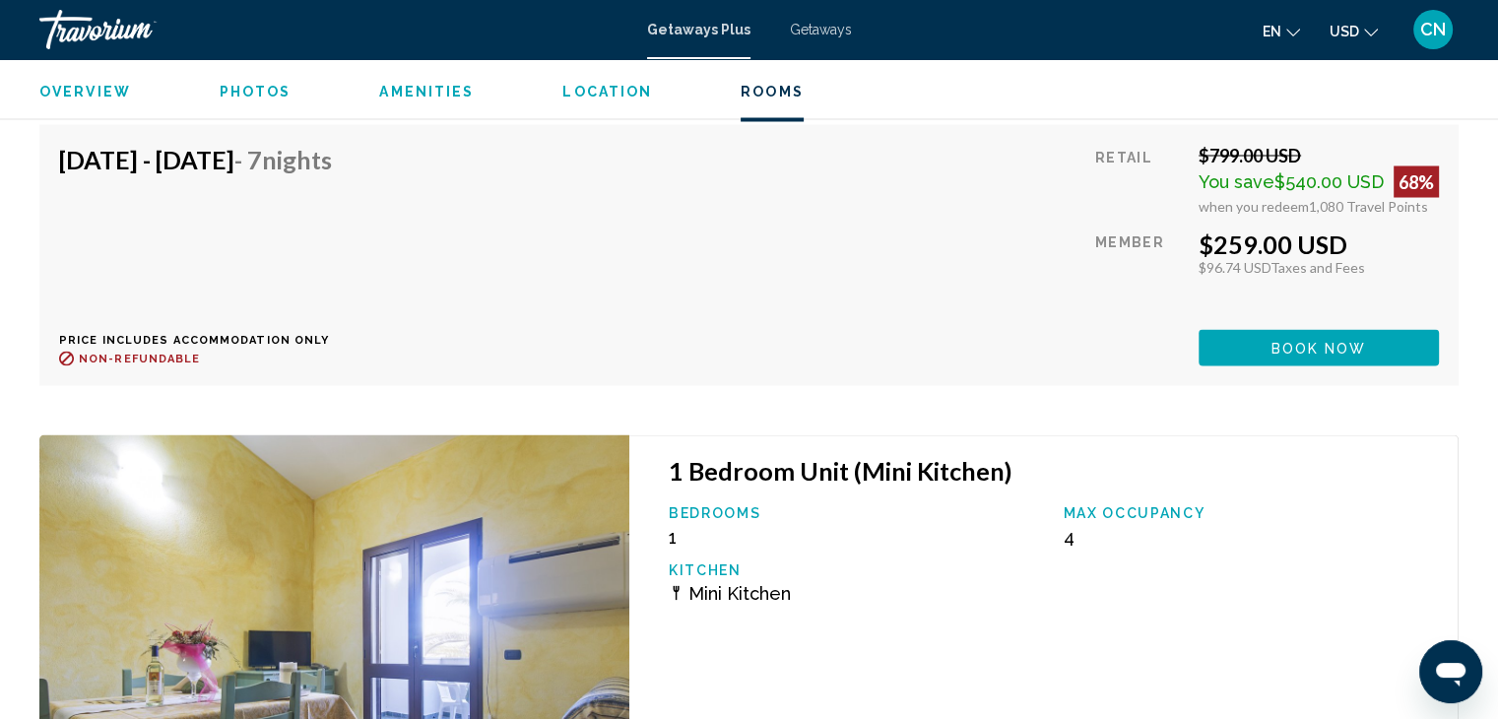
scroll to position [3713, 0]
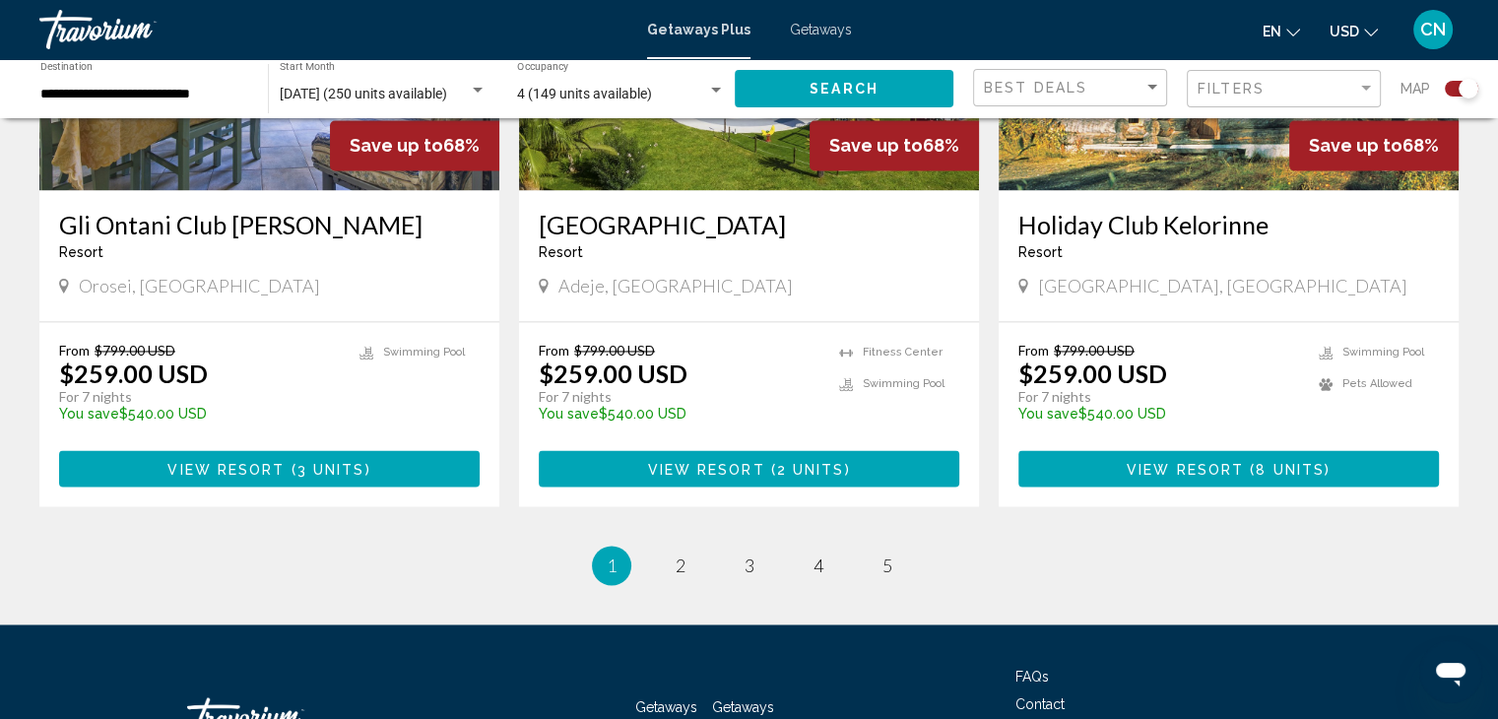
scroll to position [3044, 0]
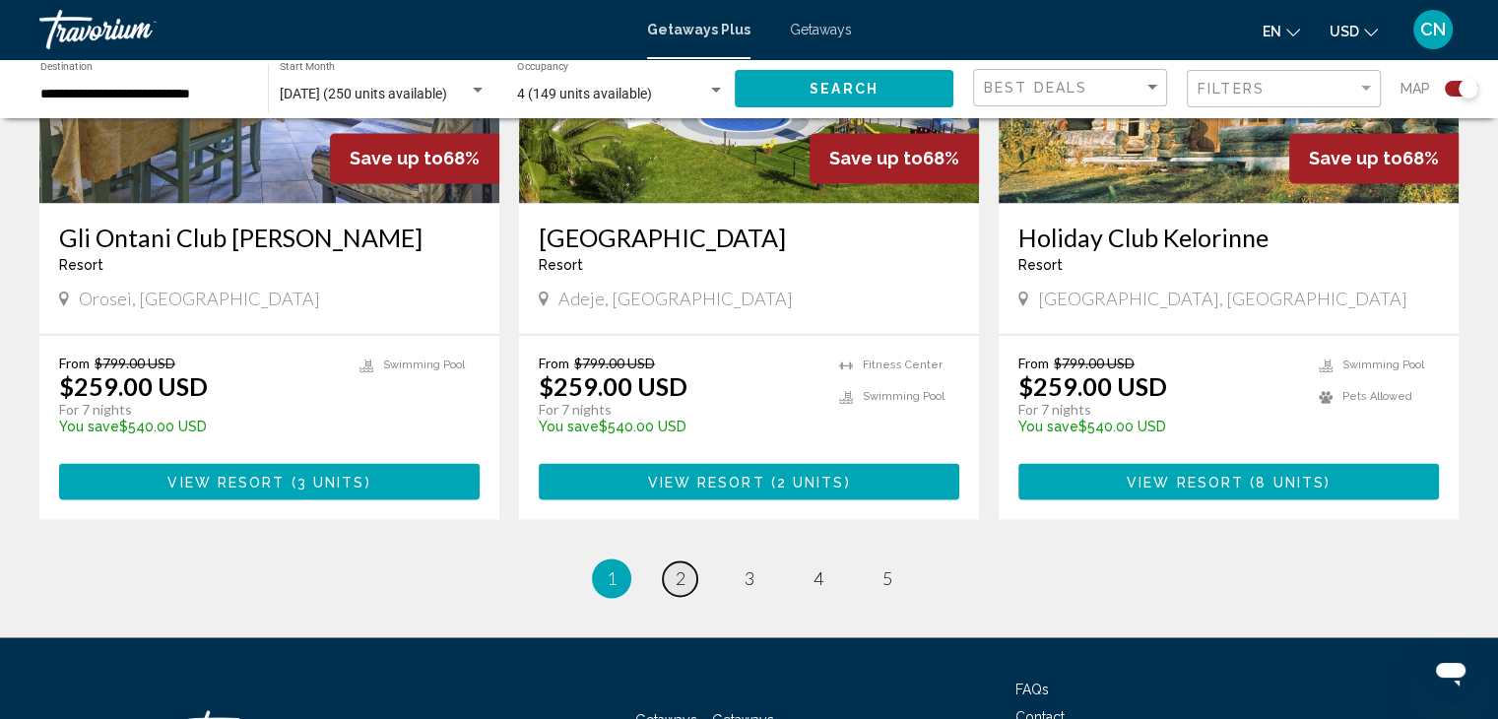
click at [677, 567] on span "2" at bounding box center [680, 578] width 10 height 22
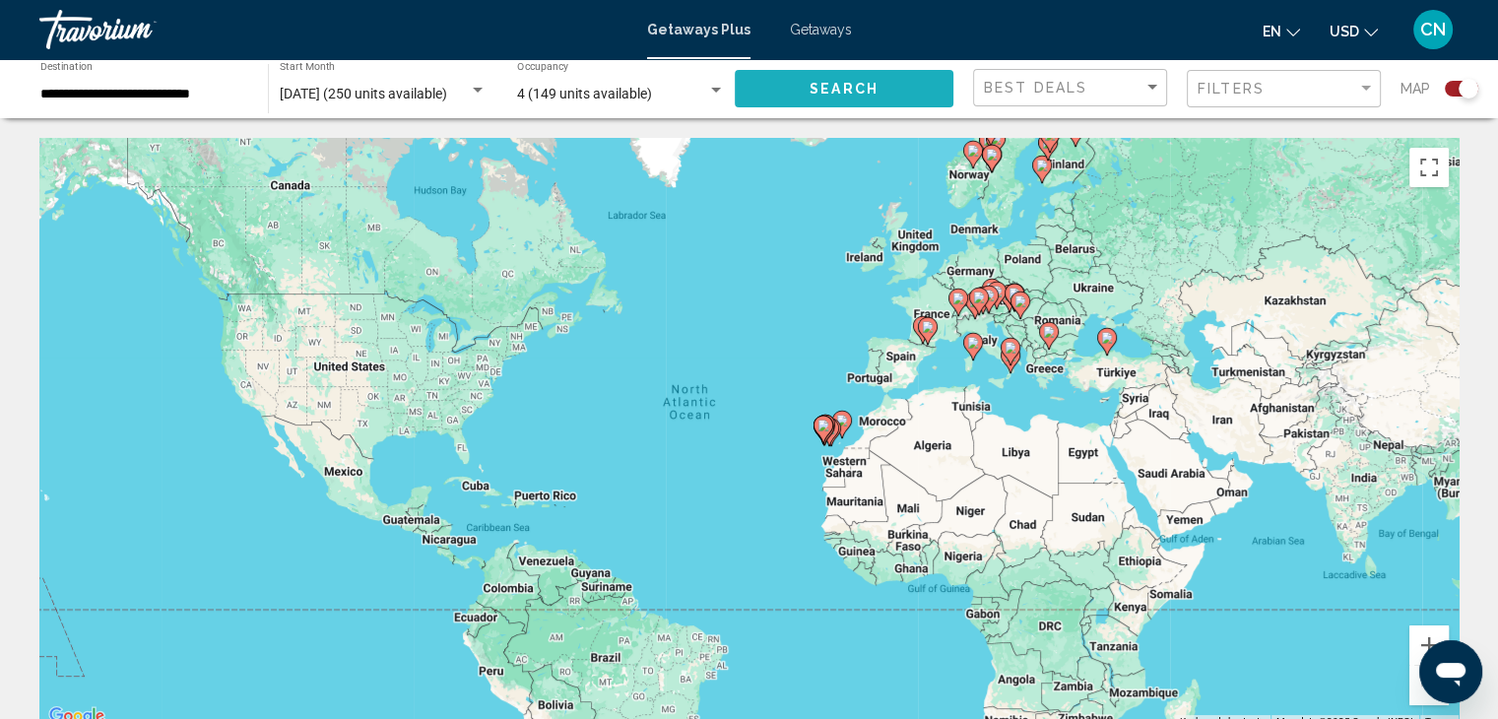
click at [870, 87] on span "Search" at bounding box center [843, 90] width 69 height 16
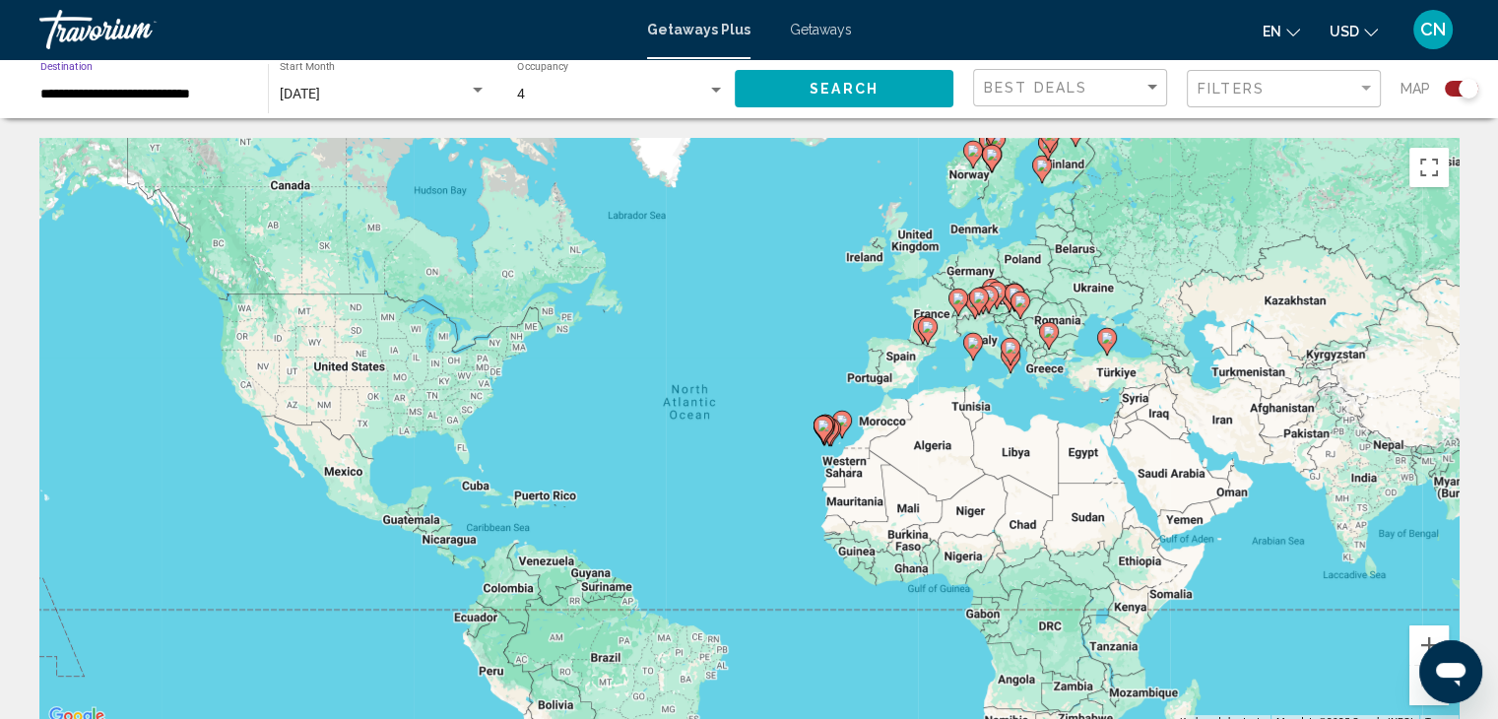
click at [233, 97] on input "**********" at bounding box center [144, 95] width 208 height 16
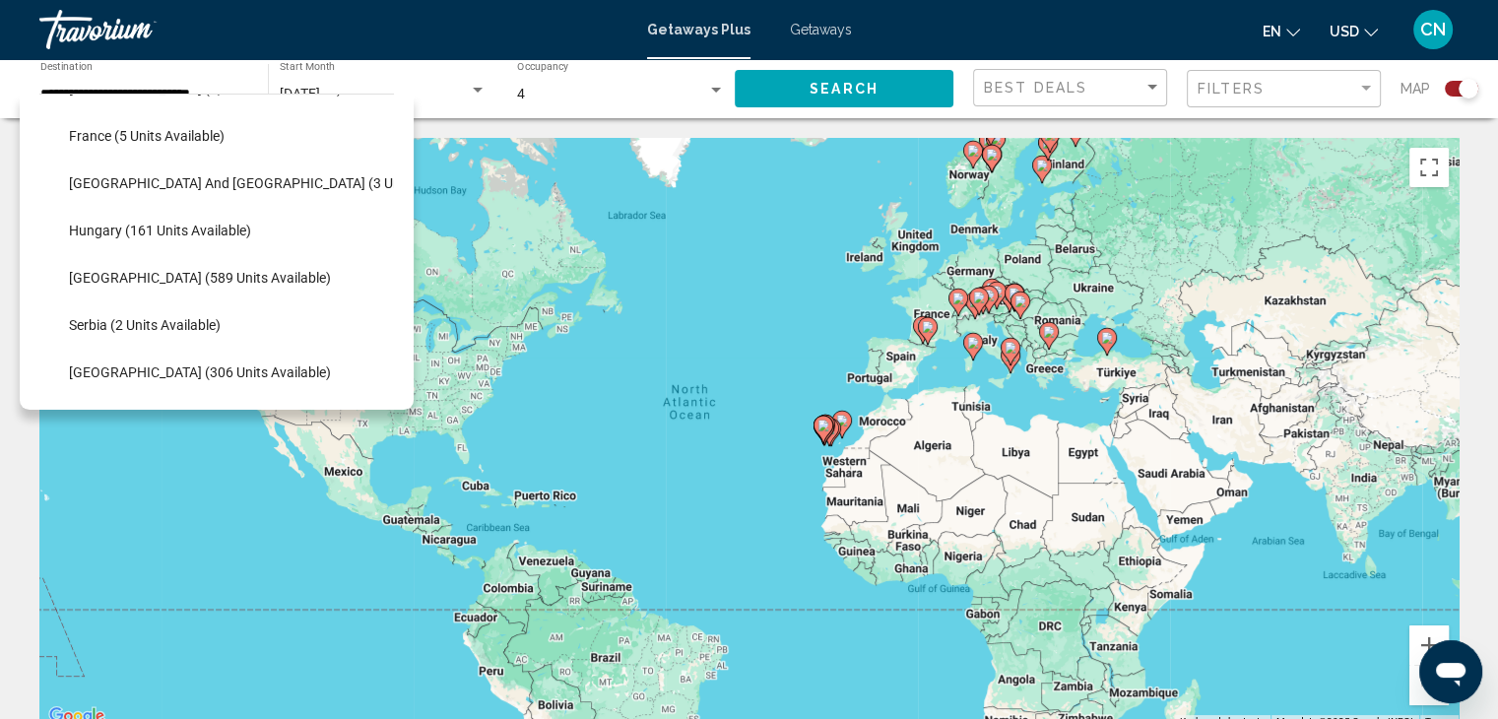
scroll to position [518, 0]
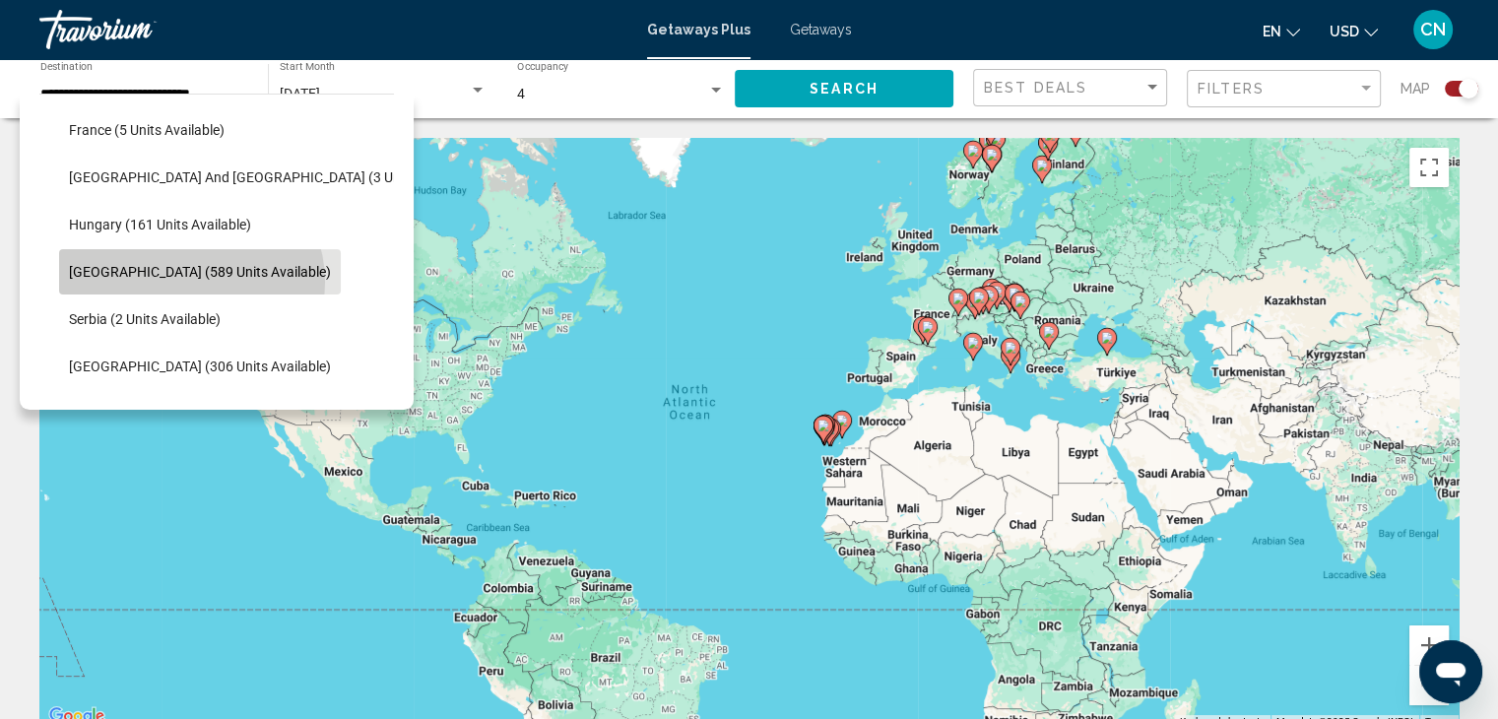
click at [190, 281] on button "Italy (589 units available)" at bounding box center [200, 271] width 282 height 45
type input "**********"
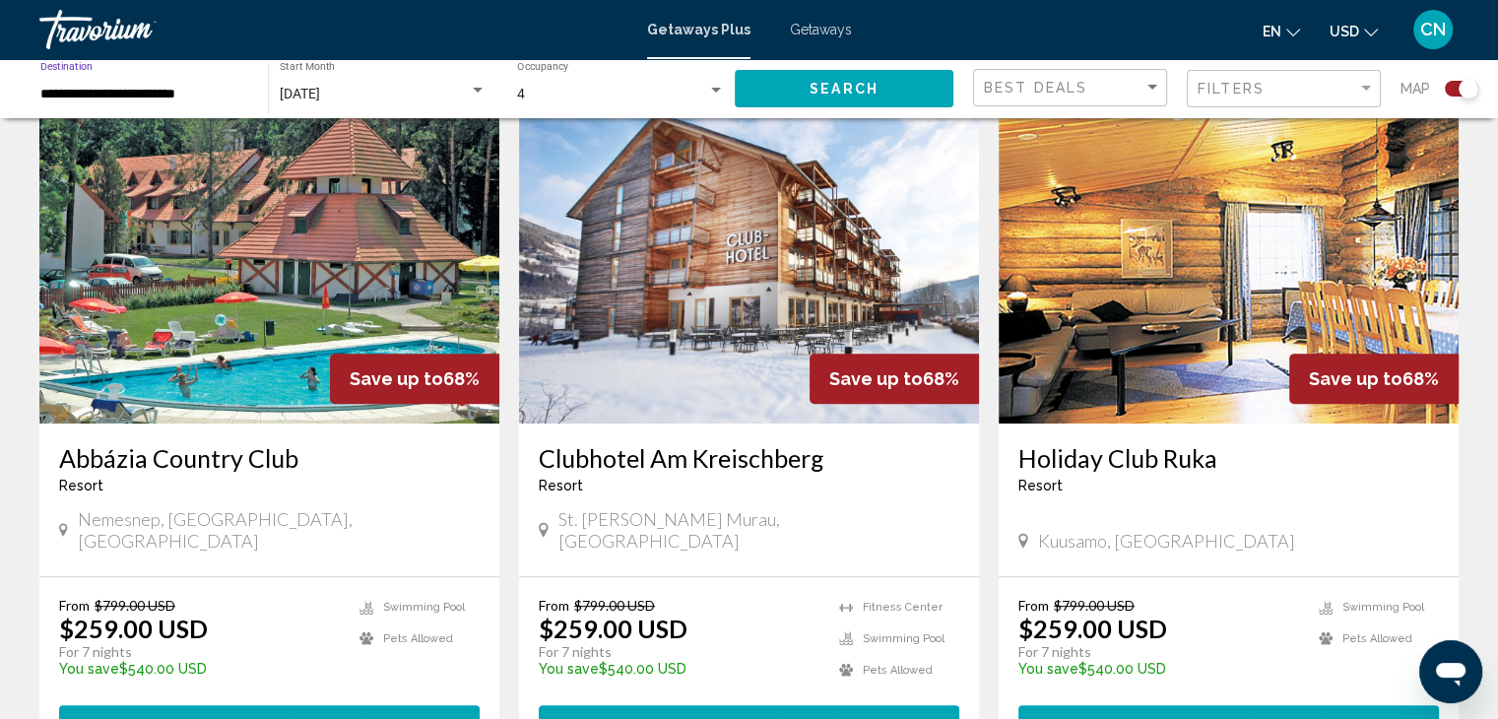
scroll to position [80, 0]
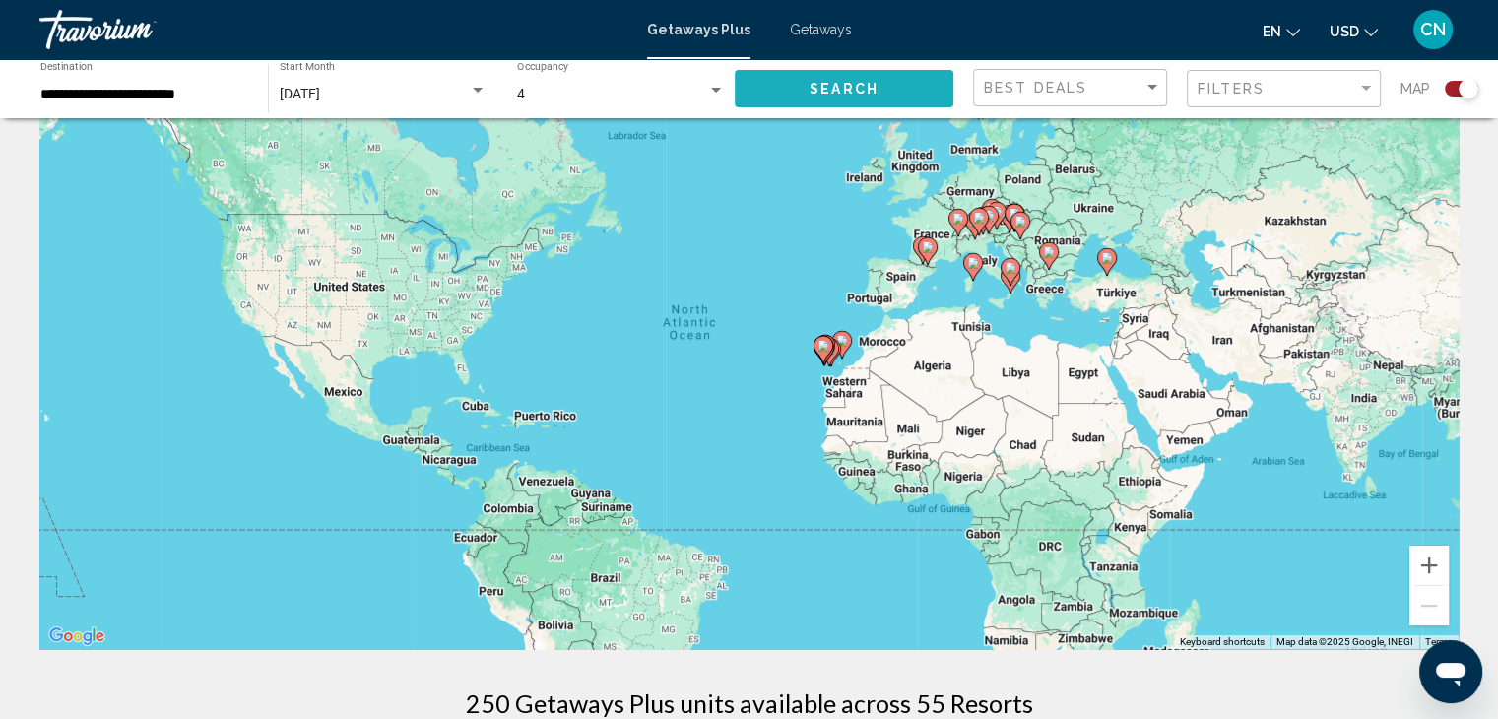
click at [821, 86] on span "Search" at bounding box center [843, 90] width 69 height 16
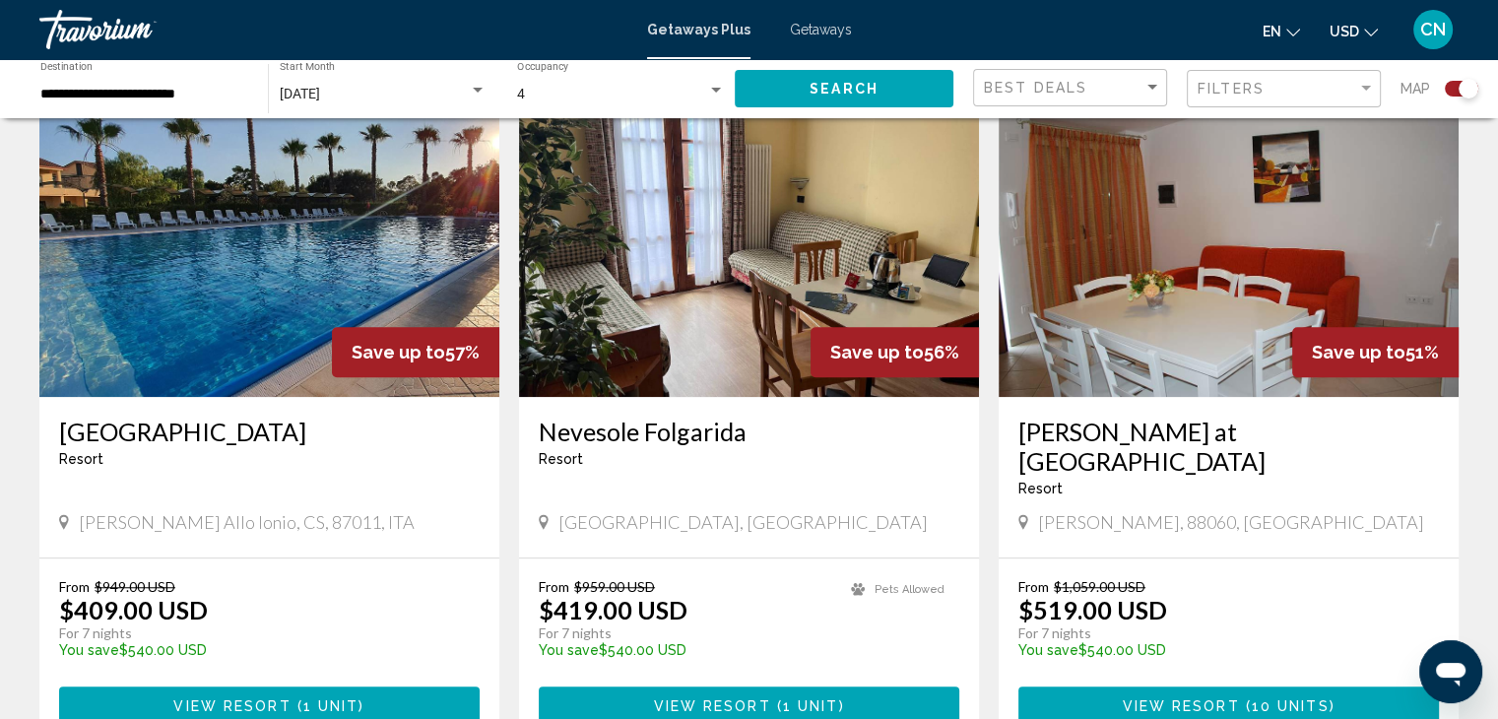
scroll to position [1425, 0]
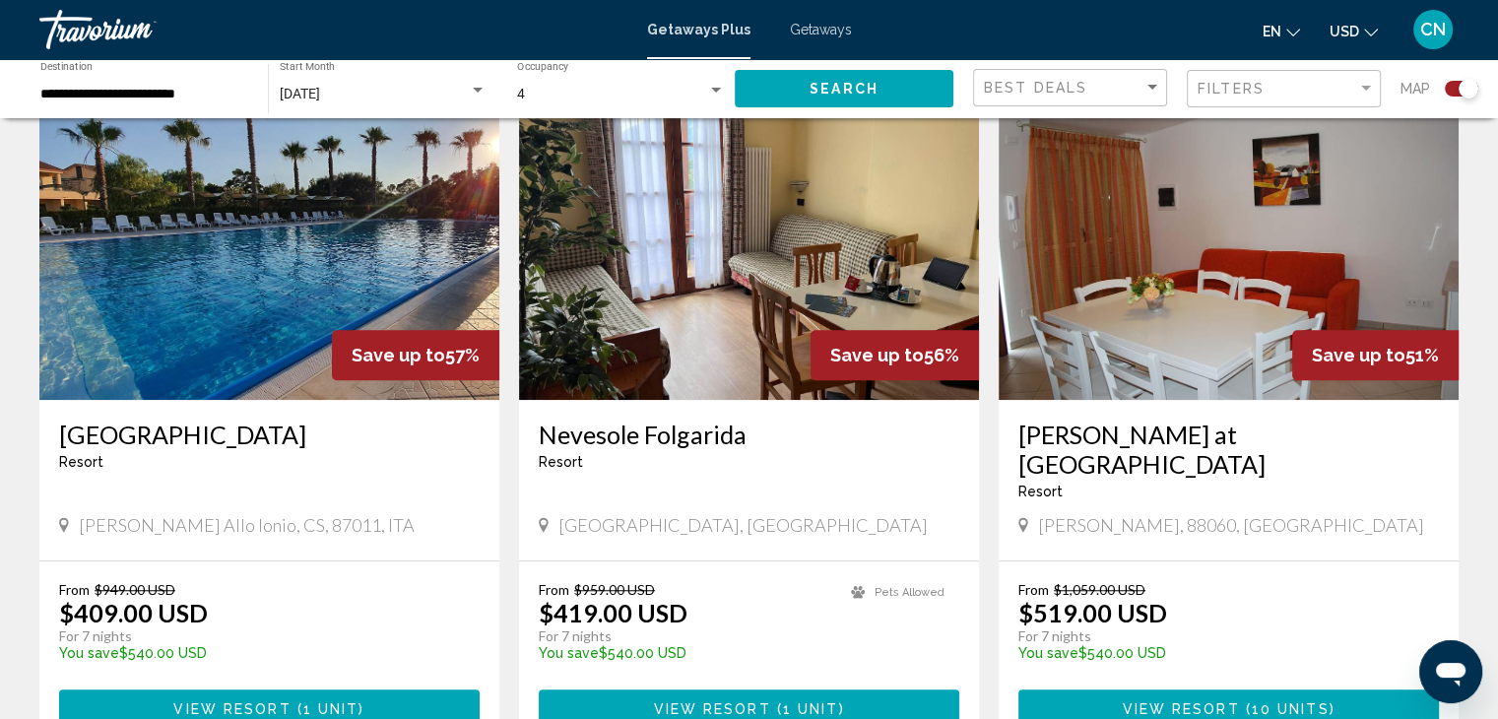
click at [578, 358] on img "Main content" at bounding box center [749, 242] width 460 height 315
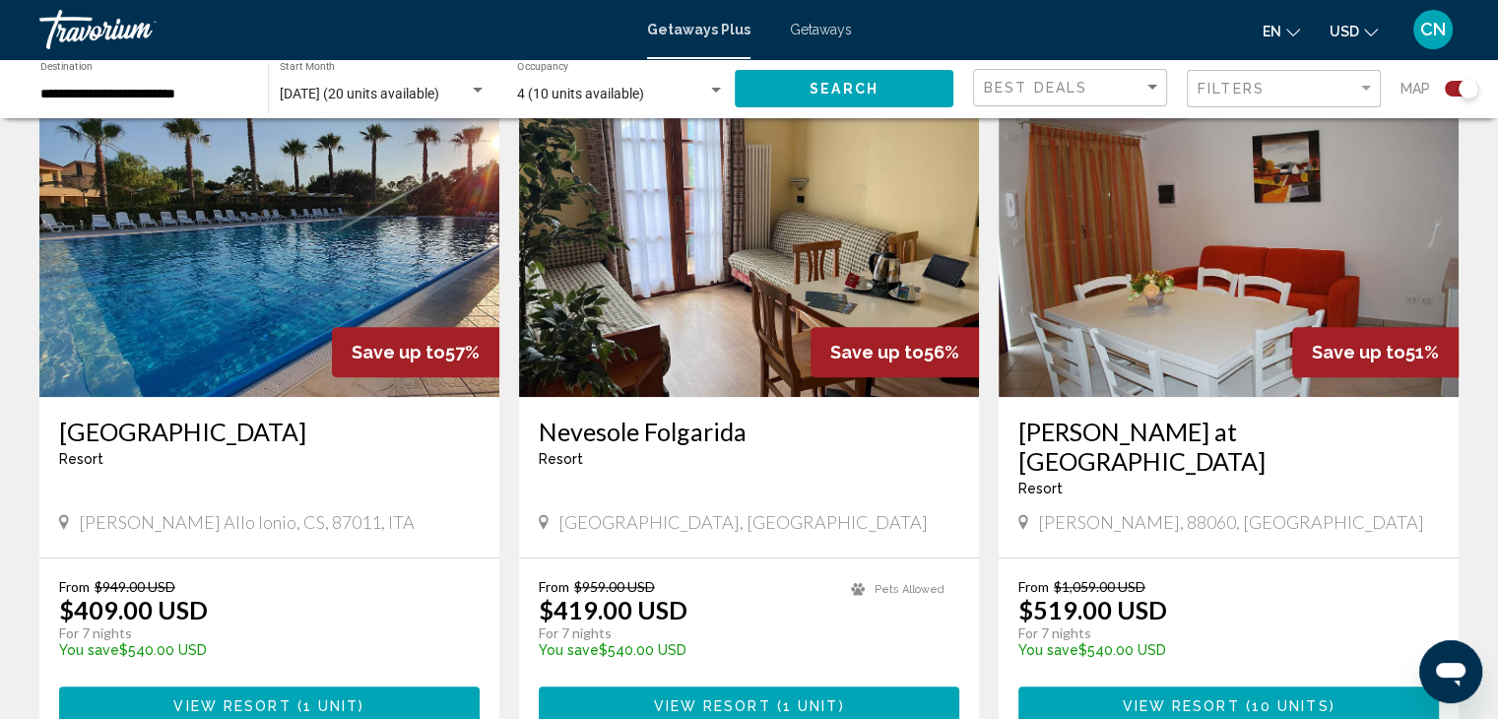
scroll to position [1406, 0]
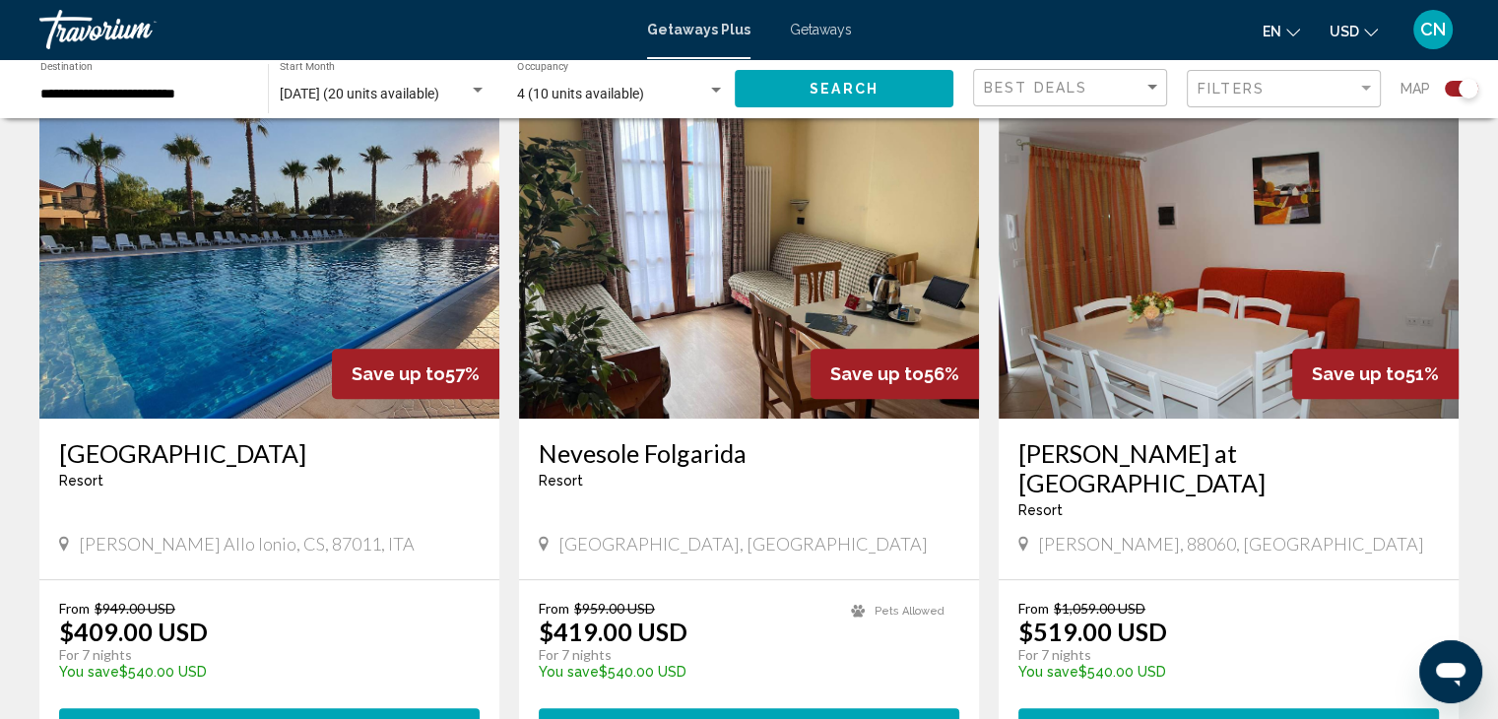
click at [1119, 319] on img "Main content" at bounding box center [1228, 260] width 460 height 315
